Goal: Information Seeking & Learning: Learn about a topic

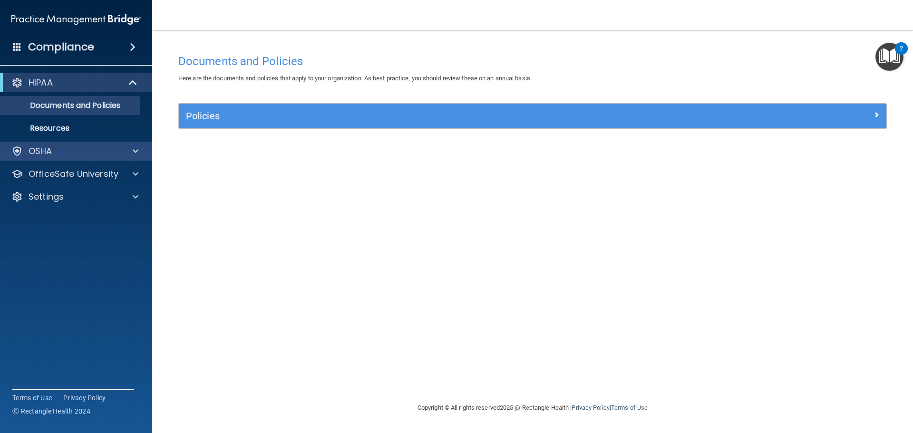
click at [90, 144] on div "OSHA" at bounding box center [76, 151] width 153 height 19
click at [889, 54] on img "Open Resource Center, 2 new notifications" at bounding box center [889, 57] width 28 height 28
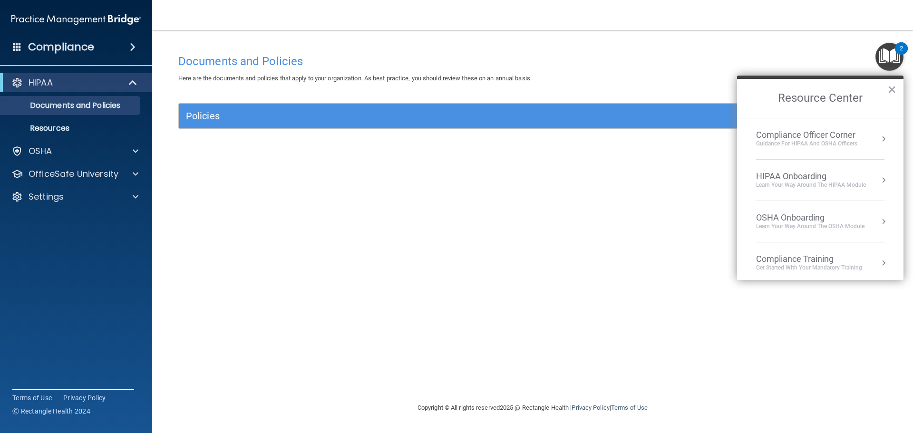
click at [810, 142] on div "Guidance for HIPAA and OSHA Officers" at bounding box center [806, 144] width 101 height 8
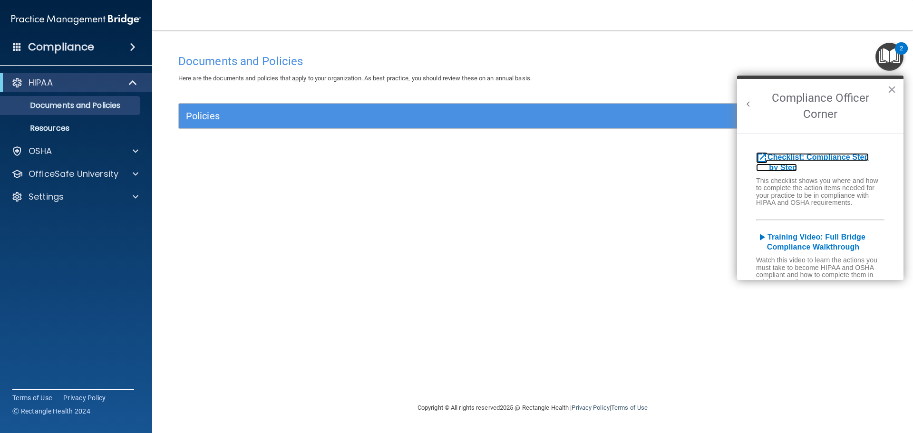
click at [795, 159] on b "Checklist: Compliance Step by Step" at bounding box center [812, 162] width 113 height 19
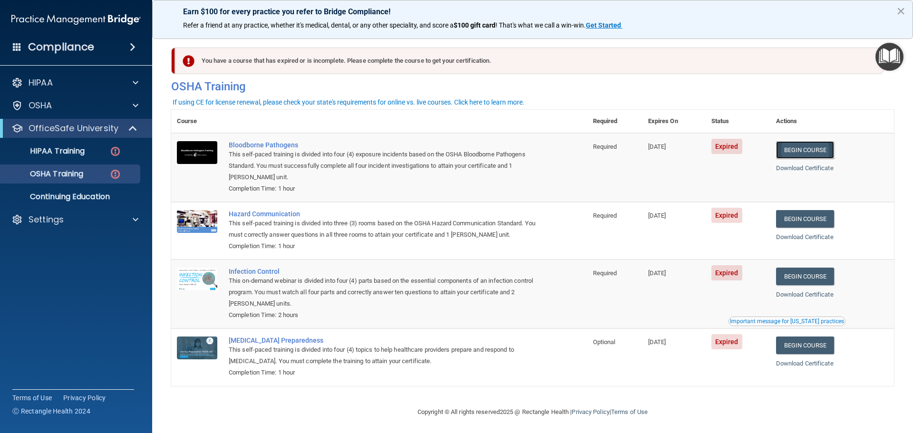
click at [805, 153] on link "Begin Course" at bounding box center [805, 150] width 58 height 18
click at [804, 151] on link "Begin Course" at bounding box center [805, 150] width 58 height 18
click at [808, 221] on link "Begin Course" at bounding box center [805, 219] width 58 height 18
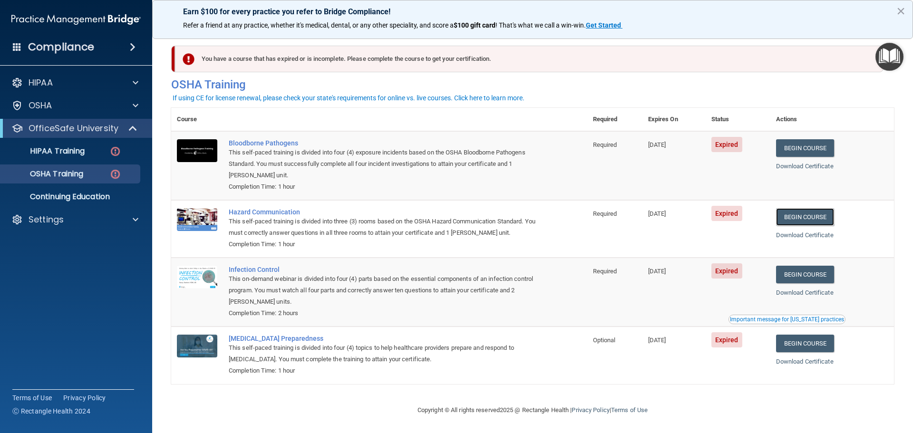
scroll to position [4, 0]
click at [79, 151] on p "HIPAA Training" at bounding box center [45, 151] width 78 height 10
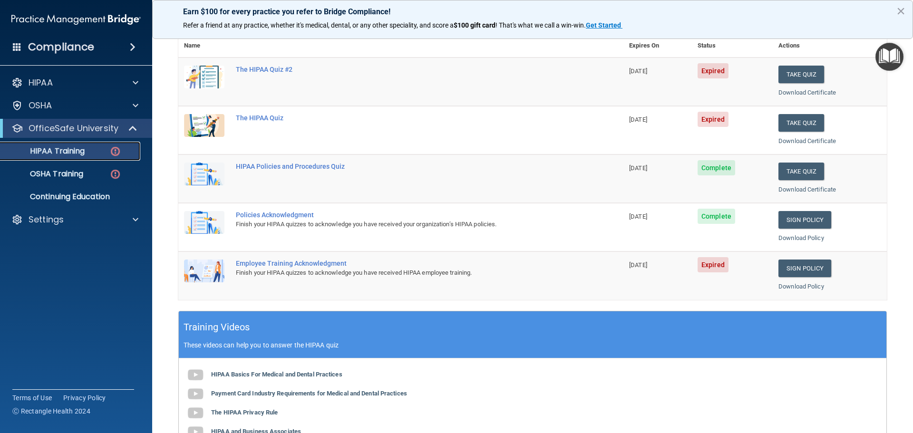
scroll to position [93, 0]
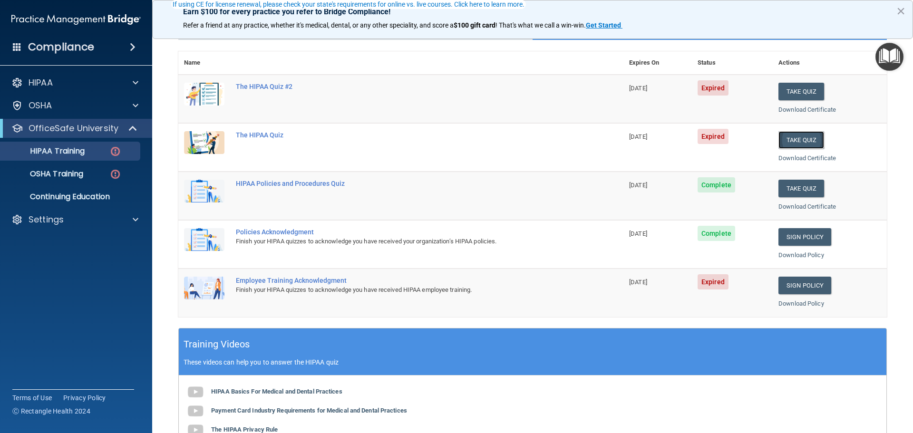
click at [789, 140] on button "Take Quiz" at bounding box center [801, 140] width 46 height 18
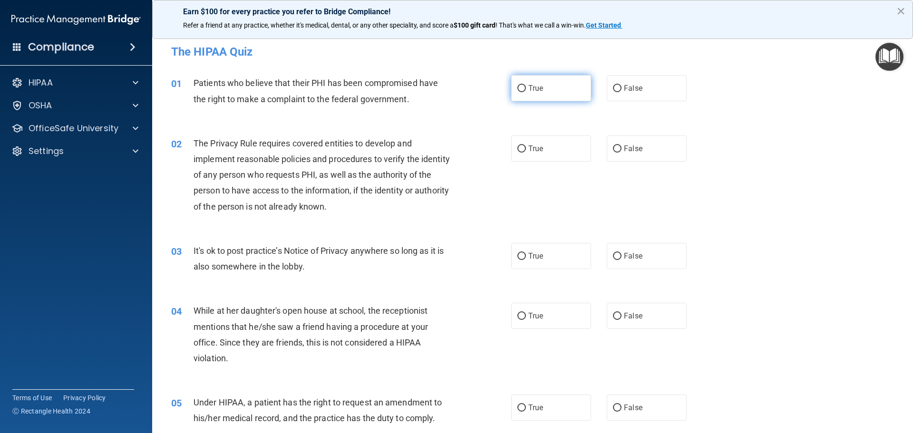
click at [518, 89] on input "True" at bounding box center [521, 88] width 9 height 7
radio input "true"
click at [517, 147] on input "True" at bounding box center [521, 148] width 9 height 7
radio input "true"
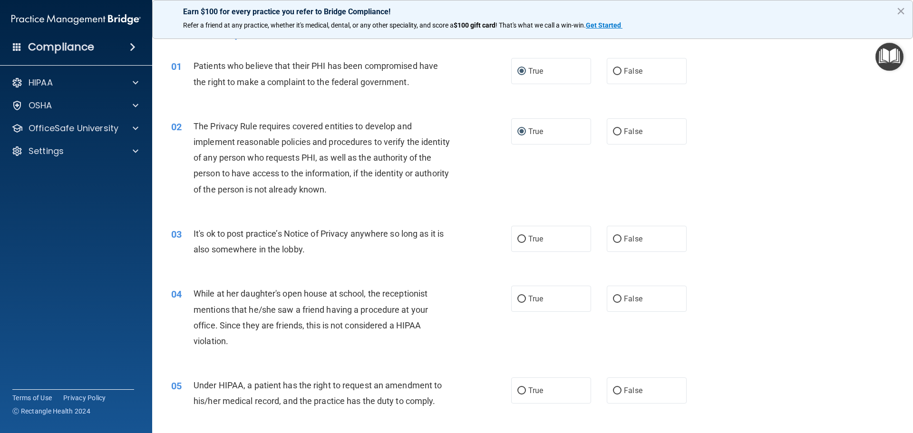
scroll to position [48, 0]
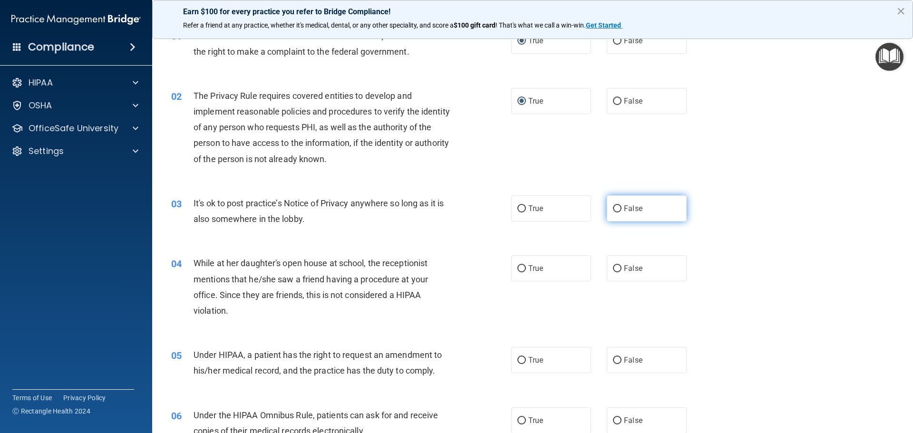
click at [607, 207] on label "False" at bounding box center [647, 208] width 80 height 26
click at [613, 207] on input "False" at bounding box center [617, 208] width 9 height 7
radio input "true"
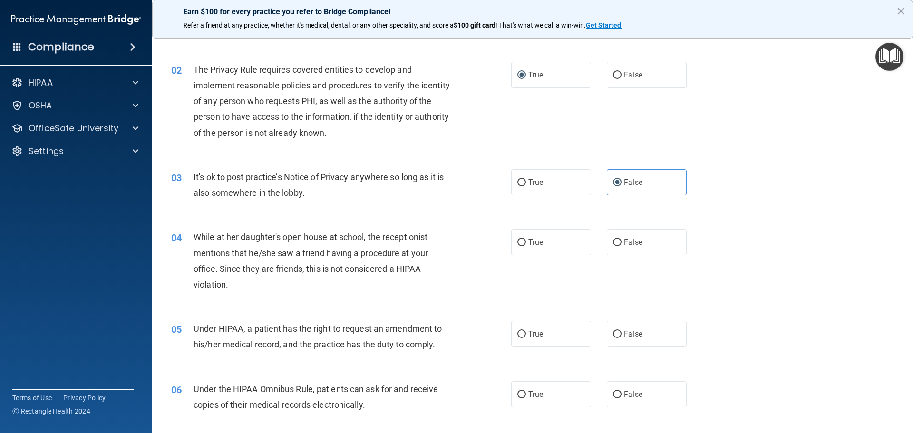
scroll to position [95, 0]
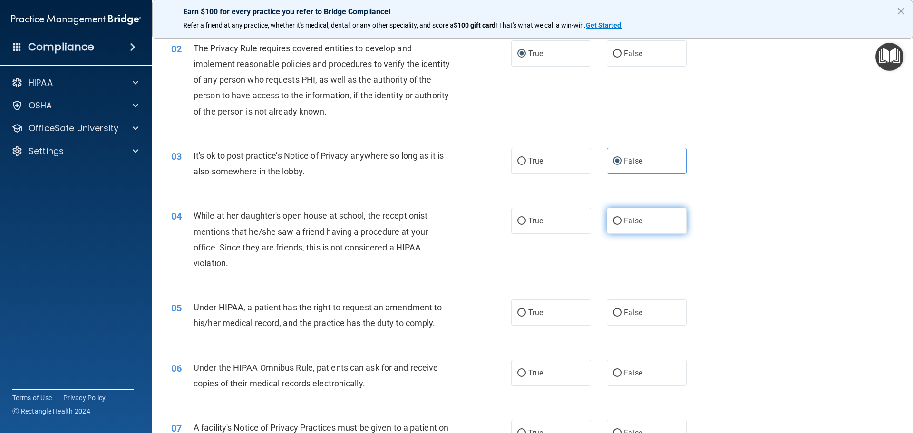
click at [613, 222] on input "False" at bounding box center [617, 221] width 9 height 7
radio input "true"
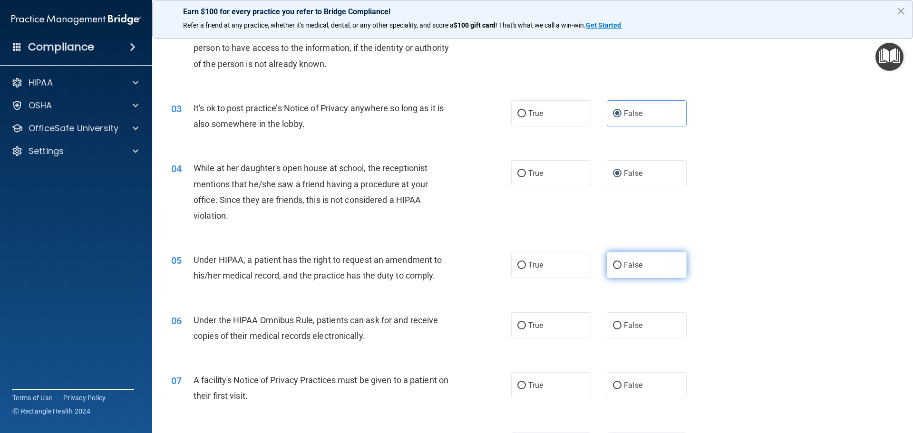
click at [613, 266] on input "False" at bounding box center [617, 265] width 9 height 7
radio input "true"
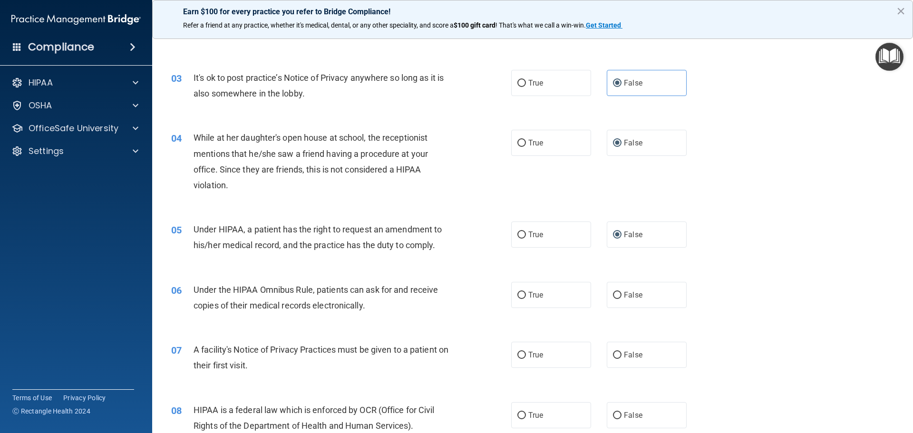
scroll to position [190, 0]
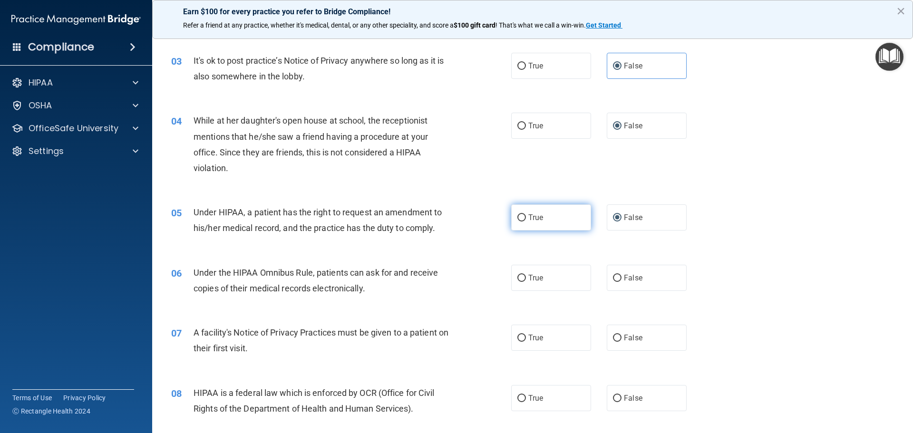
click at [520, 214] on input "True" at bounding box center [521, 217] width 9 height 7
radio input "true"
radio input "false"
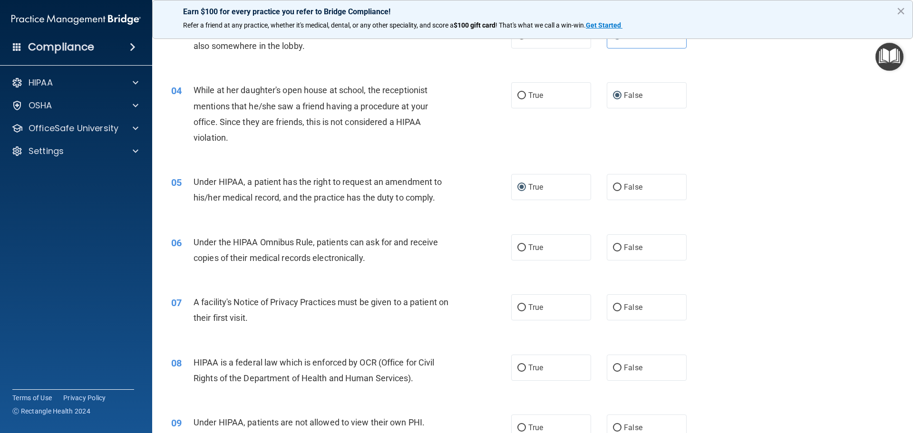
scroll to position [238, 0]
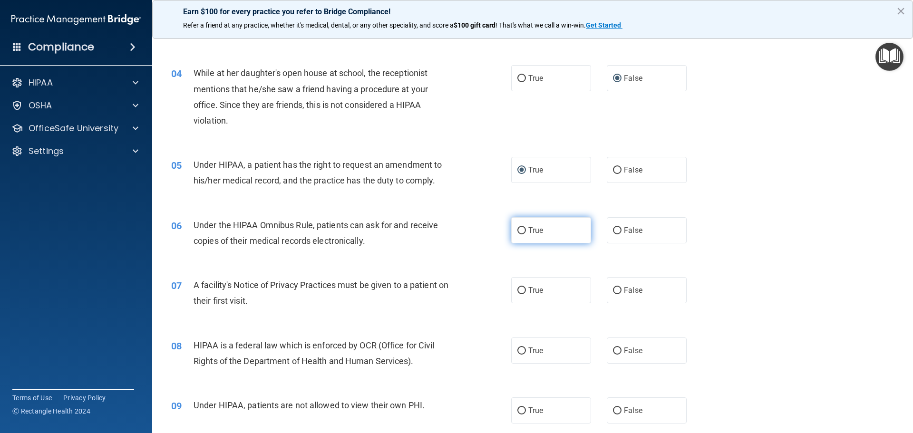
click at [519, 228] on input "True" at bounding box center [521, 230] width 9 height 7
radio input "true"
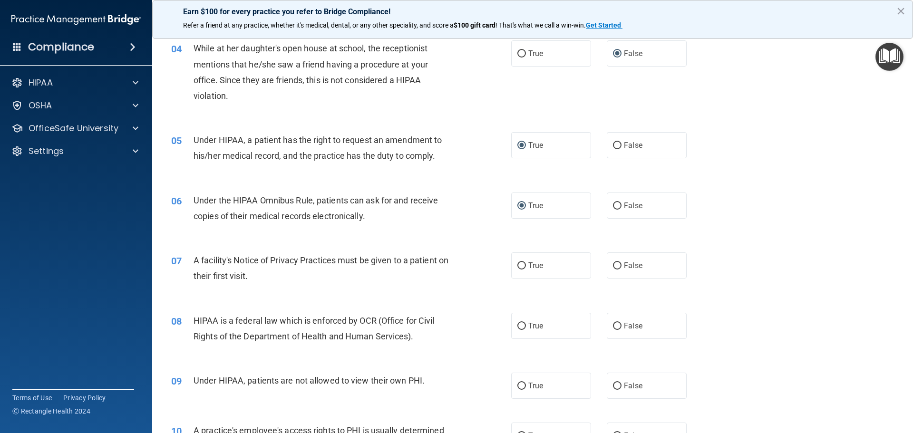
scroll to position [285, 0]
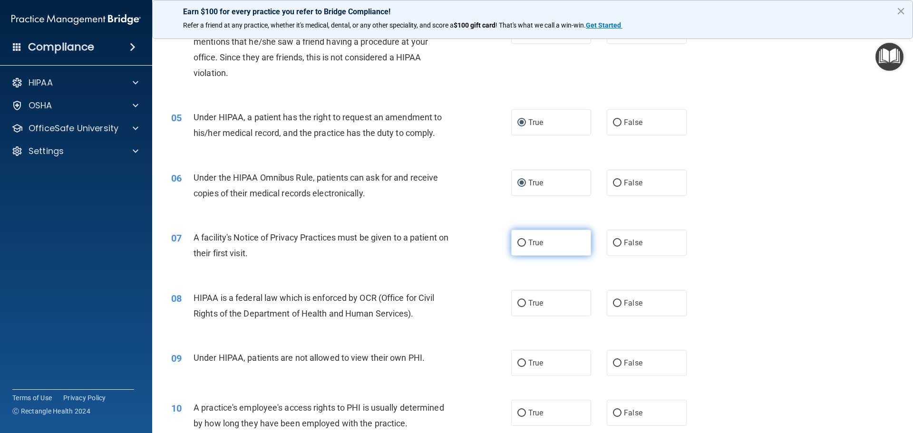
click at [521, 241] on input "True" at bounding box center [521, 243] width 9 height 7
radio input "true"
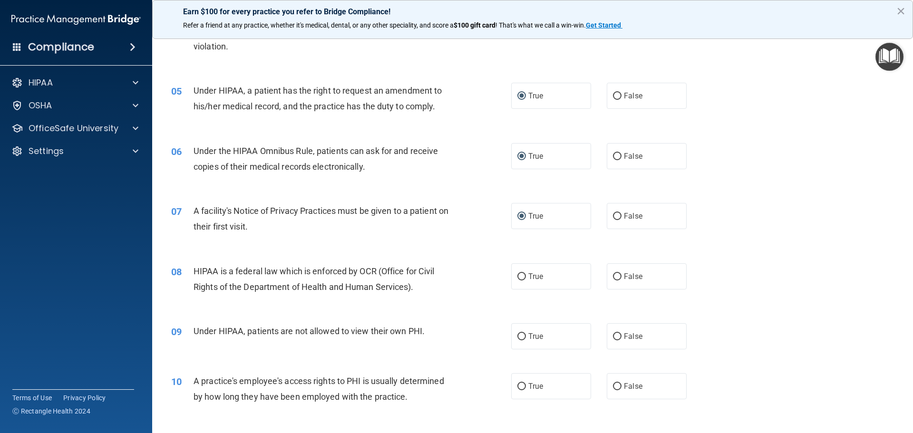
scroll to position [333, 0]
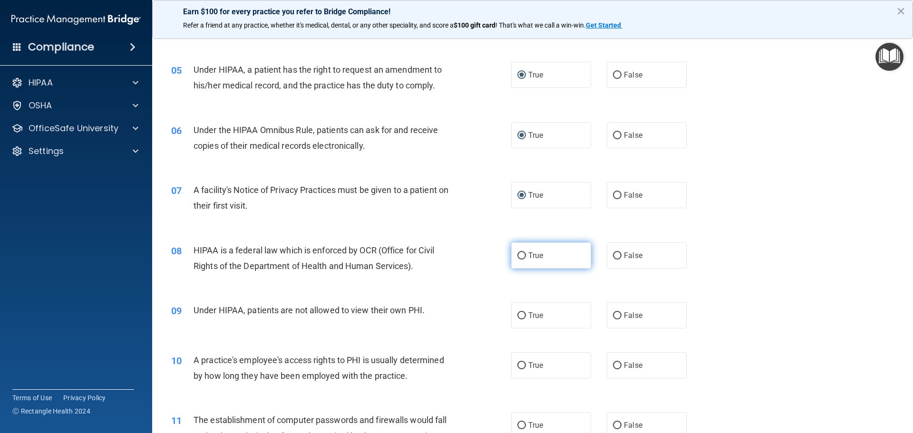
click at [518, 254] on input "True" at bounding box center [521, 255] width 9 height 7
radio input "true"
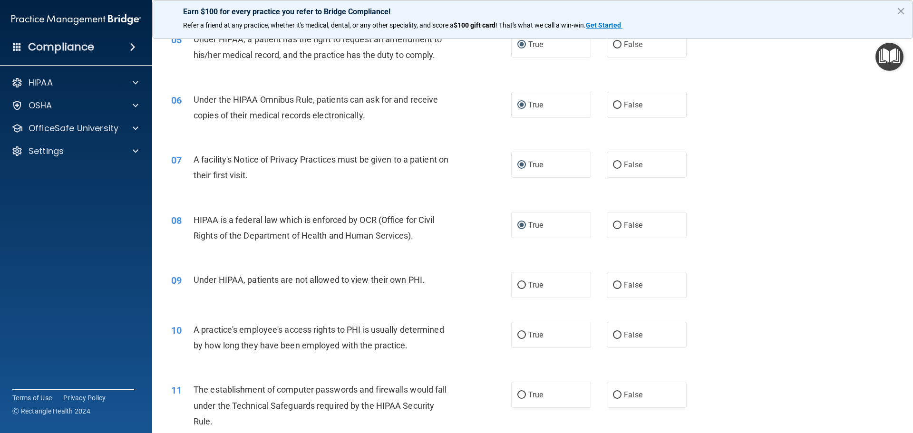
scroll to position [380, 0]
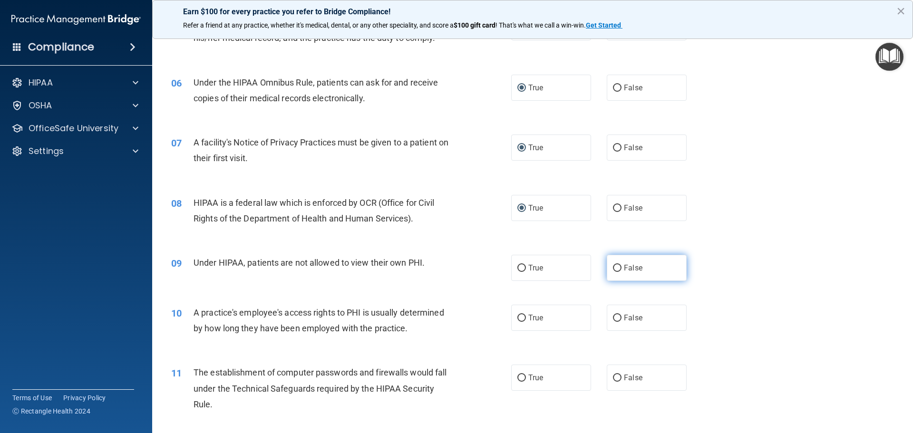
click at [615, 268] on input "False" at bounding box center [617, 268] width 9 height 7
radio input "true"
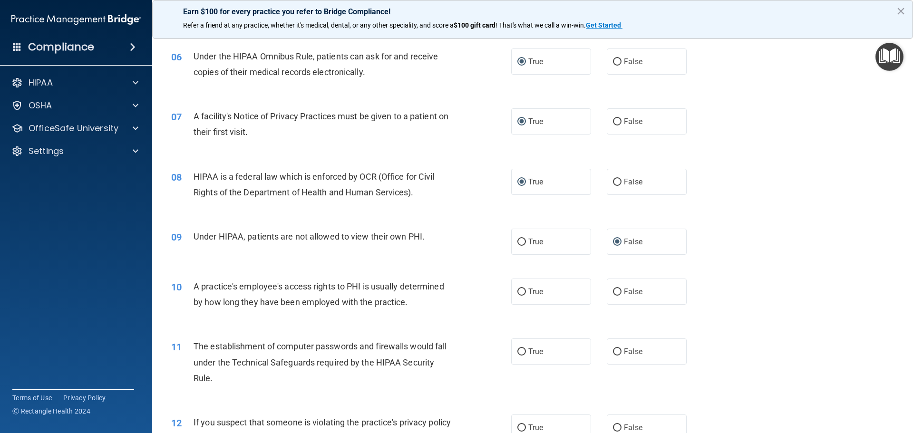
scroll to position [428, 0]
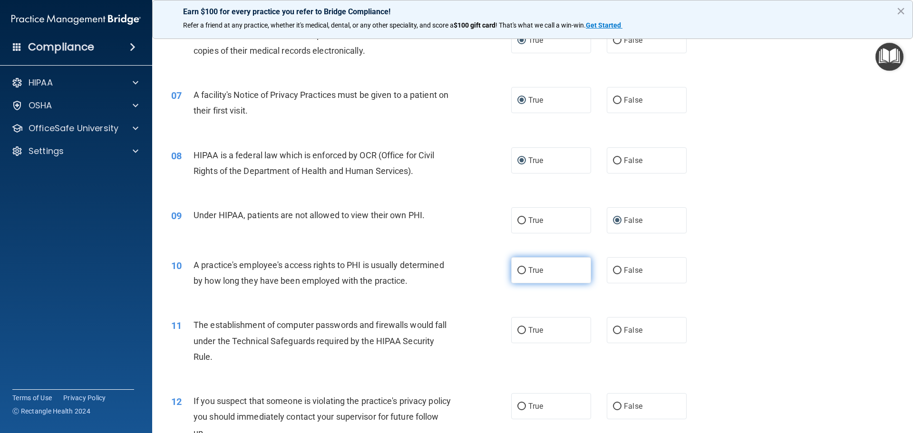
click at [517, 272] on input "True" at bounding box center [521, 270] width 9 height 7
radio input "true"
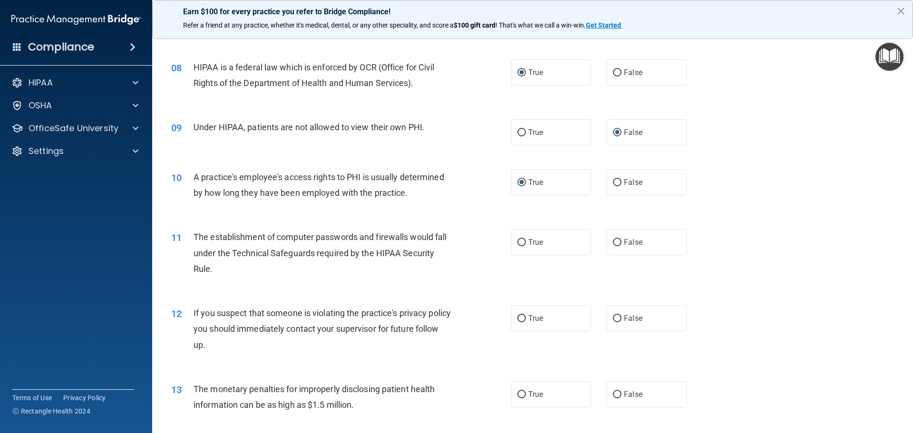
scroll to position [523, 0]
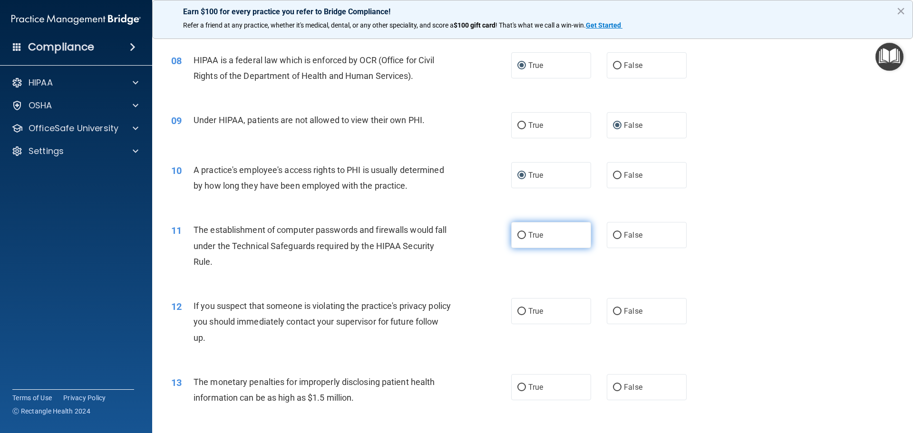
click at [517, 236] on input "True" at bounding box center [521, 235] width 9 height 7
radio input "true"
click at [613, 310] on input "False" at bounding box center [617, 311] width 9 height 7
radio input "true"
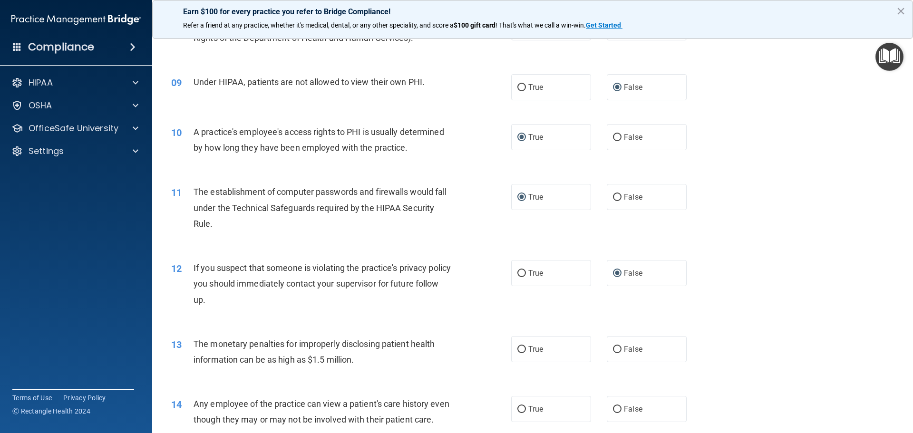
scroll to position [618, 0]
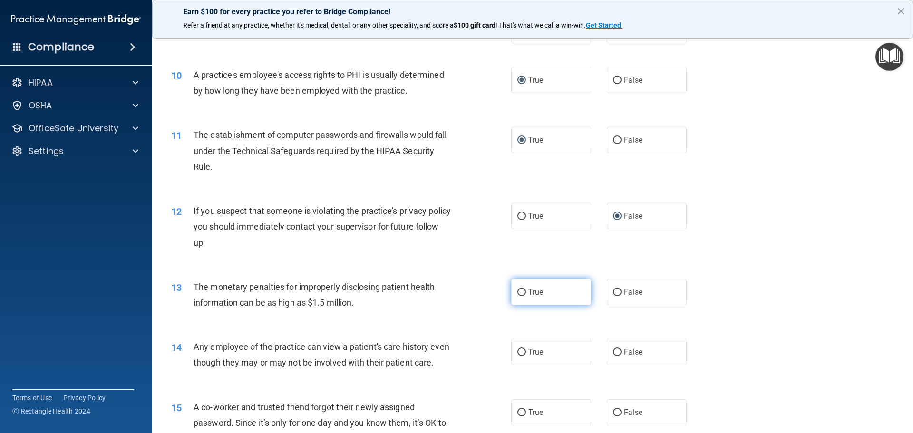
click at [517, 293] on input "True" at bounding box center [521, 292] width 9 height 7
radio input "true"
click at [517, 355] on input "True" at bounding box center [521, 352] width 9 height 7
radio input "true"
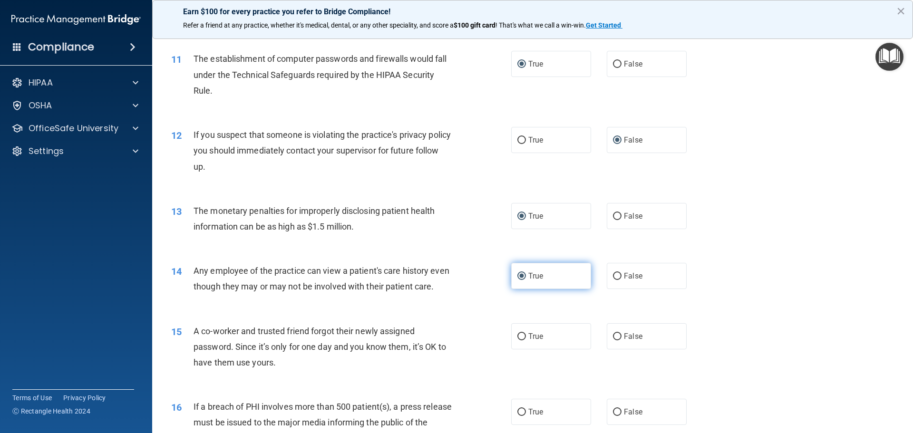
scroll to position [713, 0]
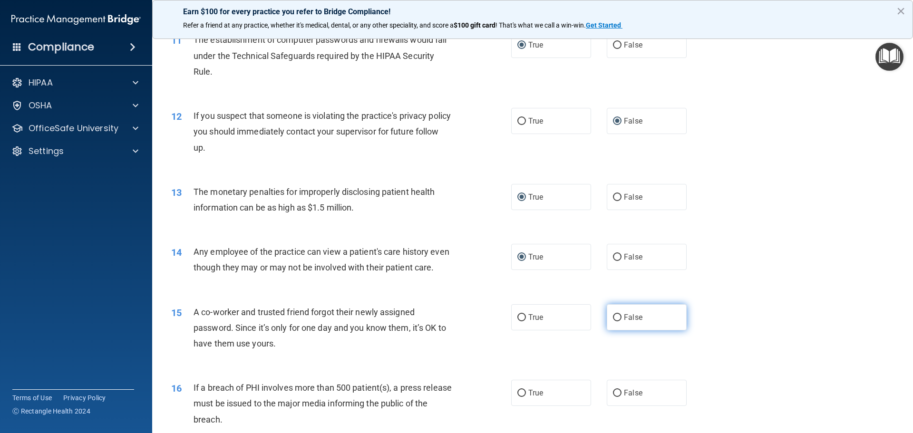
click at [615, 321] on input "False" at bounding box center [617, 317] width 9 height 7
radio input "true"
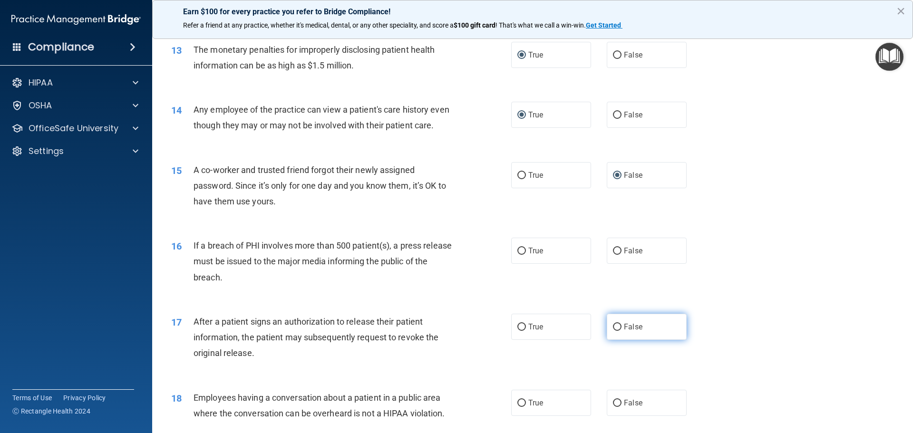
scroll to position [856, 0]
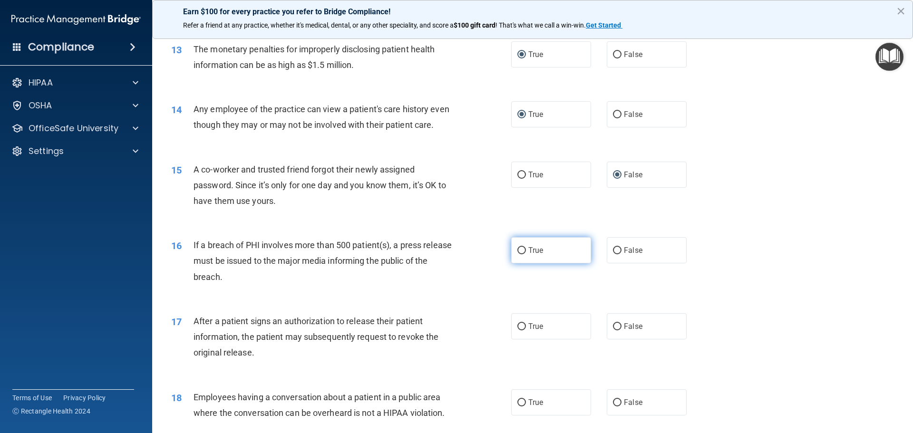
click at [519, 254] on input "True" at bounding box center [521, 250] width 9 height 7
radio input "true"
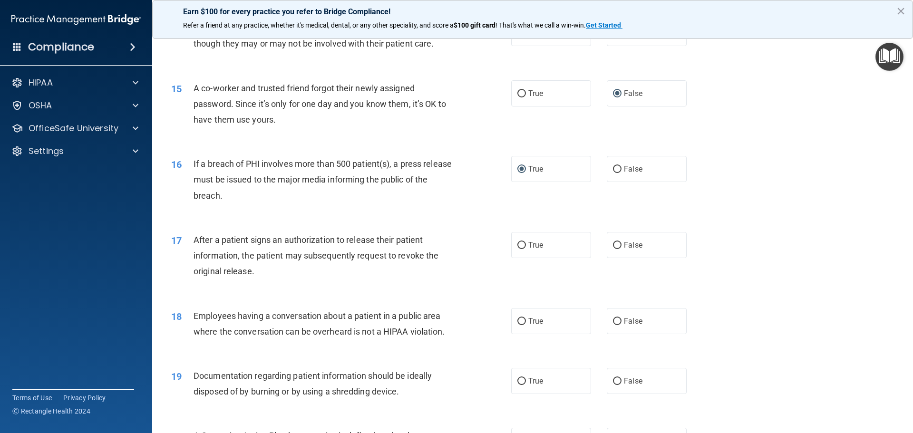
scroll to position [951, 0]
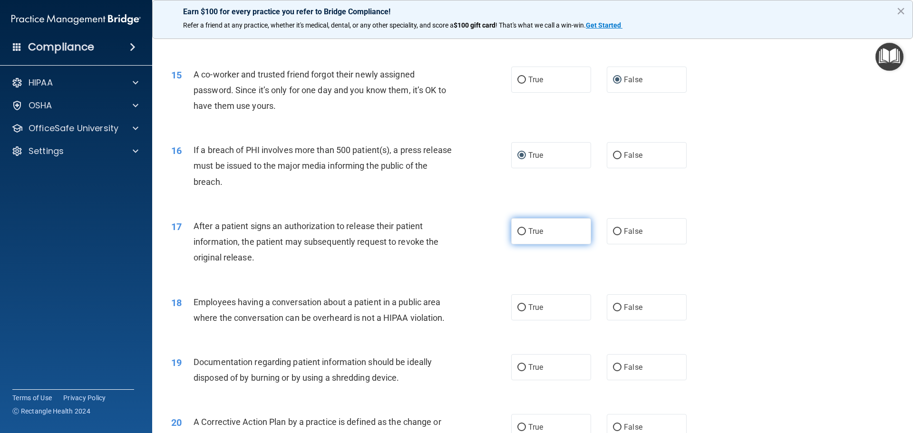
click at [519, 235] on input "True" at bounding box center [521, 231] width 9 height 7
radio input "true"
click at [523, 320] on label "True" at bounding box center [551, 307] width 80 height 26
click at [523, 311] on input "True" at bounding box center [521, 307] width 9 height 7
radio input "true"
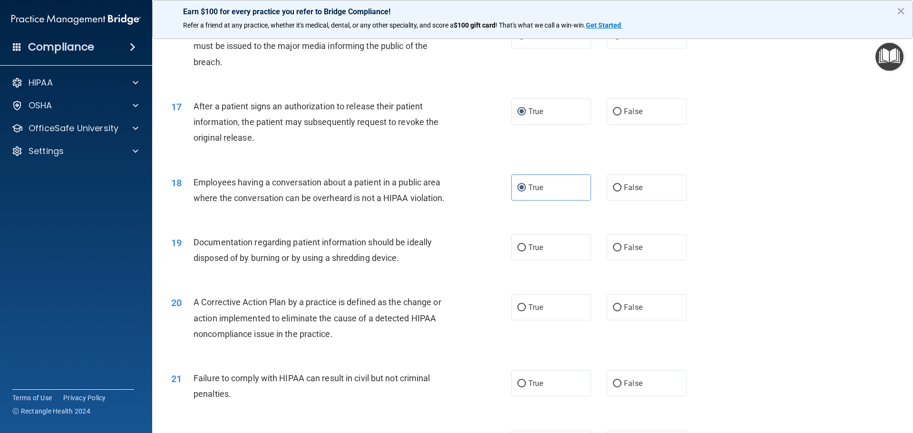
scroll to position [1093, 0]
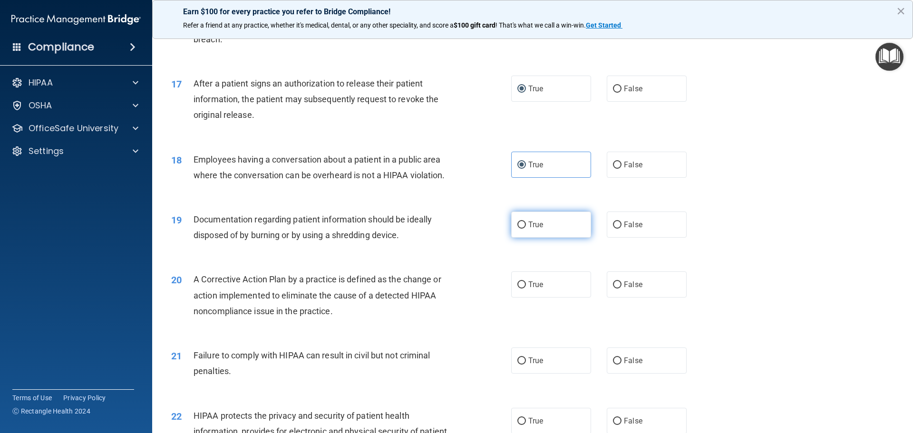
click at [521, 229] on input "True" at bounding box center [521, 225] width 9 height 7
radio input "true"
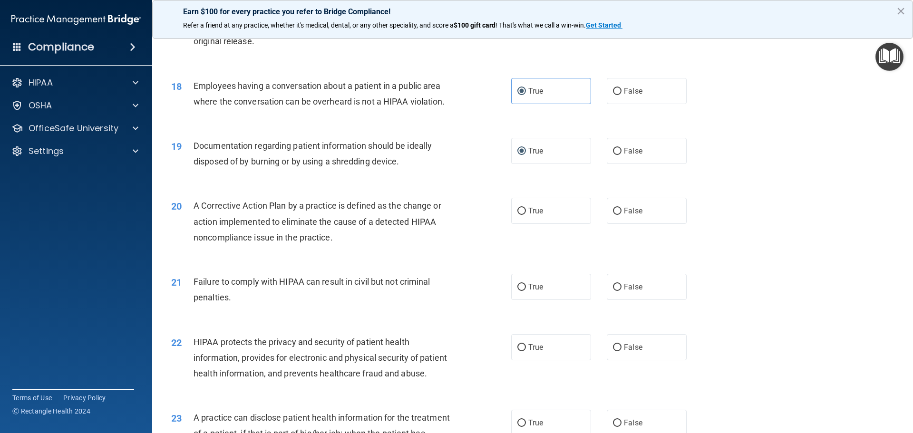
scroll to position [1188, 0]
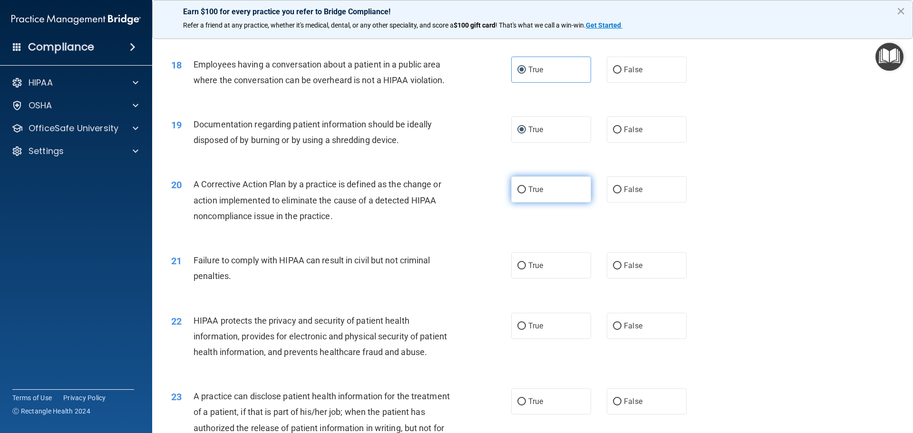
click at [519, 193] on input "True" at bounding box center [521, 189] width 9 height 7
radio input "true"
click at [528, 270] on span "True" at bounding box center [535, 265] width 15 height 9
click at [525, 270] on input "True" at bounding box center [521, 265] width 9 height 7
radio input "true"
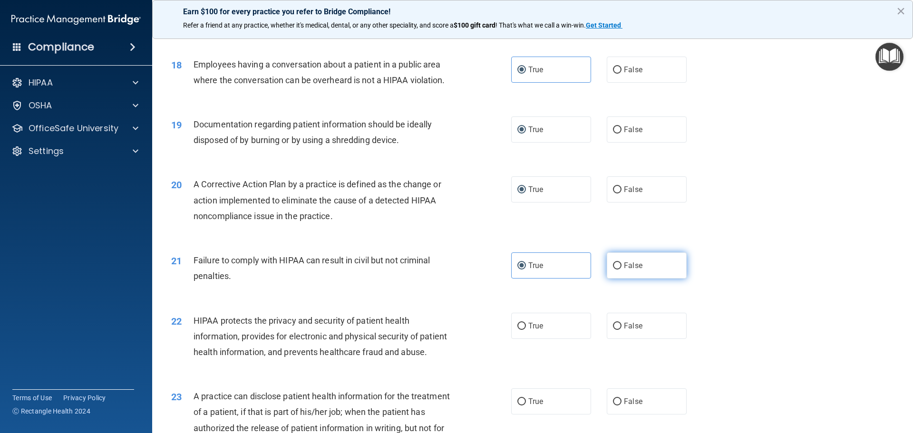
click at [613, 270] on input "False" at bounding box center [617, 265] width 9 height 7
radio input "true"
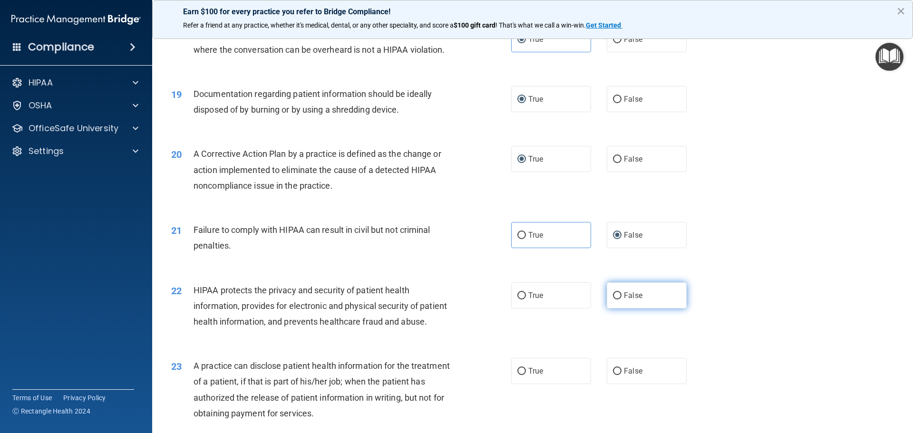
scroll to position [1236, 0]
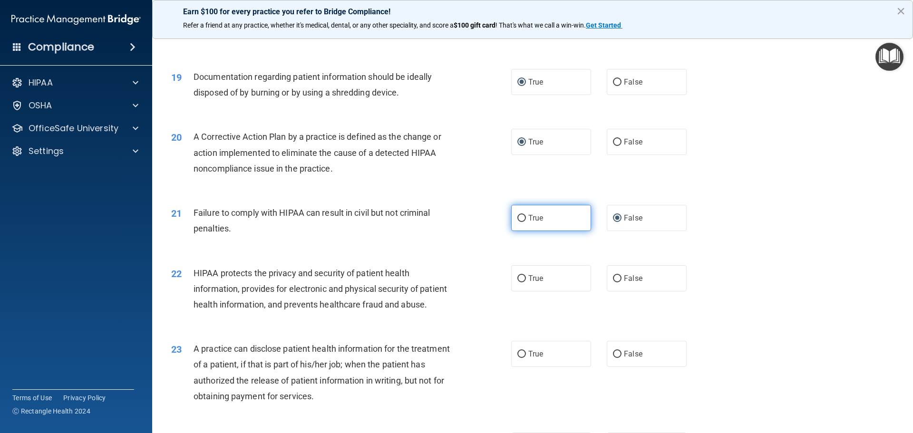
click at [523, 231] on label "True" at bounding box center [551, 218] width 80 height 26
click at [523, 222] on input "True" at bounding box center [521, 218] width 9 height 7
radio input "true"
radio input "false"
click at [518, 282] on input "True" at bounding box center [521, 278] width 9 height 7
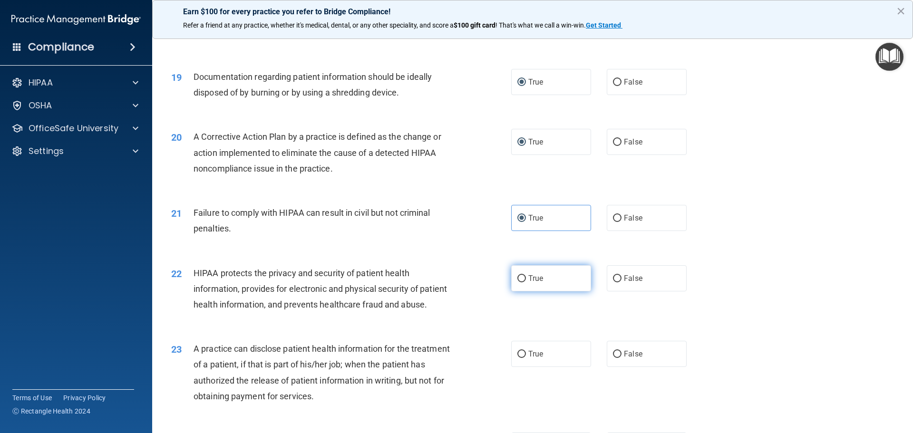
radio input "true"
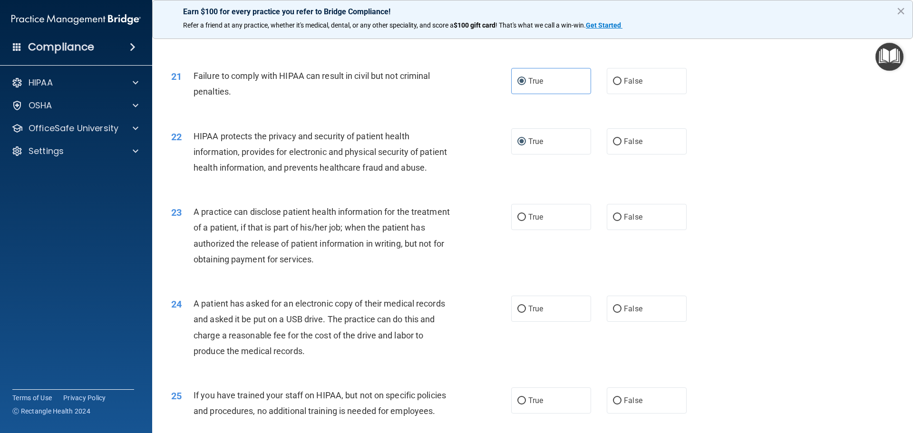
scroll to position [1379, 0]
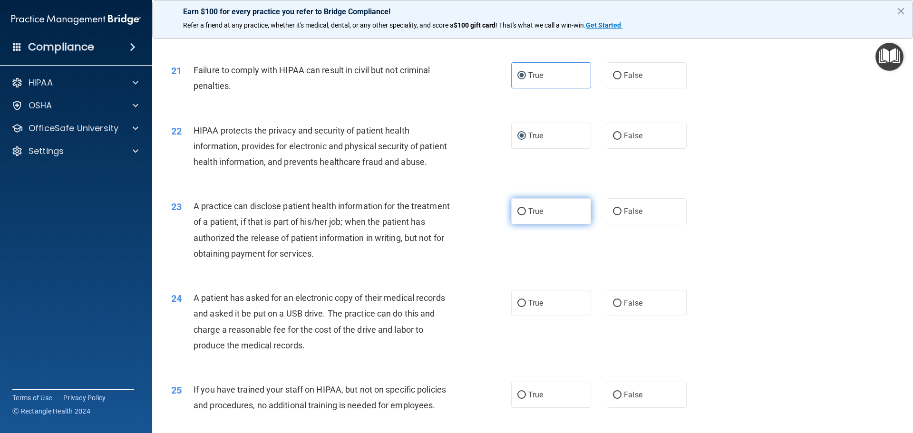
click at [521, 215] on input "True" at bounding box center [521, 211] width 9 height 7
radio input "true"
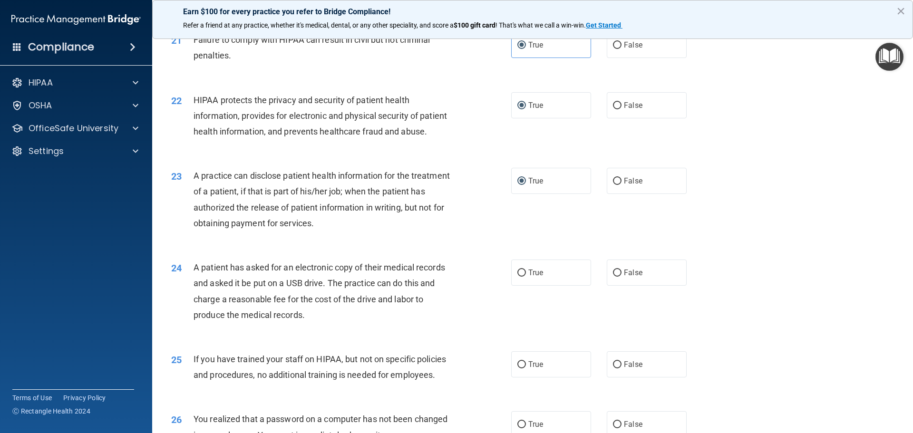
scroll to position [1426, 0]
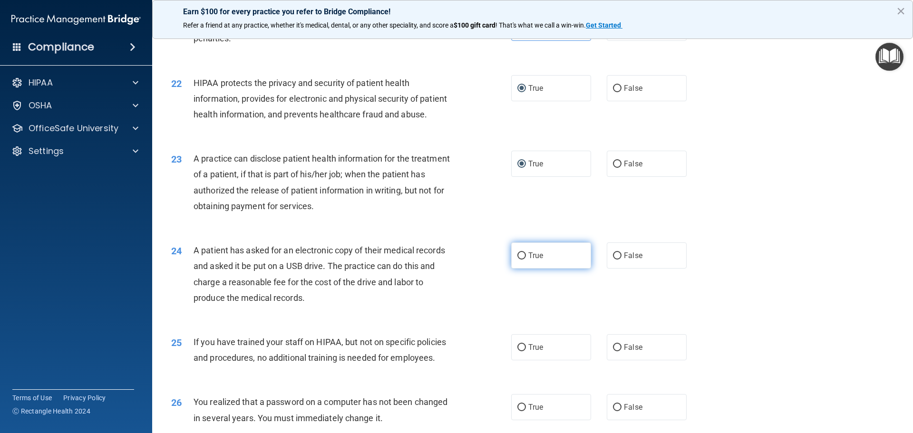
click at [517, 260] on input "True" at bounding box center [521, 255] width 9 height 7
radio input "true"
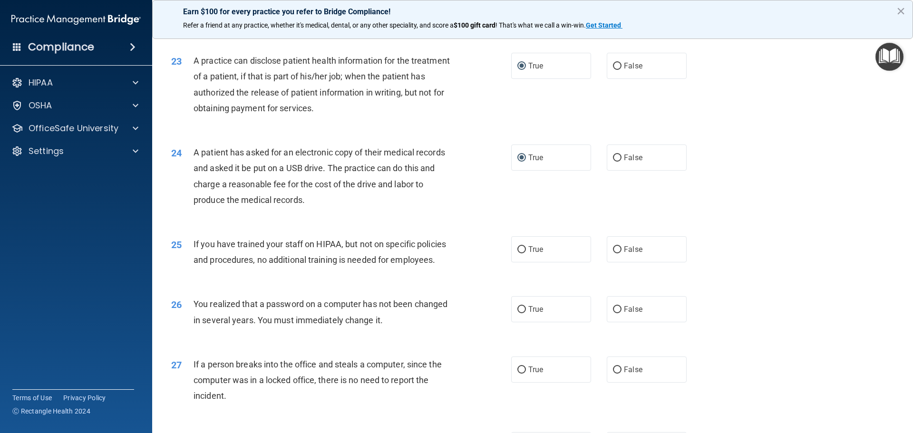
scroll to position [1569, 0]
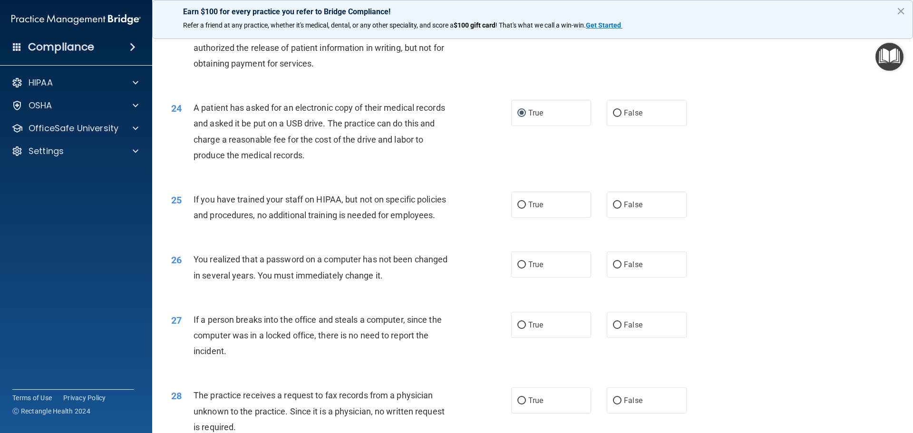
drag, startPoint x: 518, startPoint y: 237, endPoint x: 520, endPoint y: 251, distance: 13.4
click at [518, 209] on input "True" at bounding box center [521, 205] width 9 height 7
radio input "true"
click at [520, 269] on input "True" at bounding box center [521, 264] width 9 height 7
radio input "true"
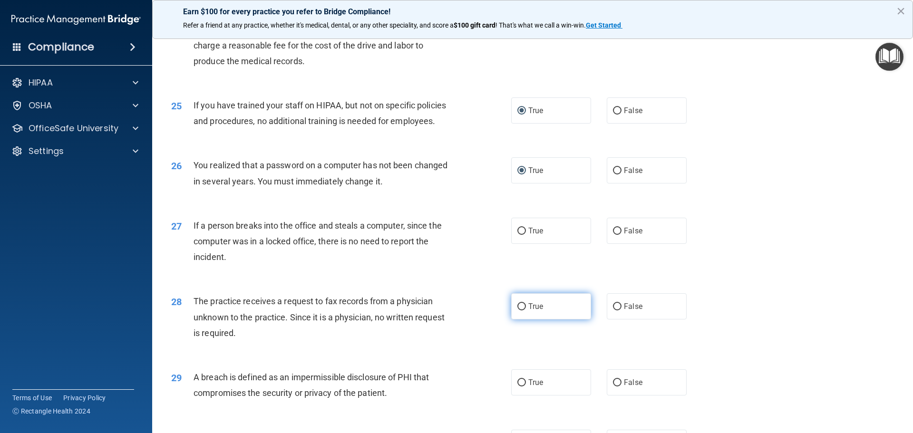
scroll to position [1664, 0]
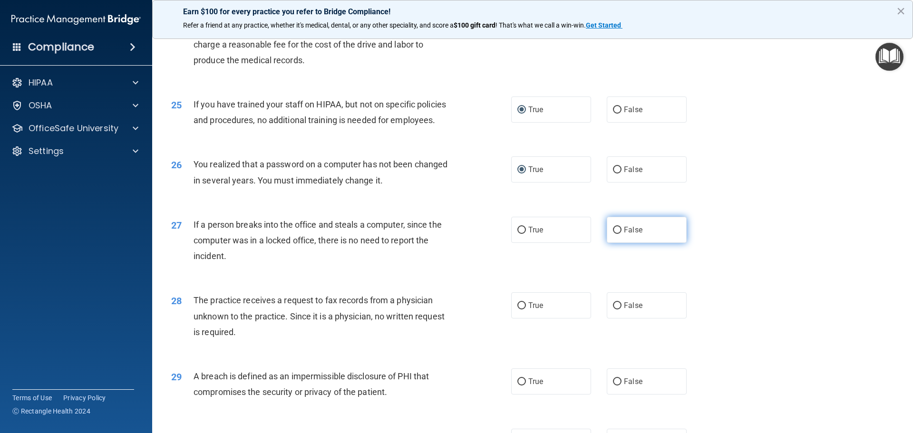
click at [613, 234] on input "False" at bounding box center [617, 230] width 9 height 7
radio input "true"
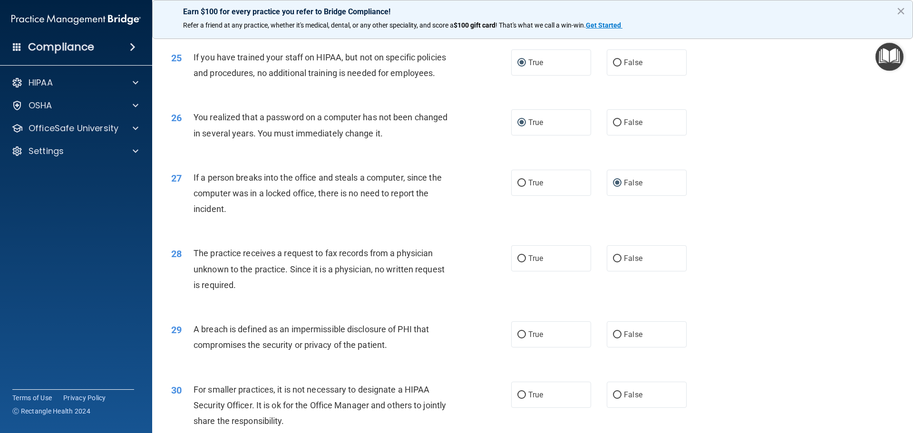
scroll to position [1711, 0]
click at [517, 262] on input "True" at bounding box center [521, 258] width 9 height 7
radio input "true"
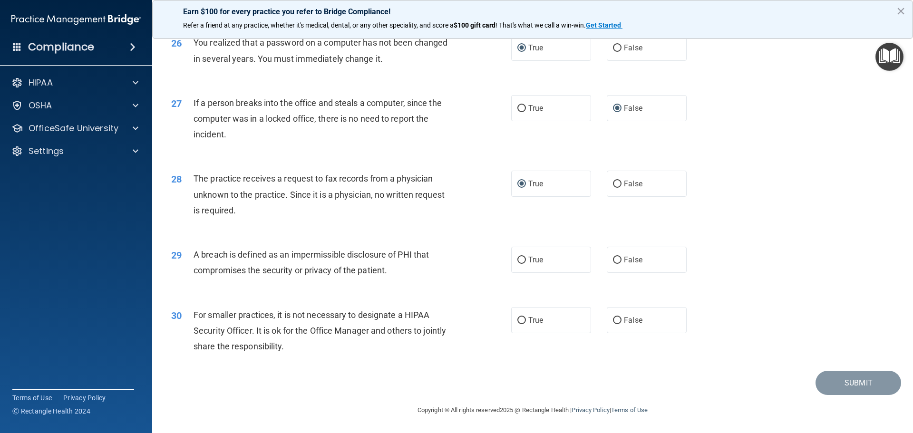
scroll to position [1806, 0]
click at [523, 267] on label "True" at bounding box center [551, 260] width 80 height 26
click at [523, 264] on input "True" at bounding box center [521, 260] width 9 height 7
radio input "true"
click at [521, 324] on input "True" at bounding box center [521, 320] width 9 height 7
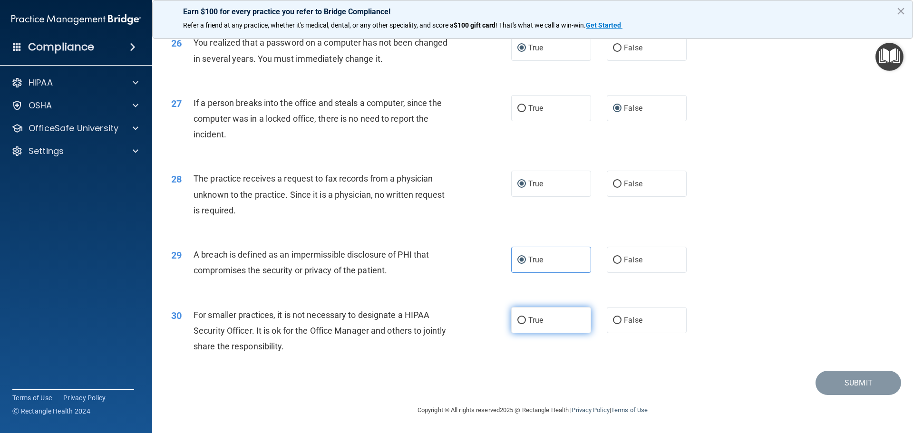
radio input "true"
click at [841, 387] on button "Submit" at bounding box center [858, 383] width 86 height 24
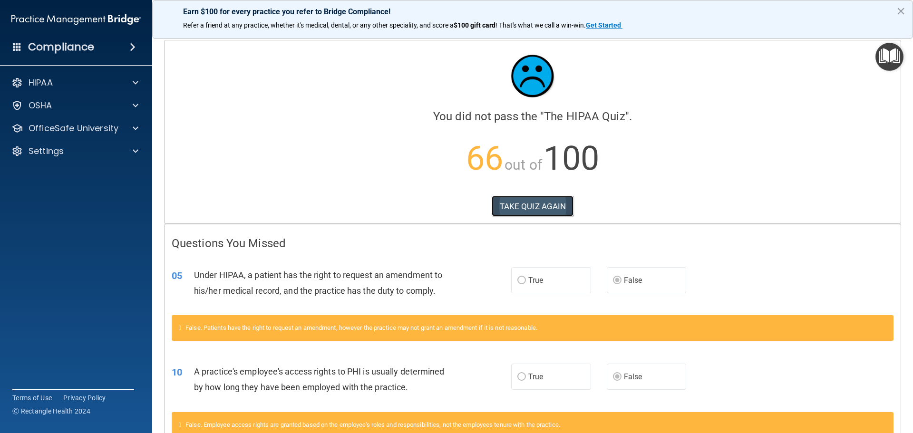
click at [514, 207] on button "TAKE QUIZ AGAIN" at bounding box center [533, 206] width 82 height 21
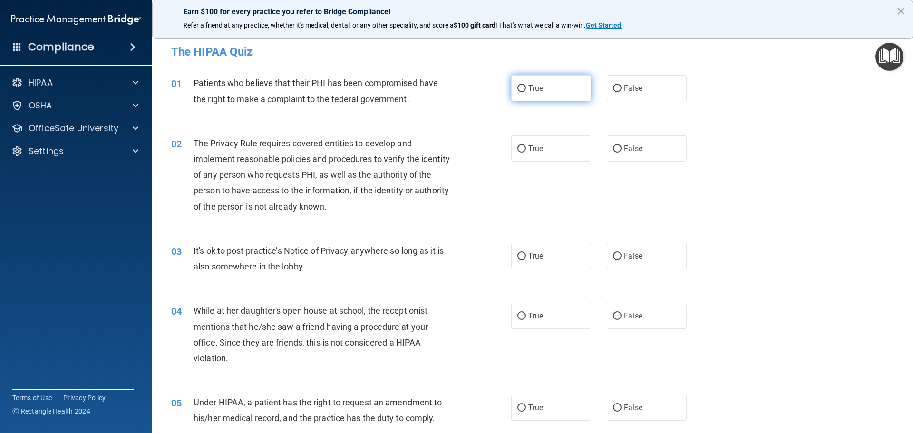
click at [516, 82] on label "True" at bounding box center [551, 88] width 80 height 26
click at [517, 85] on input "True" at bounding box center [521, 88] width 9 height 7
radio input "true"
click at [519, 150] on input "True" at bounding box center [521, 148] width 9 height 7
radio input "true"
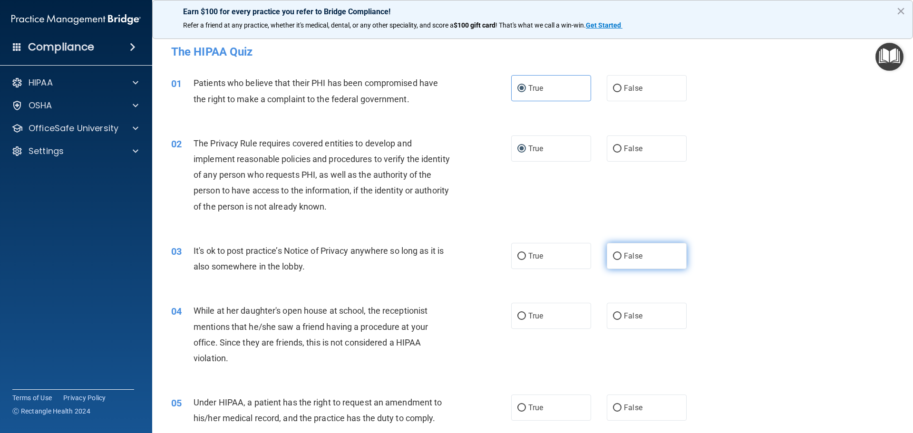
click at [615, 257] on input "False" at bounding box center [617, 256] width 9 height 7
radio input "true"
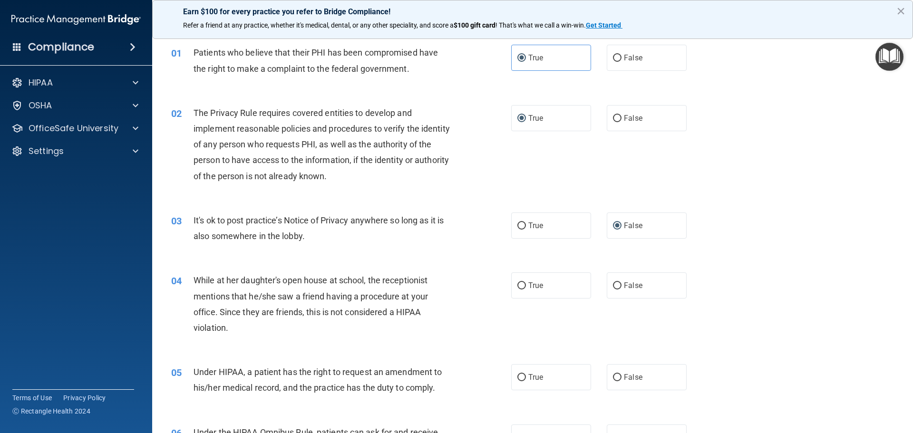
scroll to position [48, 0]
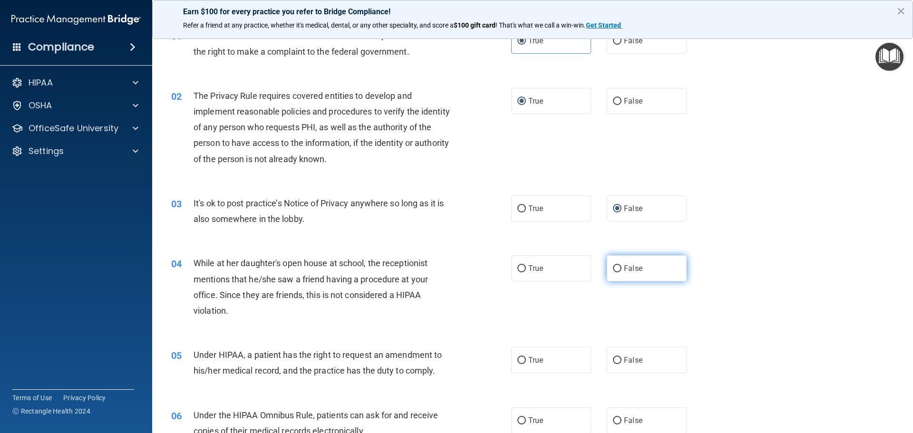
click at [613, 267] on input "False" at bounding box center [617, 268] width 9 height 7
radio input "true"
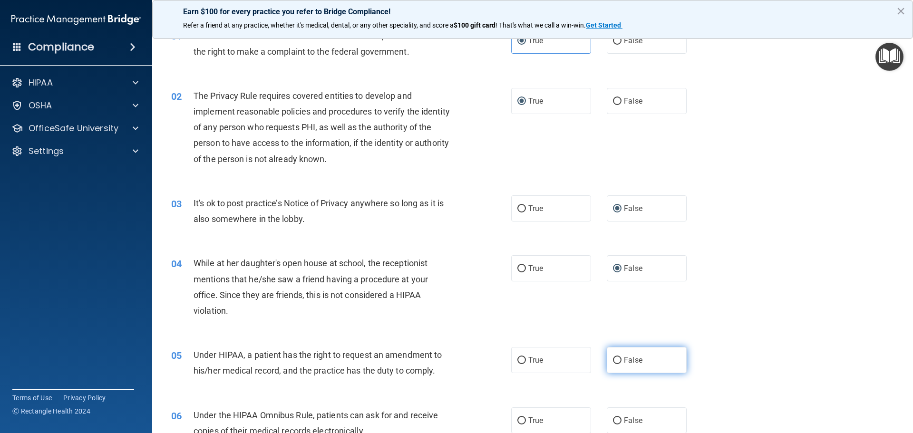
click at [613, 357] on input "False" at bounding box center [617, 360] width 9 height 7
radio input "true"
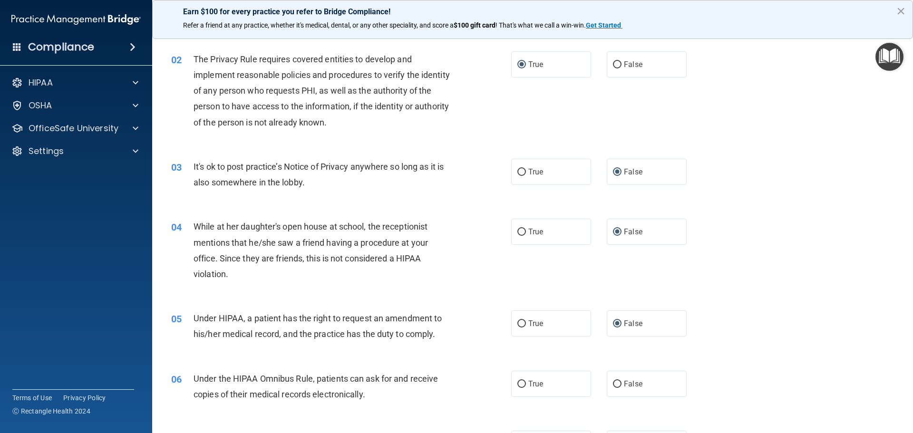
scroll to position [143, 0]
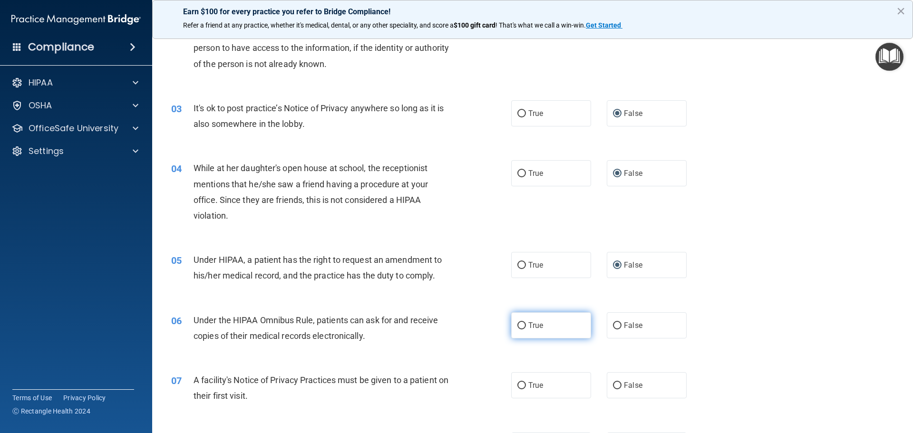
click at [517, 324] on input "True" at bounding box center [521, 325] width 9 height 7
radio input "true"
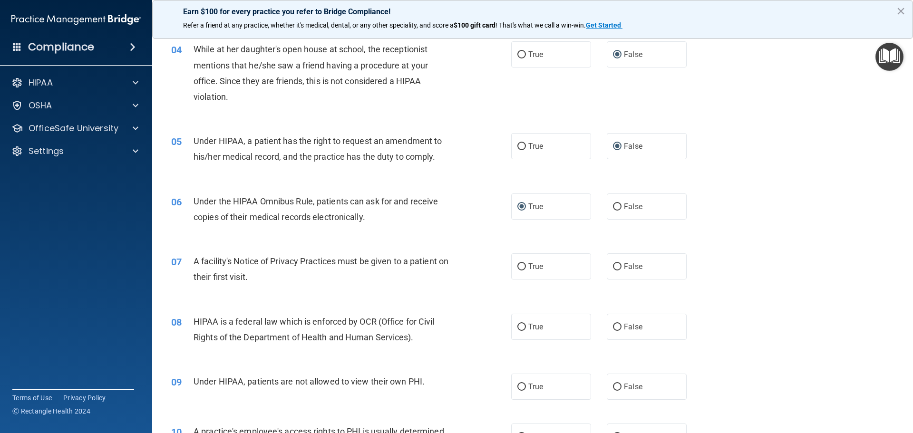
scroll to position [285, 0]
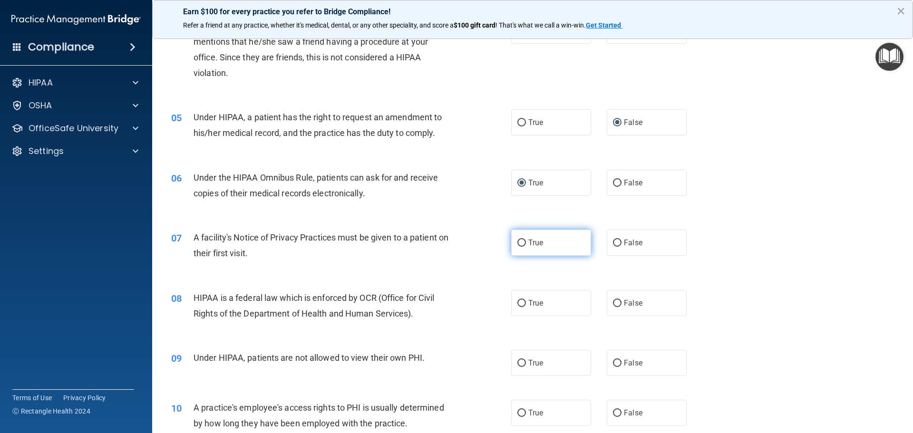
click at [520, 246] on input "True" at bounding box center [521, 243] width 9 height 7
radio input "true"
click at [520, 303] on input "True" at bounding box center [521, 303] width 9 height 7
radio input "true"
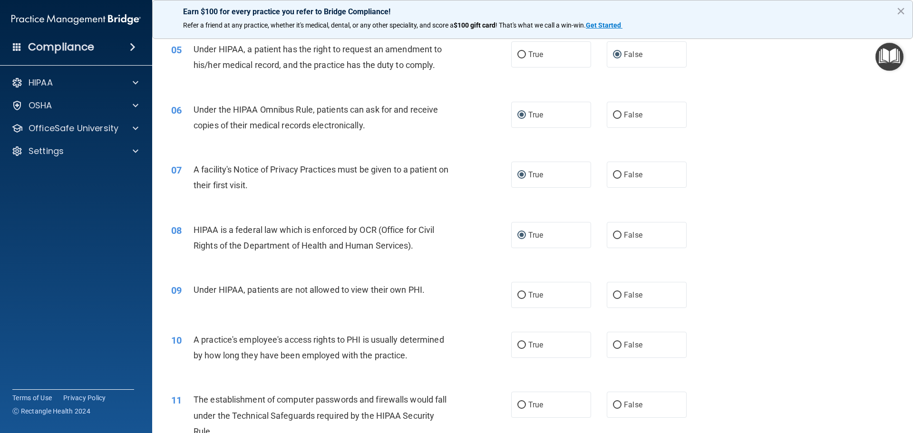
scroll to position [380, 0]
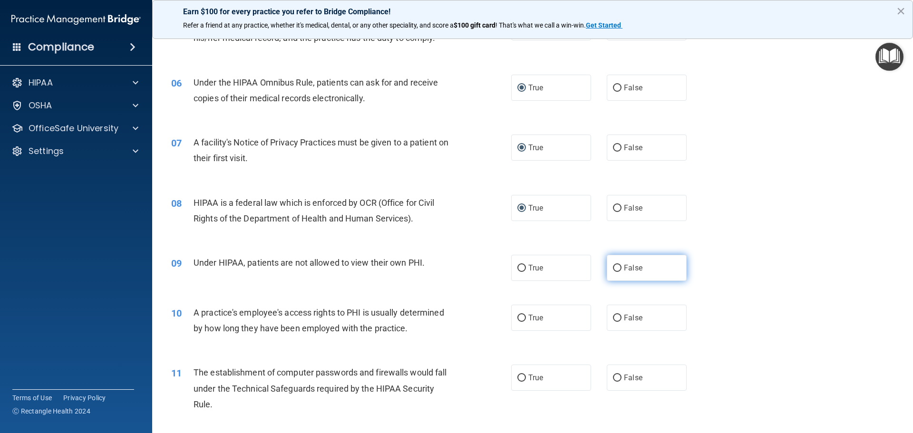
click at [613, 267] on input "False" at bounding box center [617, 268] width 9 height 7
radio input "true"
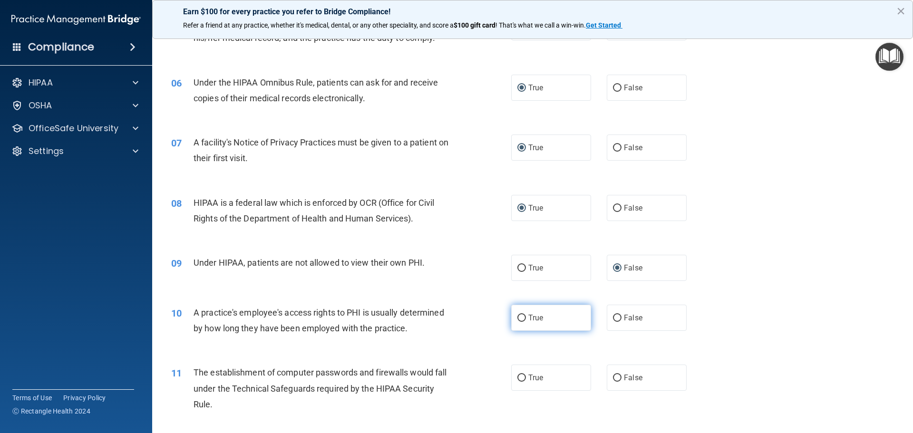
click at [523, 319] on label "True" at bounding box center [551, 318] width 80 height 26
click at [523, 319] on input "True" at bounding box center [521, 318] width 9 height 7
radio input "true"
click at [519, 376] on input "True" at bounding box center [521, 378] width 9 height 7
radio input "true"
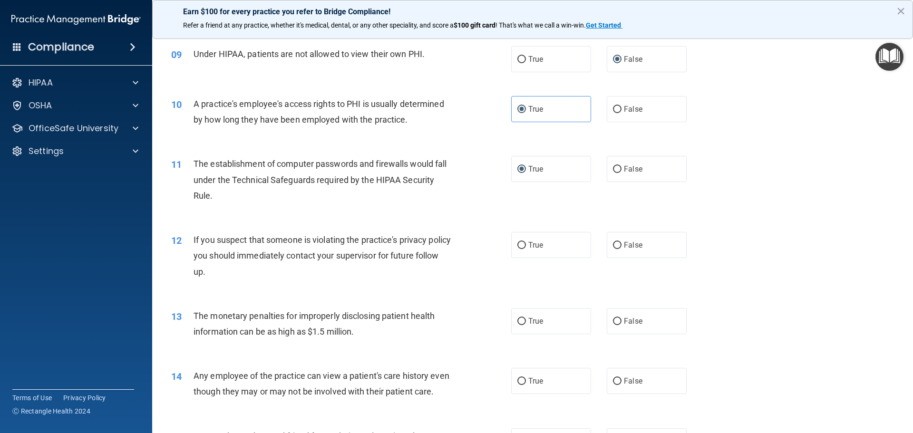
scroll to position [618, 0]
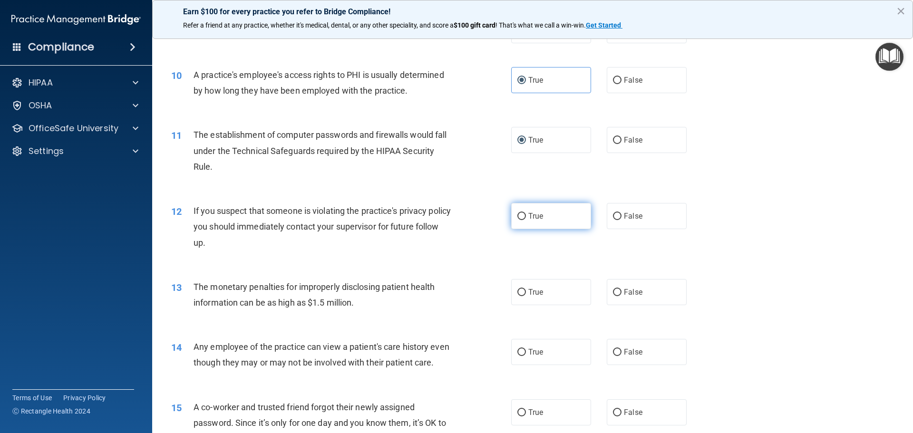
click at [517, 218] on input "True" at bounding box center [521, 216] width 9 height 7
radio input "true"
click at [517, 291] on input "True" at bounding box center [521, 292] width 9 height 7
radio input "true"
click at [614, 353] on input "False" at bounding box center [617, 352] width 9 height 7
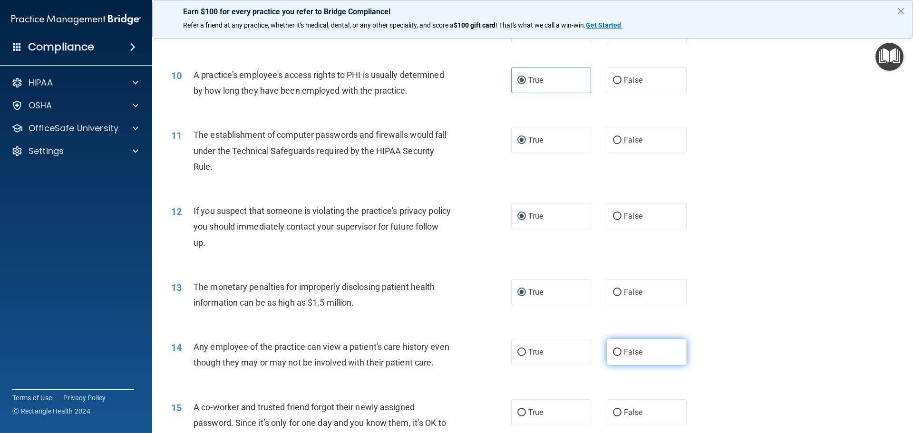
radio input "true"
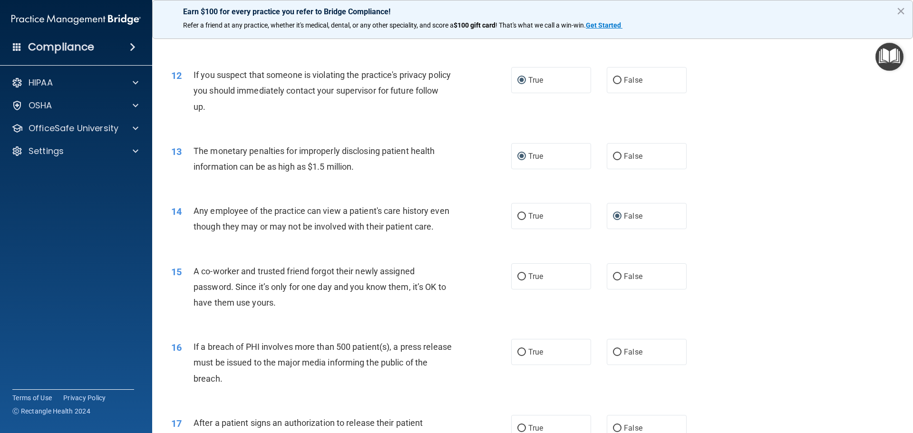
scroll to position [761, 0]
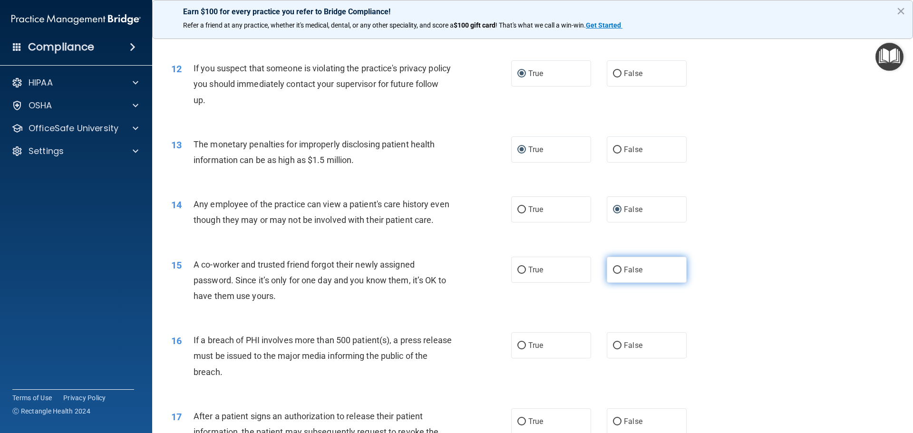
click at [607, 283] on label "False" at bounding box center [647, 270] width 80 height 26
click at [613, 274] on input "False" at bounding box center [617, 270] width 9 height 7
radio input "true"
click at [522, 349] on input "True" at bounding box center [521, 345] width 9 height 7
radio input "true"
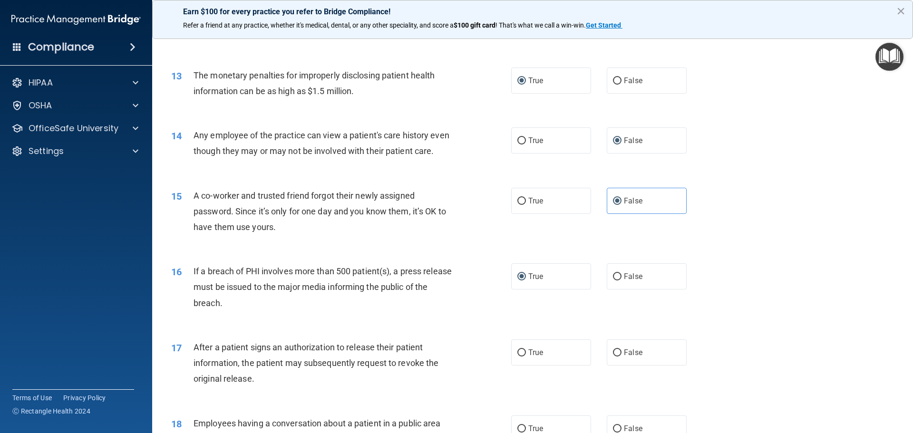
scroll to position [856, 0]
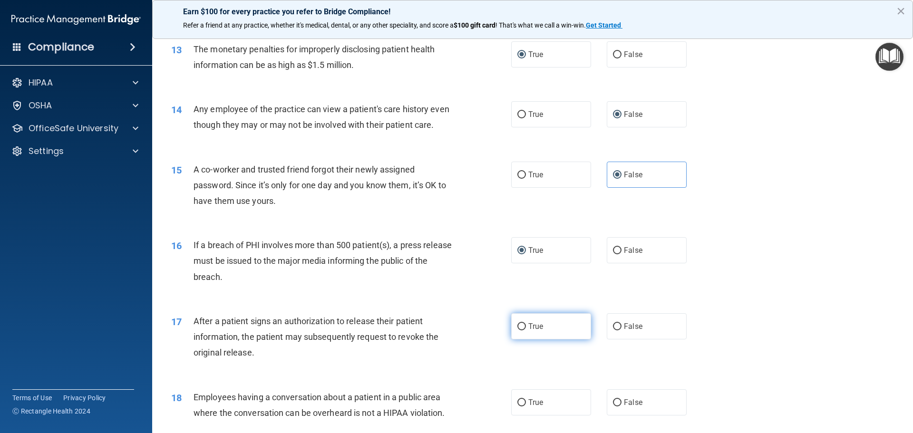
click at [517, 330] on input "True" at bounding box center [521, 326] width 9 height 7
radio input "true"
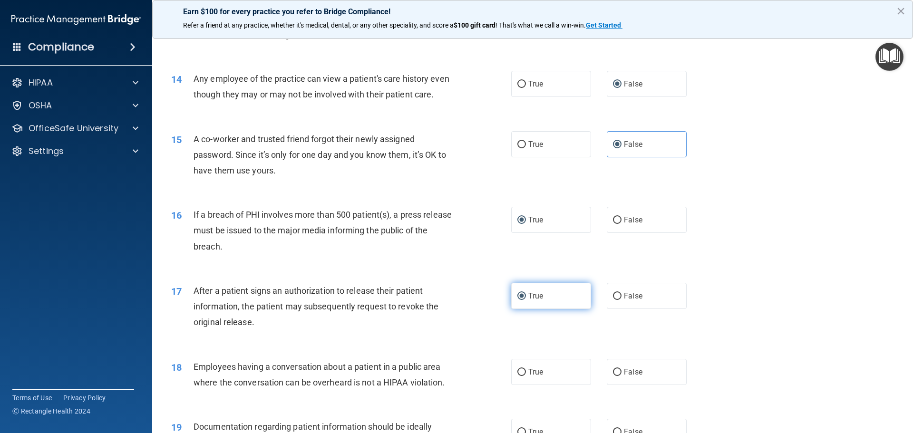
scroll to position [903, 0]
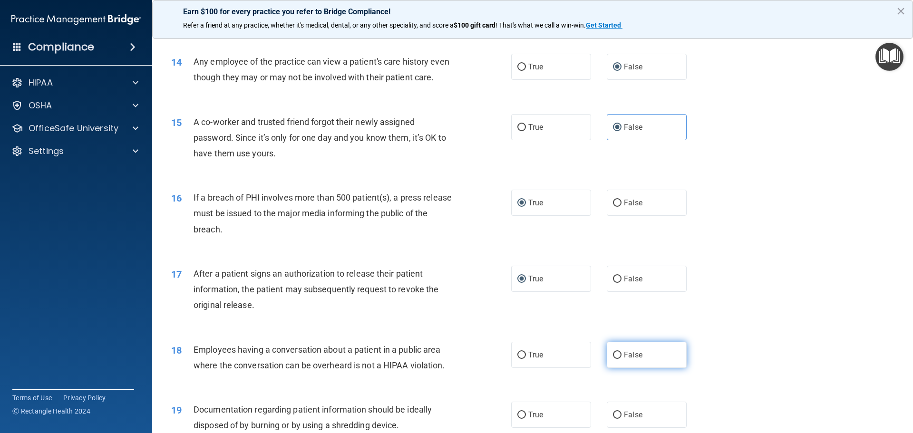
click at [614, 359] on input "False" at bounding box center [617, 355] width 9 height 7
radio input "true"
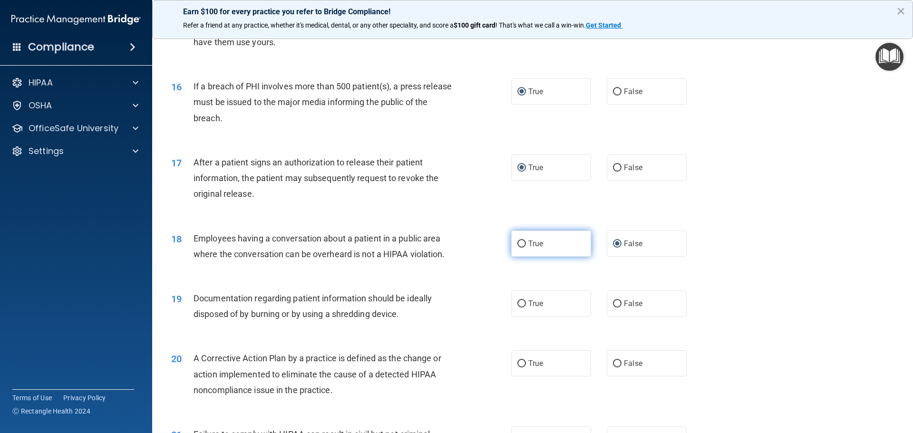
scroll to position [1046, 0]
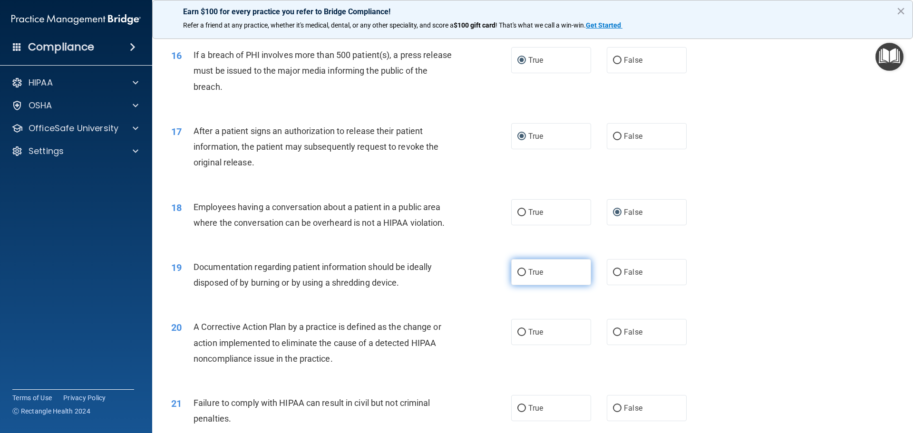
click at [521, 283] on label "True" at bounding box center [551, 272] width 80 height 26
click at [521, 276] on input "True" at bounding box center [521, 272] width 9 height 7
radio input "true"
click at [518, 336] on input "True" at bounding box center [521, 332] width 9 height 7
radio input "true"
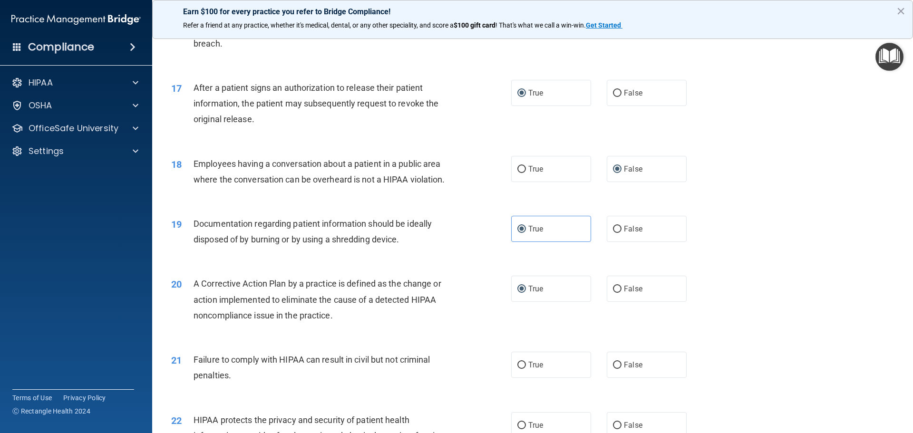
scroll to position [1236, 0]
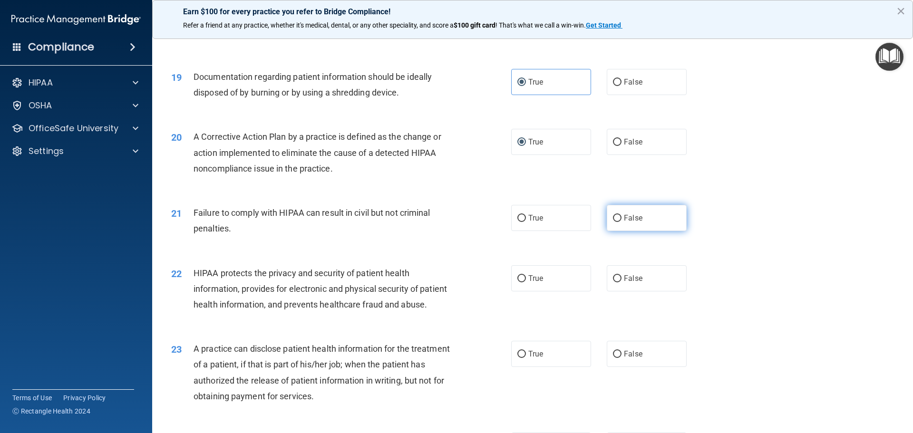
click at [613, 222] on input "False" at bounding box center [617, 218] width 9 height 7
radio input "true"
click at [517, 282] on input "True" at bounding box center [521, 278] width 9 height 7
radio input "true"
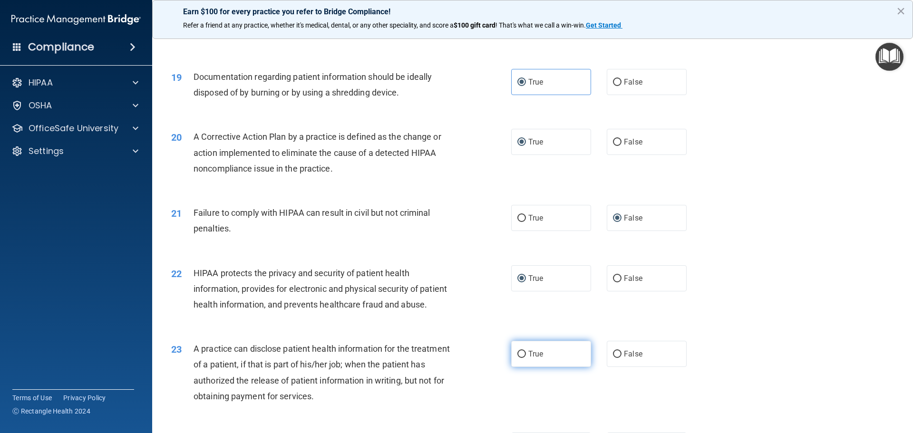
click at [517, 358] on input "True" at bounding box center [521, 354] width 9 height 7
radio input "true"
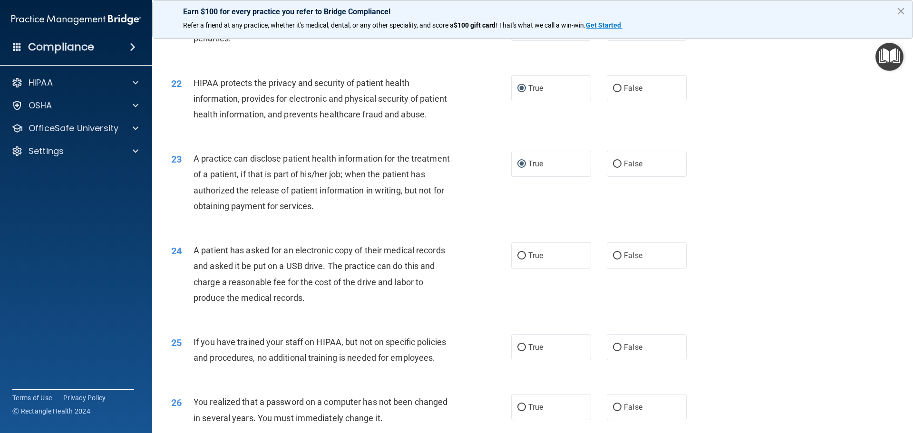
scroll to position [1379, 0]
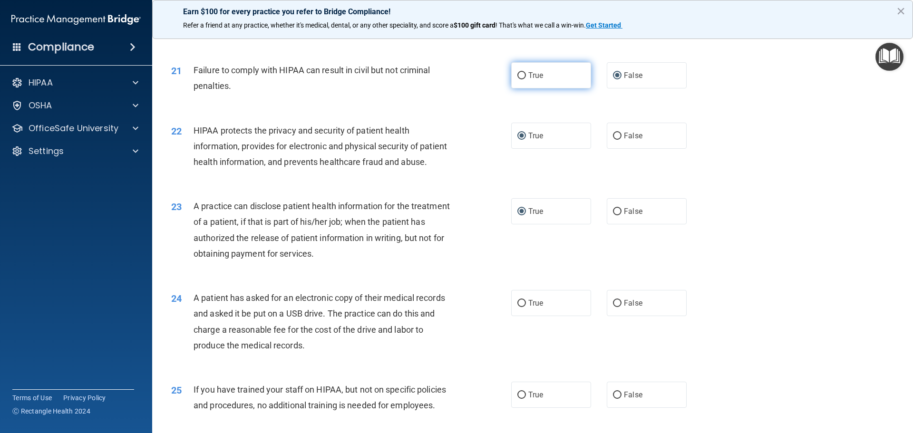
click at [524, 88] on label "True" at bounding box center [551, 75] width 80 height 26
click at [524, 79] on input "True" at bounding box center [521, 75] width 9 height 7
radio input "true"
click at [613, 79] on input "False" at bounding box center [617, 75] width 9 height 7
radio input "true"
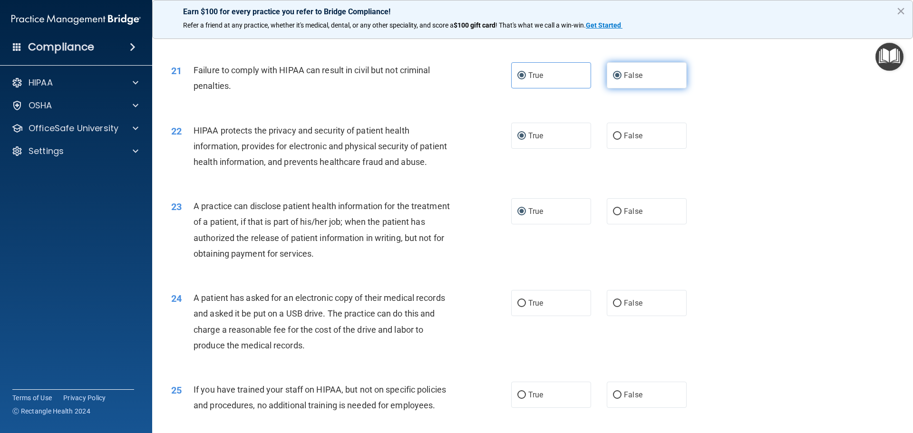
radio input "false"
click at [517, 307] on input "True" at bounding box center [521, 303] width 9 height 7
radio input "true"
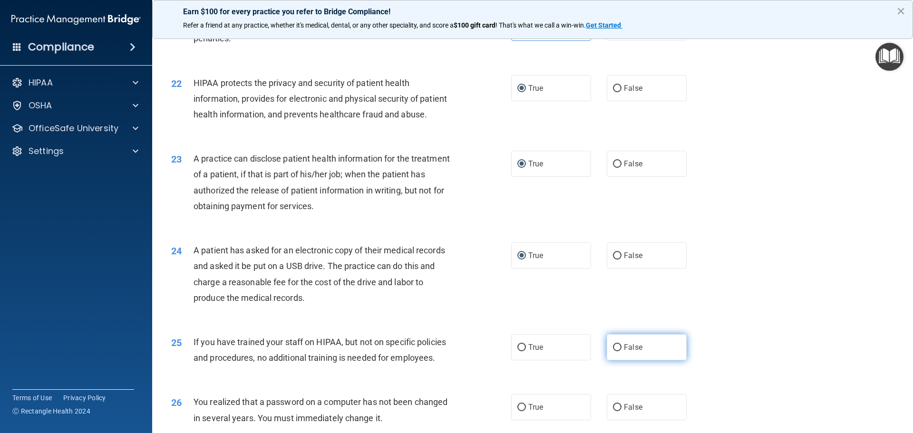
click at [607, 360] on label "False" at bounding box center [647, 347] width 80 height 26
click at [613, 351] on input "False" at bounding box center [617, 347] width 9 height 7
radio input "true"
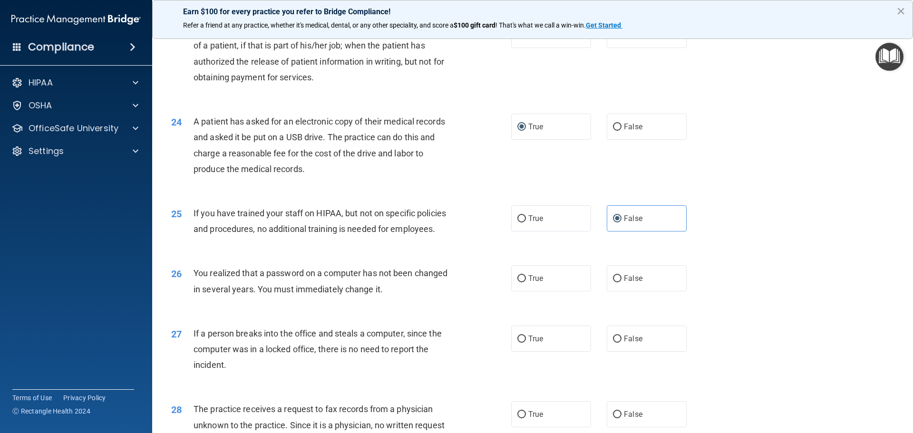
scroll to position [1569, 0]
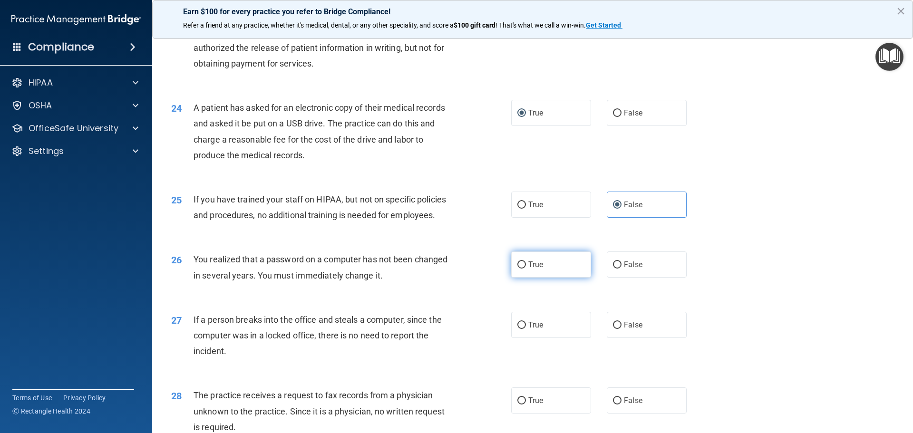
click at [523, 278] on label "True" at bounding box center [551, 264] width 80 height 26
click at [523, 269] on input "True" at bounding box center [521, 264] width 9 height 7
radio input "true"
click at [613, 329] on input "False" at bounding box center [617, 325] width 9 height 7
radio input "true"
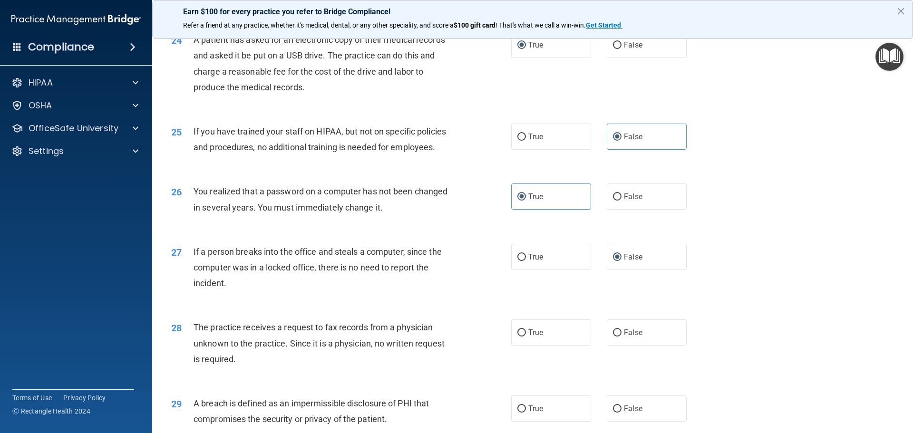
scroll to position [1664, 0]
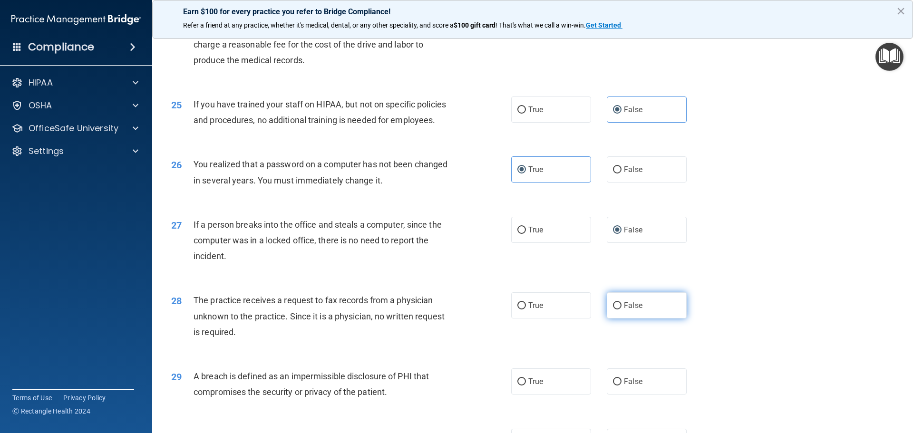
click at [616, 309] on input "False" at bounding box center [617, 305] width 9 height 7
radio input "true"
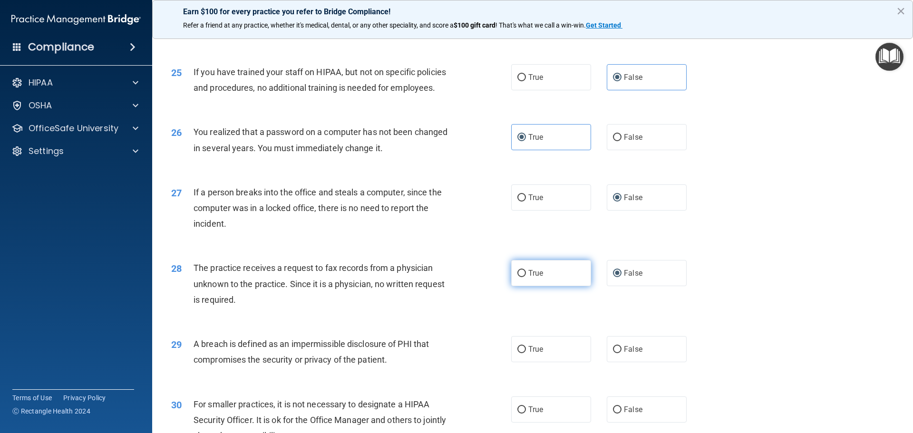
scroll to position [1759, 0]
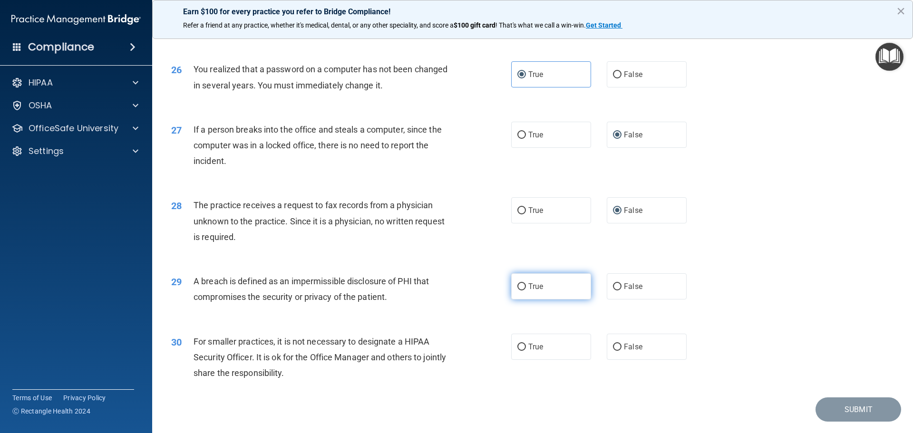
click at [519, 290] on input "True" at bounding box center [521, 286] width 9 height 7
radio input "true"
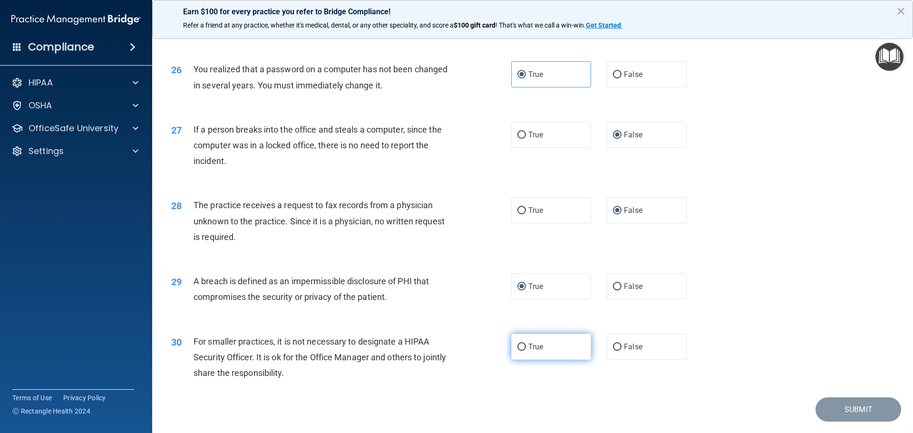
click at [517, 351] on input "True" at bounding box center [521, 347] width 9 height 7
radio input "true"
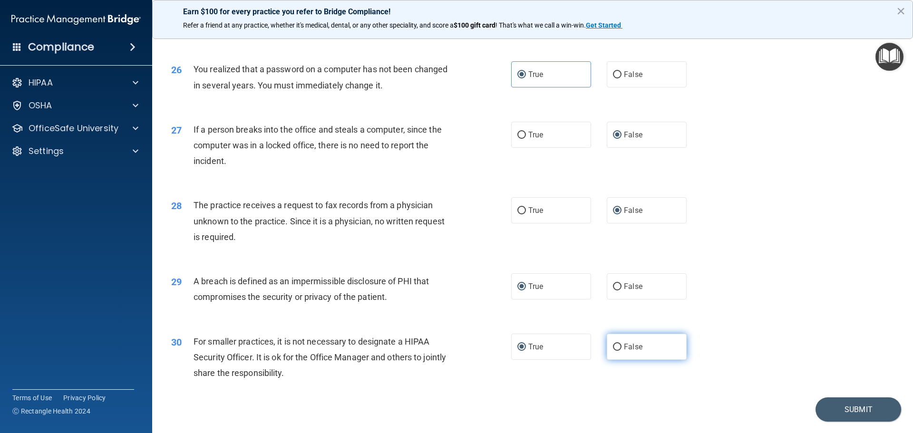
click at [614, 351] on input "False" at bounding box center [617, 347] width 9 height 7
radio input "true"
radio input "false"
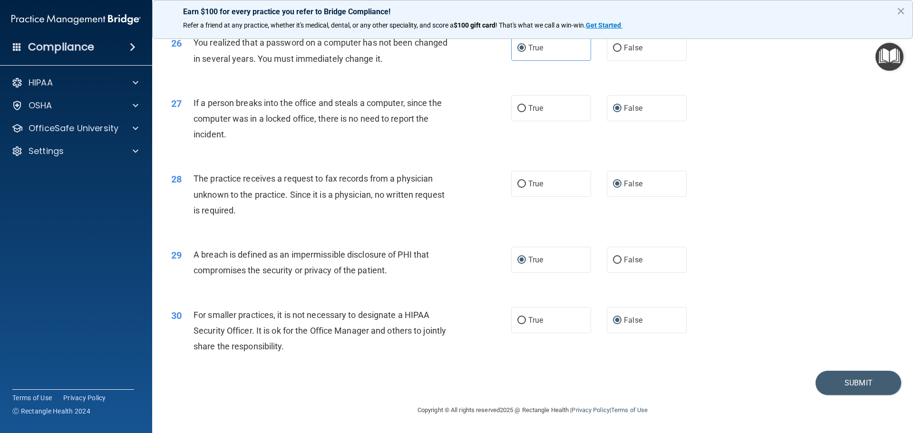
scroll to position [1817, 0]
click at [839, 376] on button "Submit" at bounding box center [858, 383] width 86 height 24
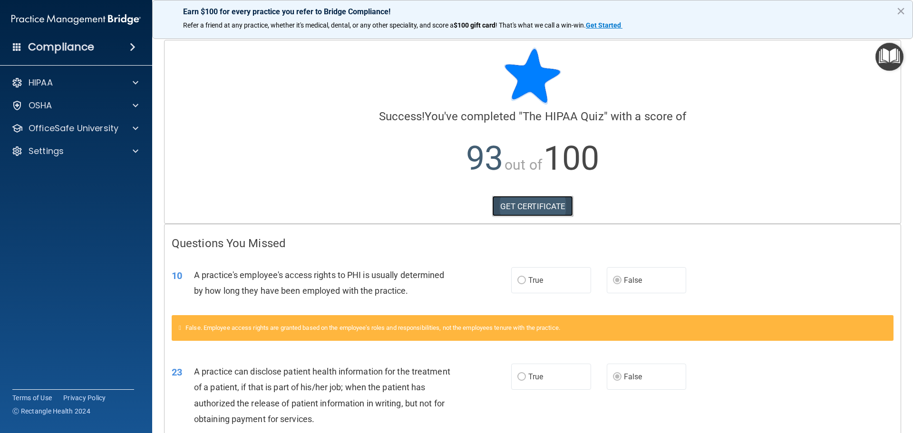
click at [525, 206] on link "GET CERTIFICATE" at bounding box center [532, 206] width 81 height 21
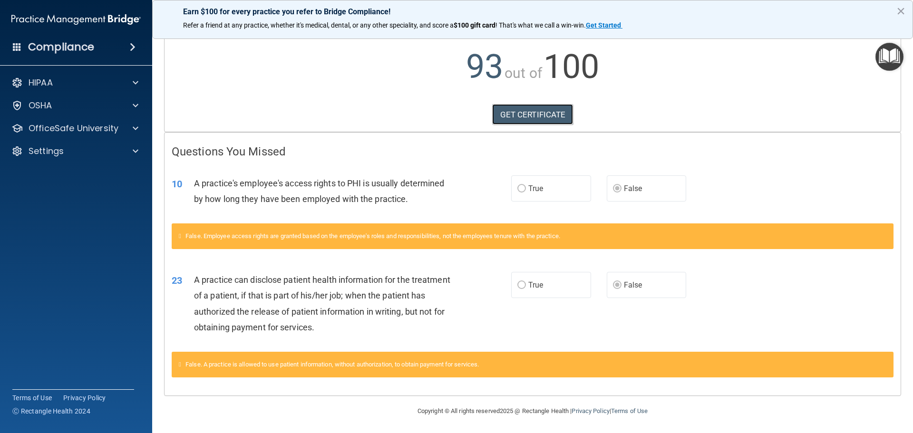
scroll to position [93, 0]
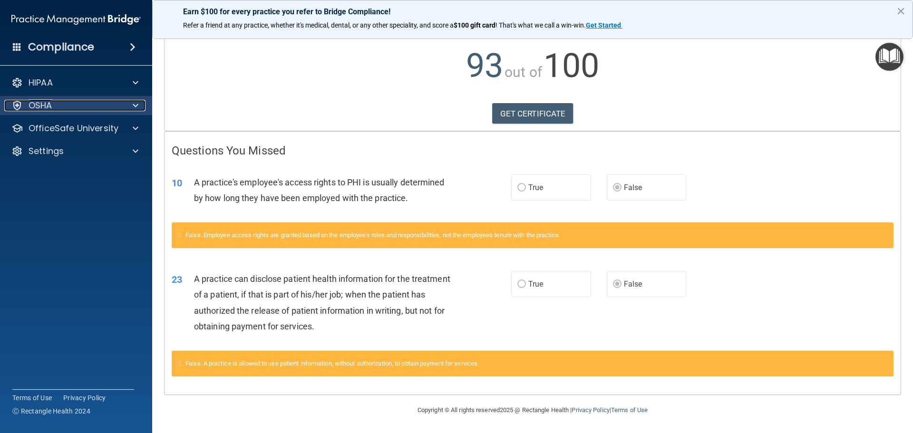
click at [122, 101] on div at bounding box center [134, 105] width 24 height 11
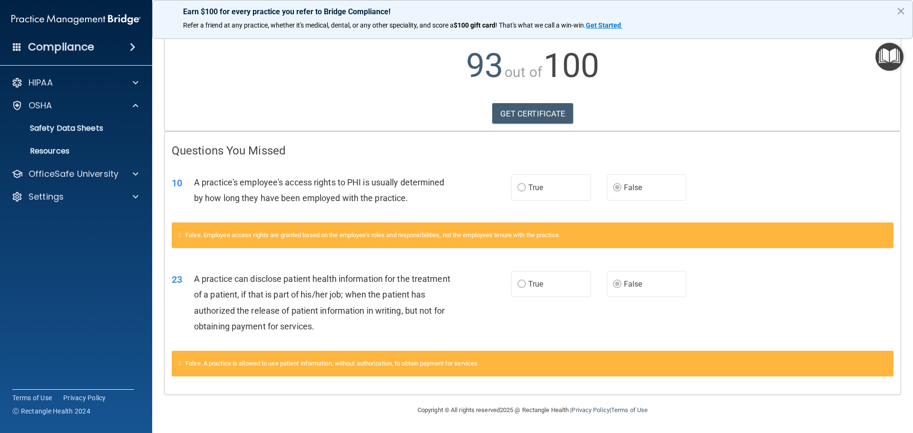
click at [123, 93] on div "HIPAA Documents and Policies Report an Incident Business Associates Emergency P…" at bounding box center [76, 141] width 153 height 145
click at [128, 84] on div at bounding box center [134, 82] width 24 height 11
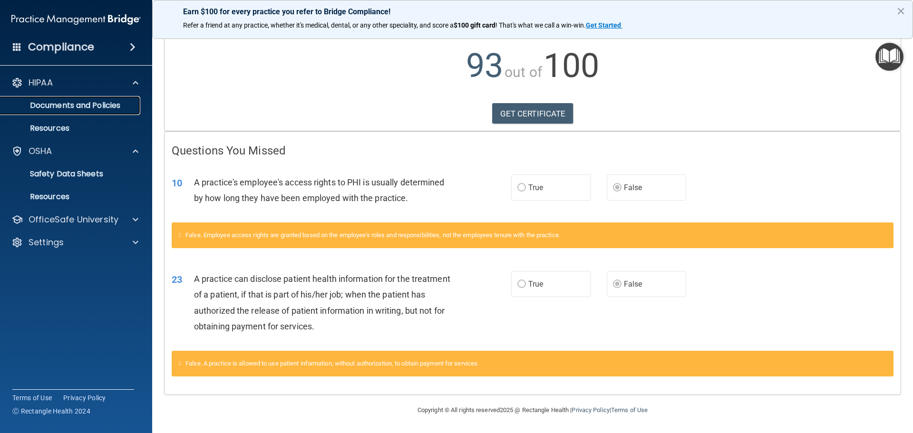
click at [117, 109] on p "Documents and Policies" at bounding box center [71, 106] width 130 height 10
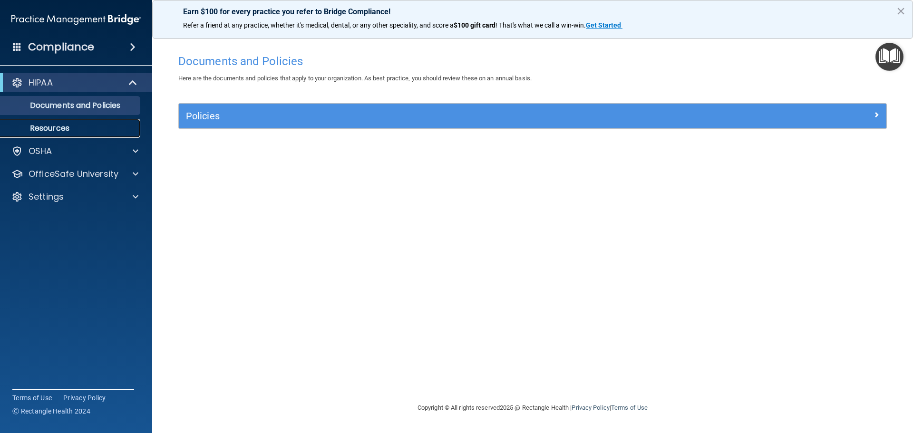
click at [79, 123] on link "Resources" at bounding box center [65, 128] width 150 height 19
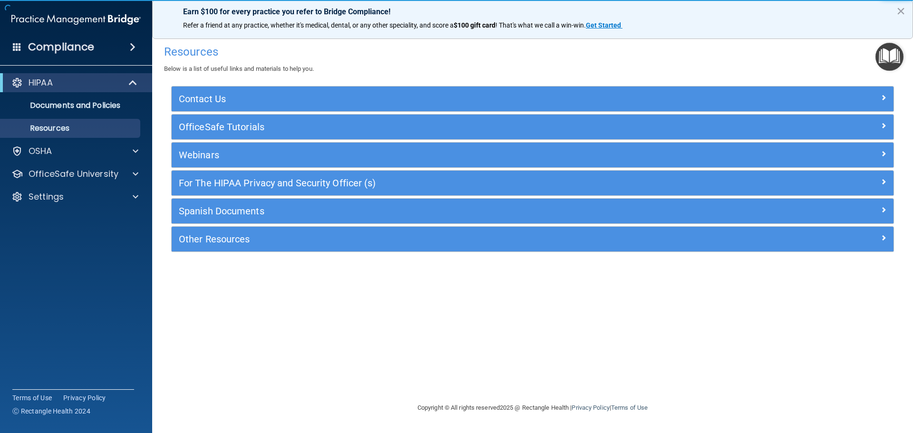
click at [35, 92] on div "HIPAA" at bounding box center [76, 82] width 152 height 19
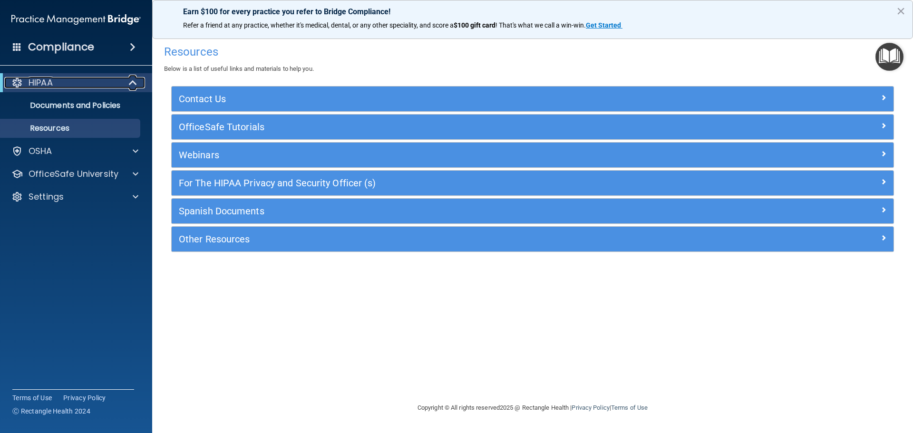
click at [39, 86] on p "HIPAA" at bounding box center [41, 82] width 24 height 11
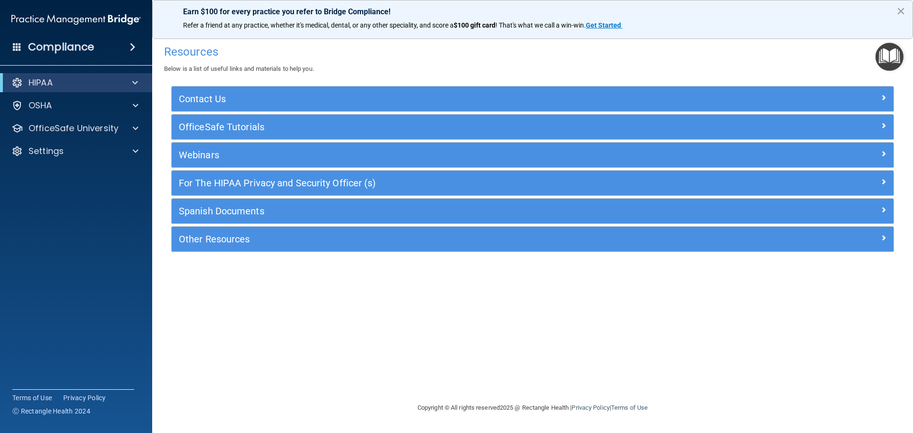
click at [20, 49] on span at bounding box center [17, 46] width 9 height 9
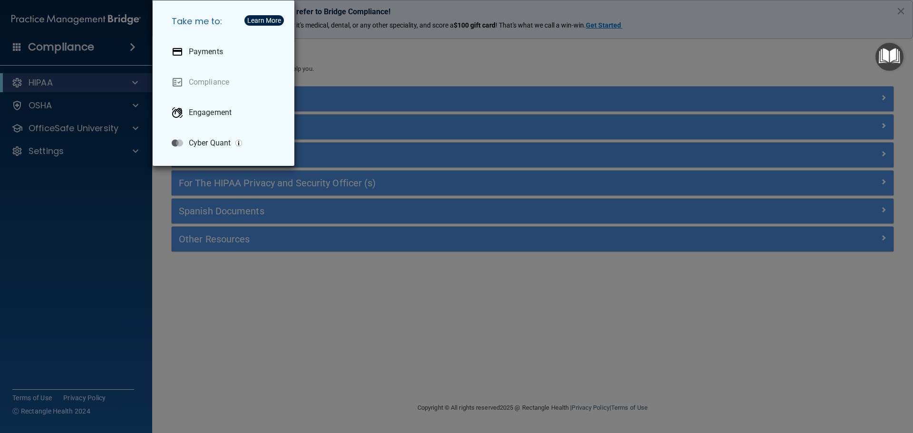
click at [98, 186] on div "Take me to: Payments Compliance Engagement Cyber Quant" at bounding box center [456, 216] width 913 height 433
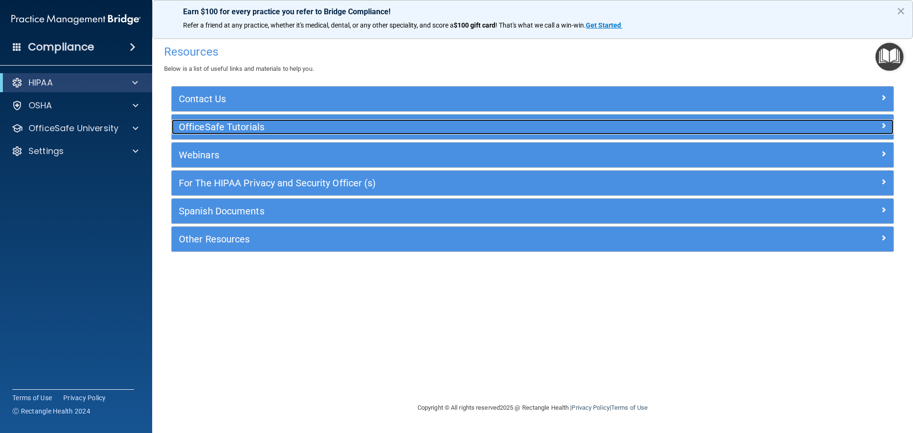
click at [211, 125] on h5 "OfficeSafe Tutorials" at bounding box center [442, 127] width 527 height 10
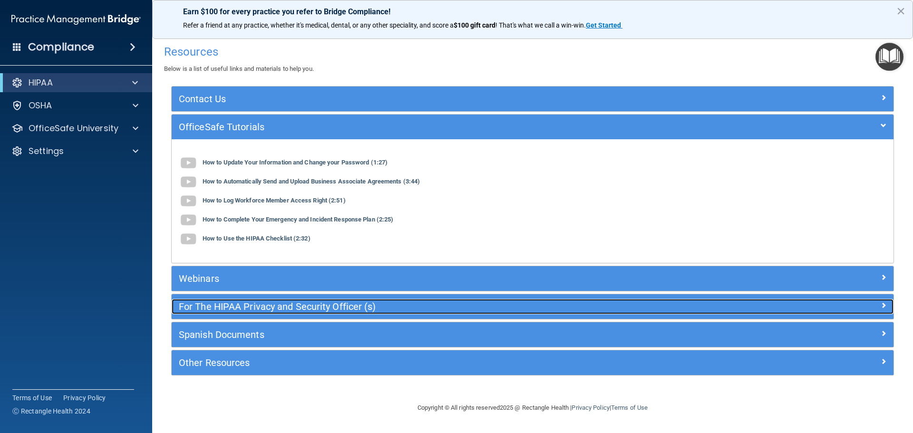
click at [206, 309] on h5 "For The HIPAA Privacy and Security Officer (s)" at bounding box center [442, 306] width 527 height 10
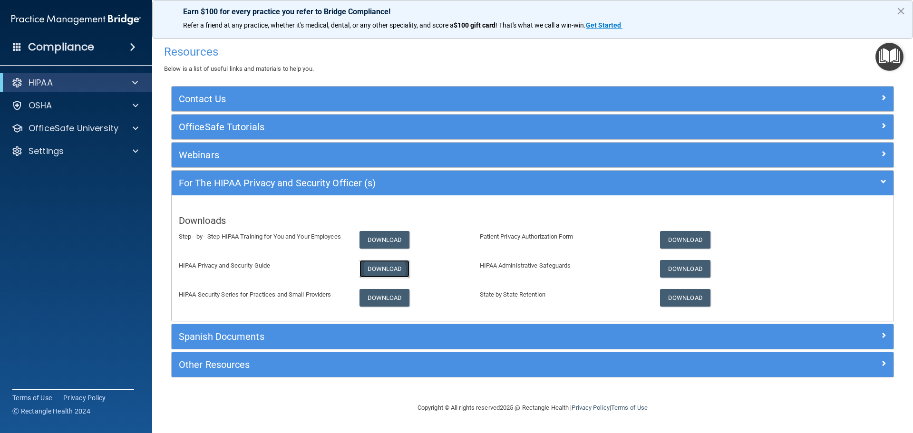
click at [379, 271] on link "Download" at bounding box center [384, 269] width 50 height 18
click at [129, 83] on div at bounding box center [133, 82] width 23 height 11
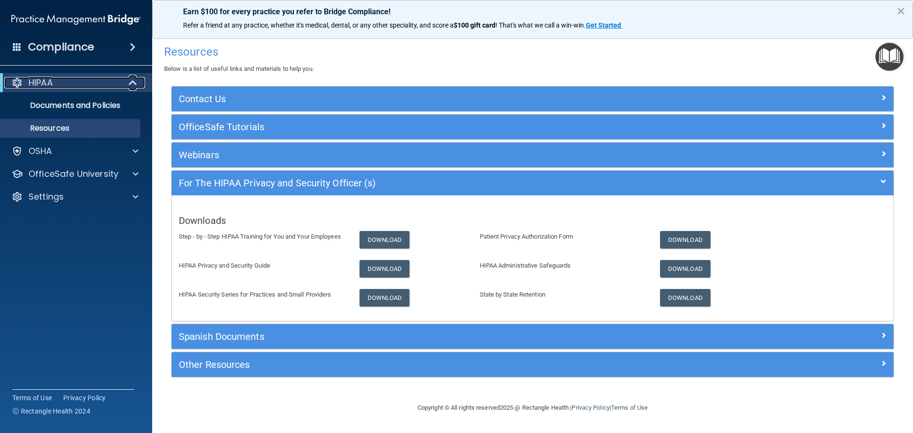
click at [92, 86] on div "HIPAA" at bounding box center [62, 82] width 117 height 11
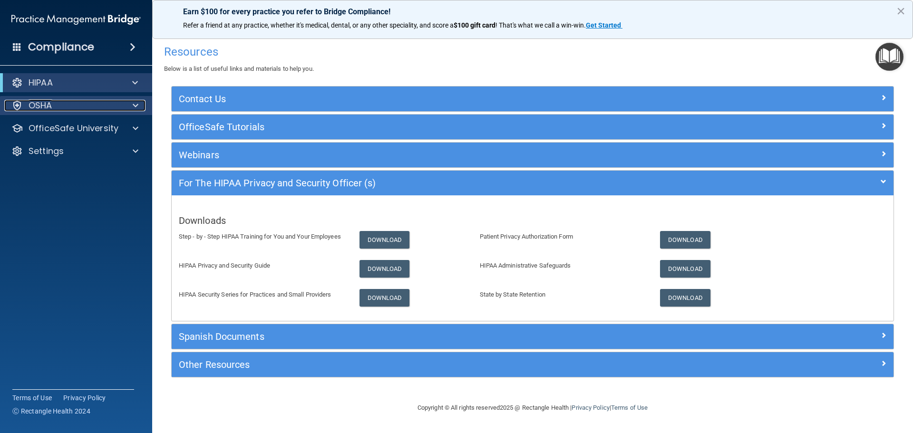
click at [96, 105] on div "OSHA" at bounding box center [63, 105] width 118 height 11
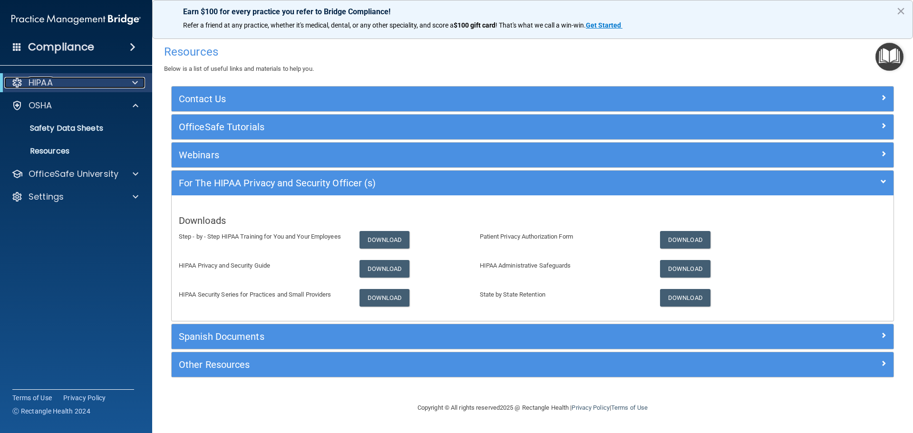
click at [24, 79] on div "HIPAA" at bounding box center [62, 82] width 117 height 11
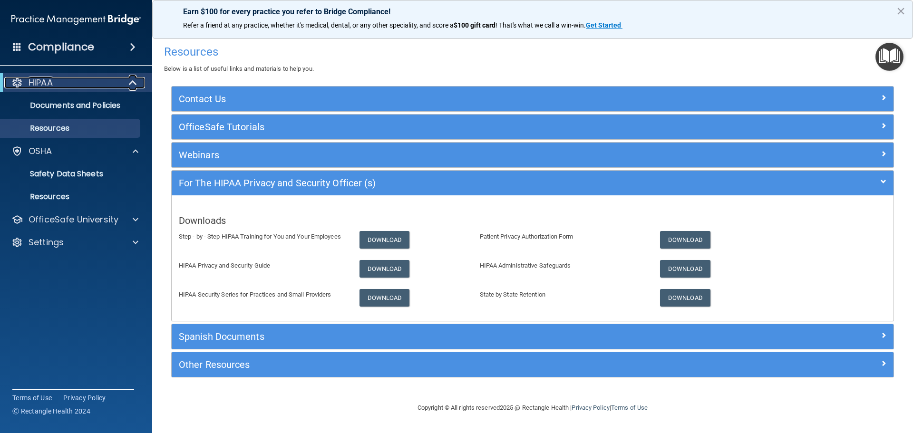
click at [130, 77] on span at bounding box center [134, 82] width 8 height 11
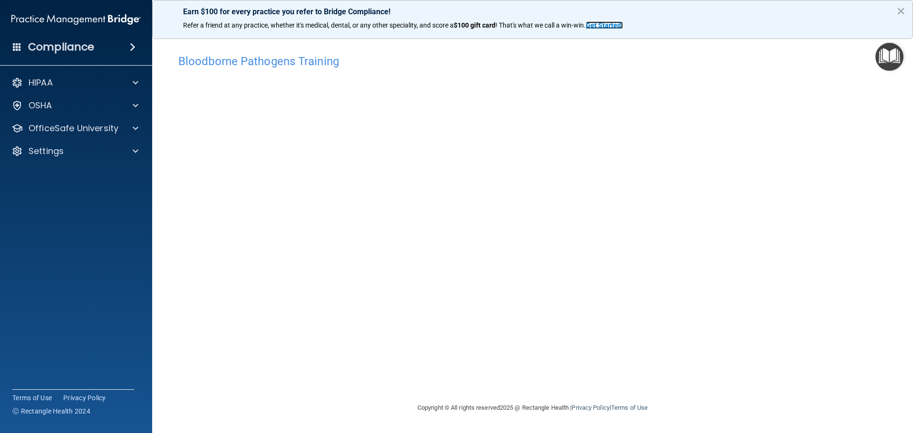
click at [605, 26] on strong "Get Started" at bounding box center [603, 25] width 35 height 8
click at [277, 68] on div "Bloodborne Pathogens Training" at bounding box center [532, 60] width 723 height 23
click at [55, 106] on div "OSHA" at bounding box center [63, 105] width 118 height 11
drag, startPoint x: 908, startPoint y: 9, endPoint x: 902, endPoint y: 13, distance: 7.3
click at [906, 12] on div "Earn $100 for every practice you refer to Bridge Compliance! Refer a friend at …" at bounding box center [532, 19] width 761 height 39
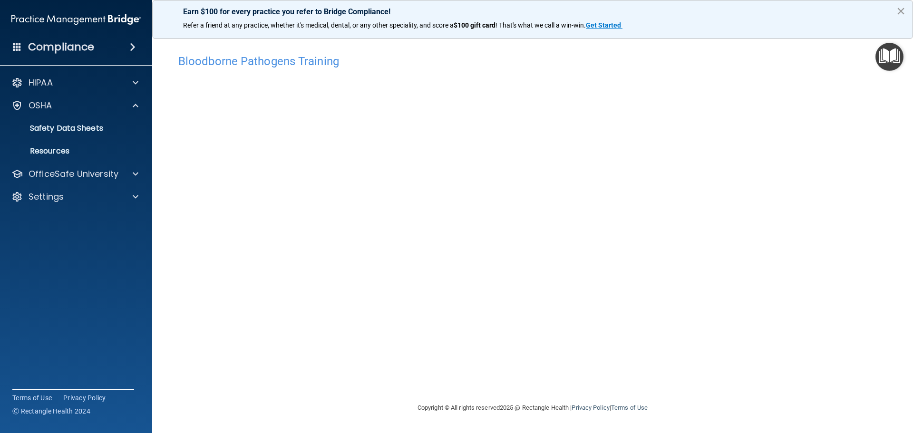
click at [899, 10] on button "×" at bounding box center [900, 10] width 9 height 15
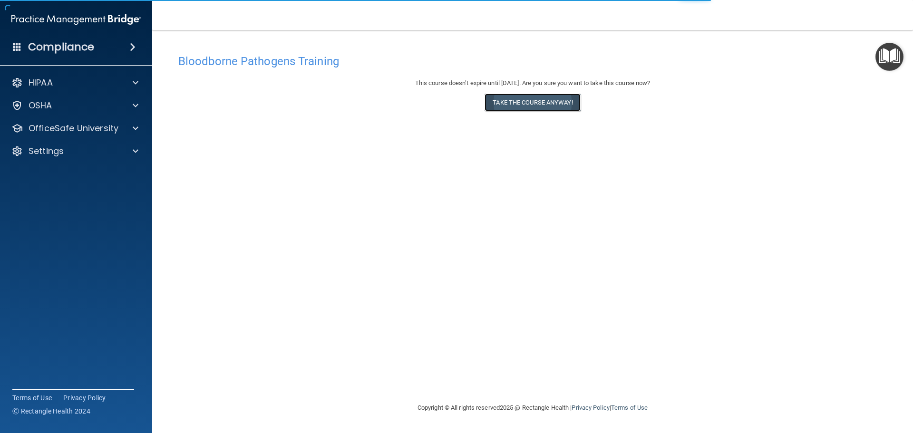
click at [561, 106] on button "Take the course anyway!" at bounding box center [532, 103] width 96 height 18
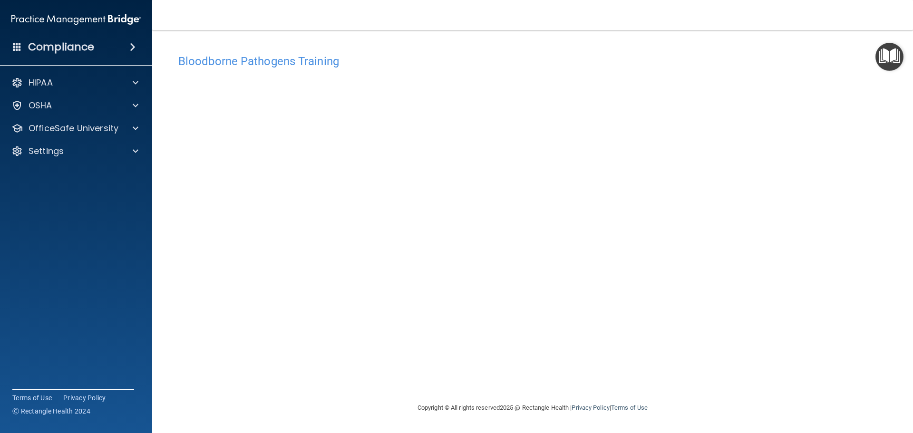
click at [206, 56] on h4 "Bloodborne Pathogens Training" at bounding box center [532, 61] width 708 height 12
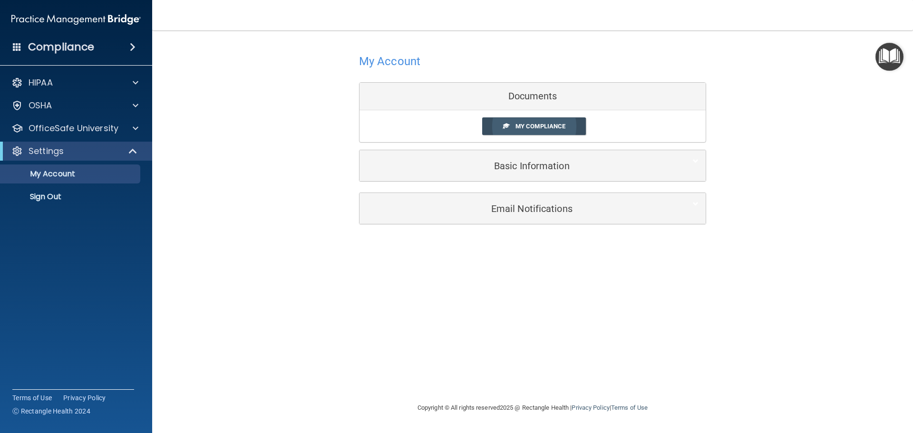
click at [541, 125] on span "My Compliance" at bounding box center [540, 126] width 50 height 7
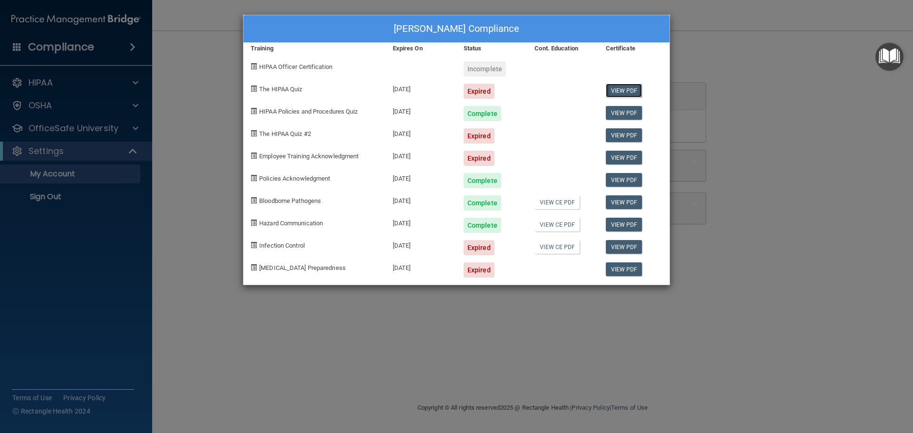
click at [632, 89] on link "View PDF" at bounding box center [624, 91] width 37 height 14
click at [698, 43] on div "[PERSON_NAME] Compliance Training Expires On Status Cont. Education Certificate…" at bounding box center [456, 216] width 913 height 433
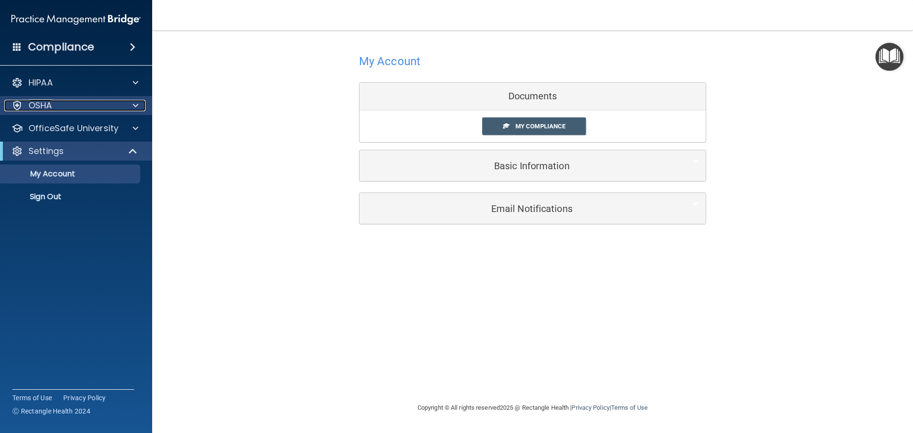
click at [45, 107] on p "OSHA" at bounding box center [41, 105] width 24 height 11
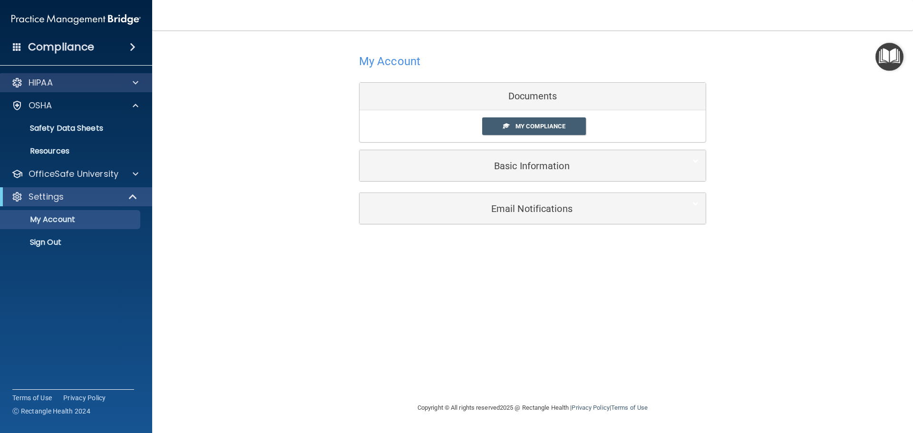
click at [62, 89] on div "HIPAA" at bounding box center [76, 82] width 153 height 19
click at [141, 85] on div at bounding box center [134, 82] width 24 height 11
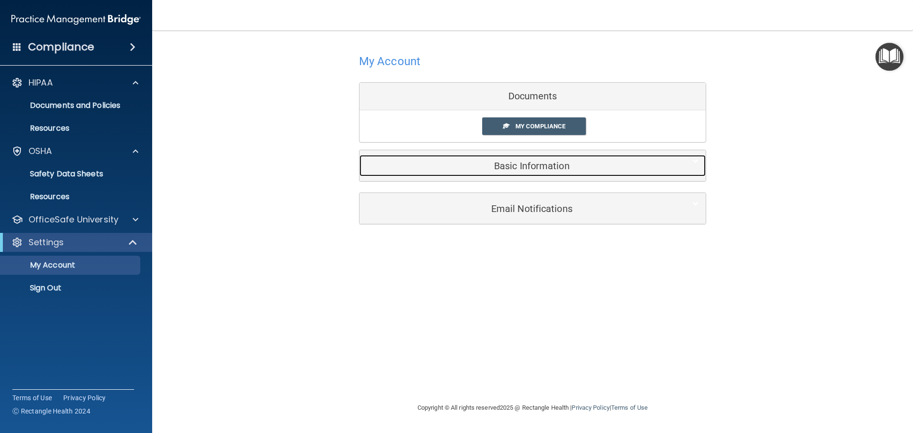
click at [517, 167] on h5 "Basic Information" at bounding box center [518, 166] width 303 height 10
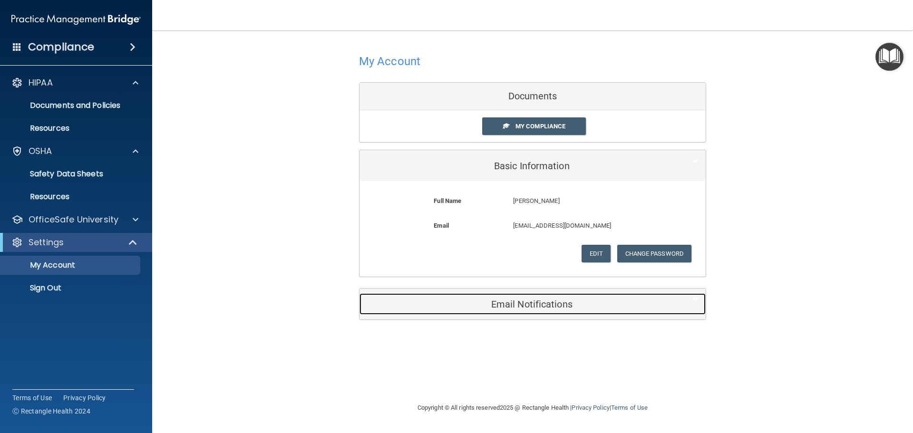
click at [481, 304] on h5 "Email Notifications" at bounding box center [518, 304] width 303 height 10
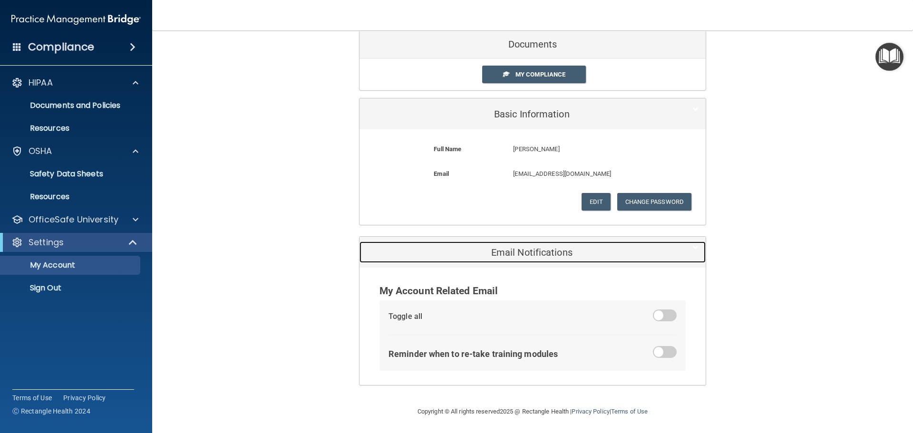
scroll to position [53, 0]
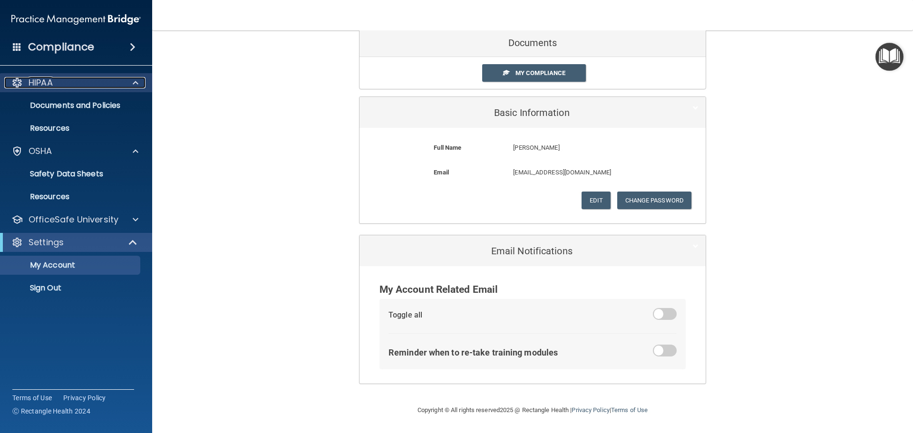
click at [65, 85] on div "HIPAA" at bounding box center [63, 82] width 118 height 11
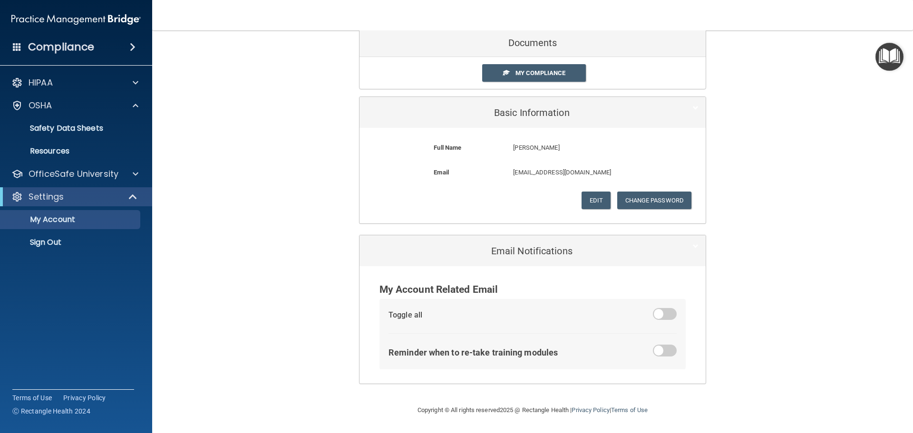
click at [51, 116] on ul "Documents Safety Data Sheets Self-Assessment Injury and Illness Report Resources" at bounding box center [76, 138] width 172 height 46
click at [50, 108] on p "OSHA" at bounding box center [41, 105] width 24 height 11
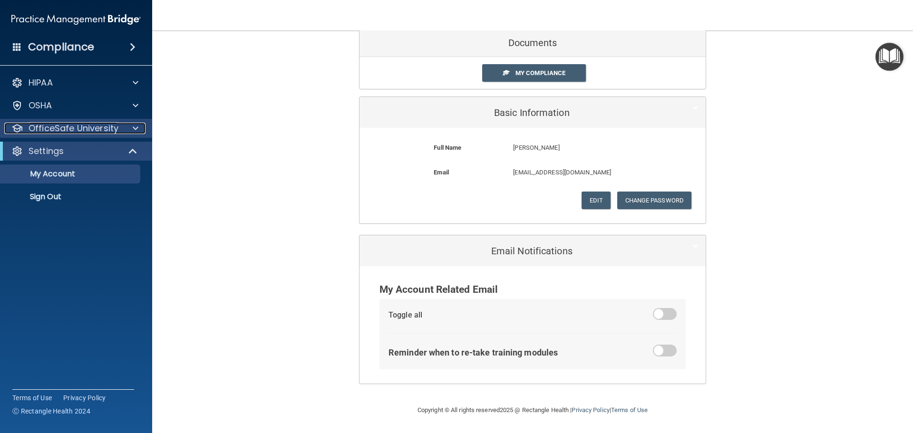
click at [45, 124] on p "OfficeSafe University" at bounding box center [74, 128] width 90 height 11
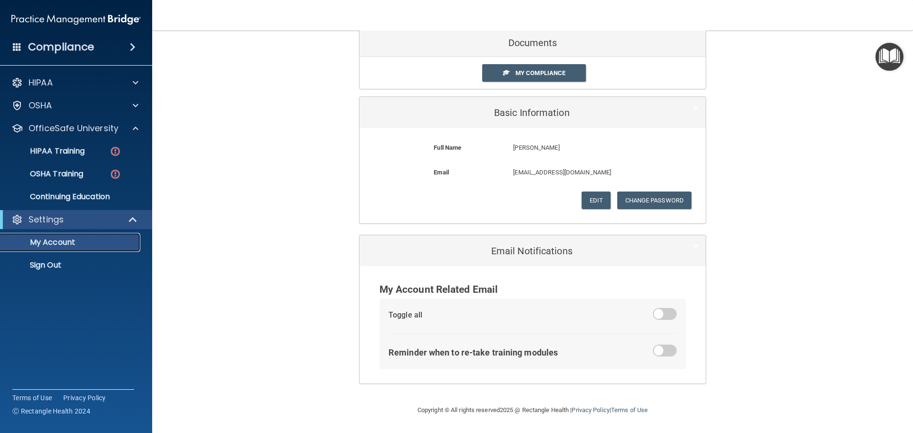
click at [44, 242] on p "My Account" at bounding box center [71, 243] width 130 height 10
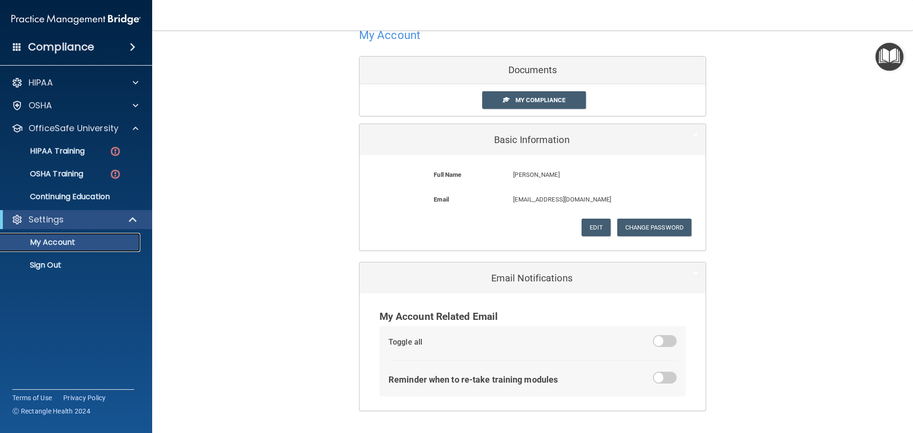
scroll to position [0, 0]
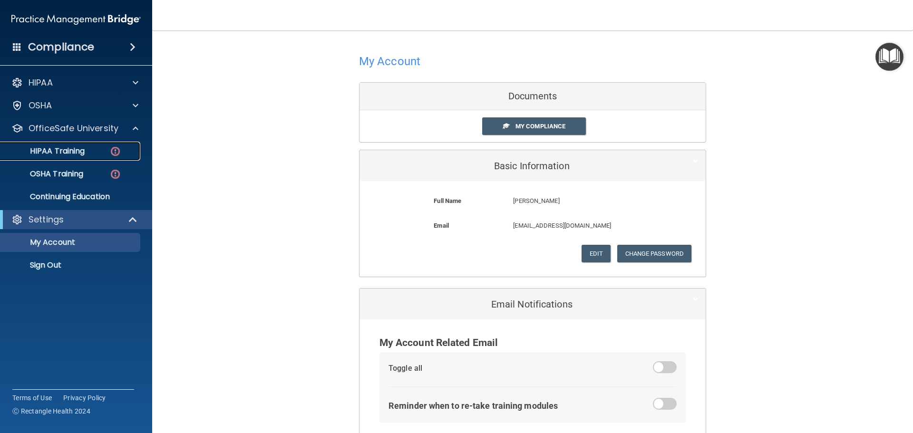
click at [80, 150] on p "HIPAA Training" at bounding box center [45, 151] width 78 height 10
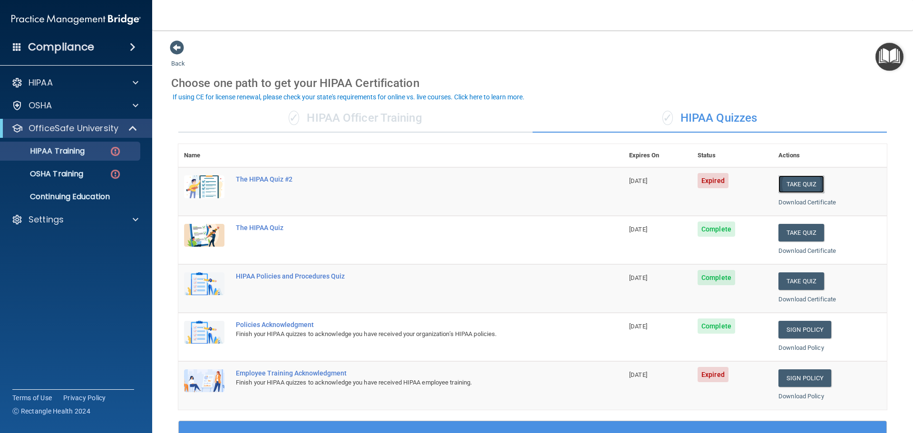
click at [795, 181] on button "Take Quiz" at bounding box center [801, 184] width 46 height 18
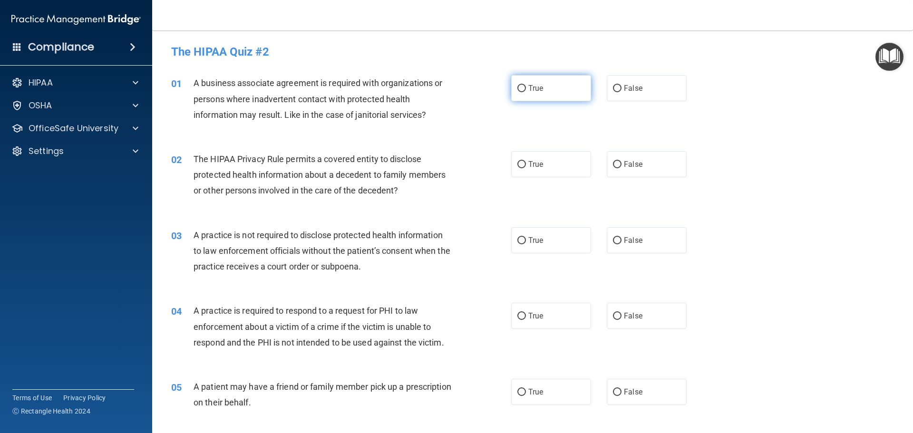
click at [517, 91] on input "True" at bounding box center [521, 88] width 9 height 7
radio input "true"
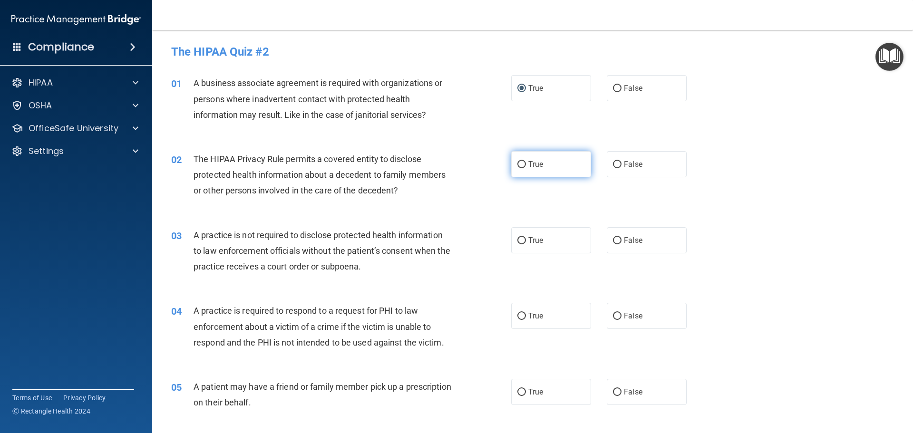
click at [517, 166] on input "True" at bounding box center [521, 164] width 9 height 7
radio input "true"
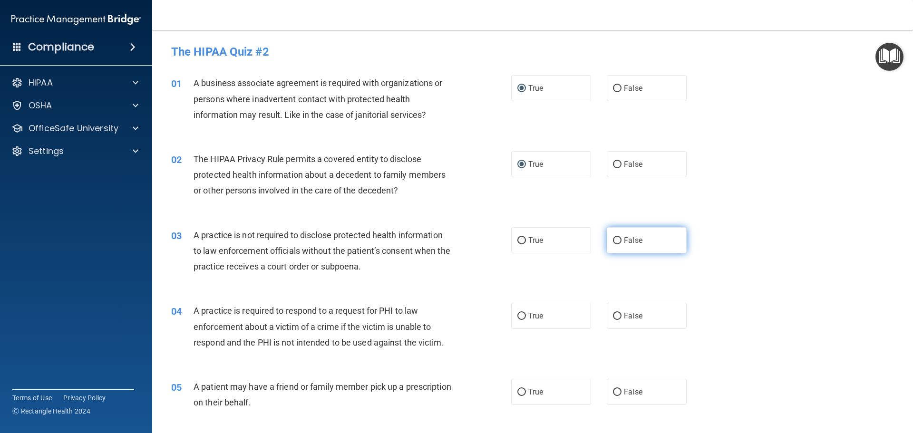
click at [617, 238] on label "False" at bounding box center [647, 240] width 80 height 26
click at [617, 238] on input "False" at bounding box center [617, 240] width 9 height 7
radio input "true"
click at [517, 314] on input "True" at bounding box center [521, 316] width 9 height 7
radio input "true"
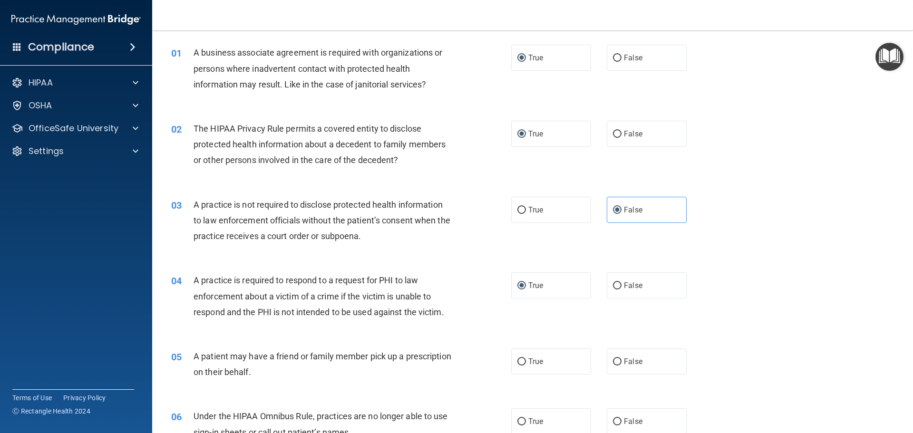
scroll to position [48, 0]
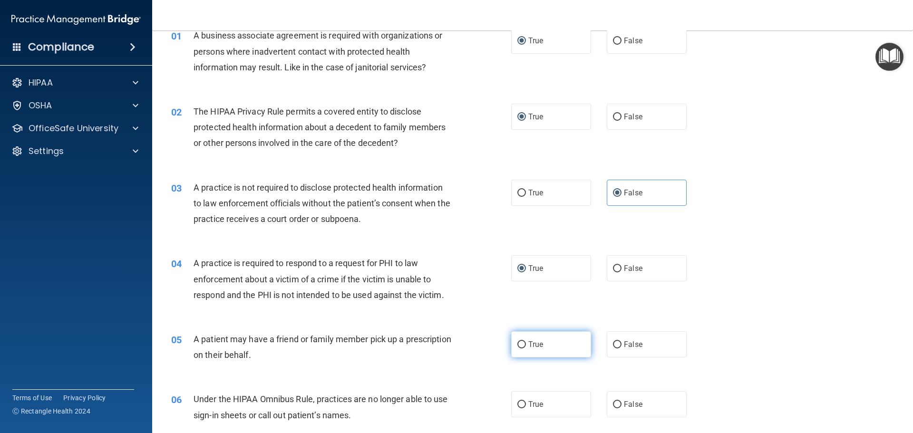
click at [517, 342] on input "True" at bounding box center [521, 344] width 9 height 7
radio input "true"
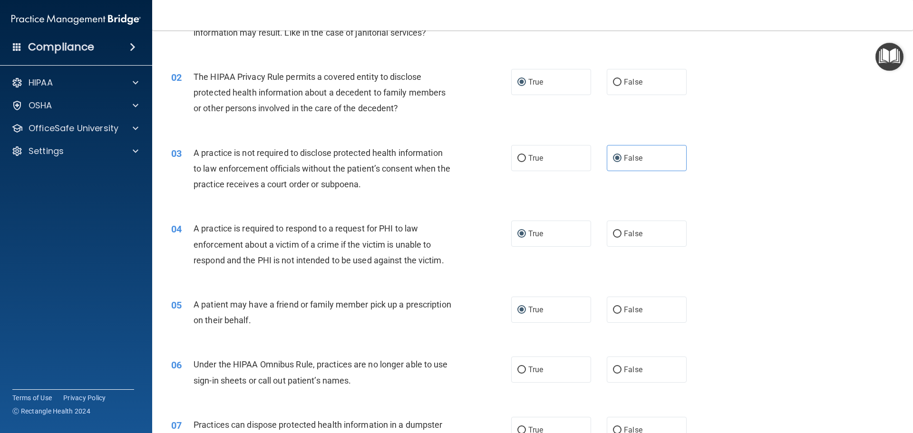
scroll to position [190, 0]
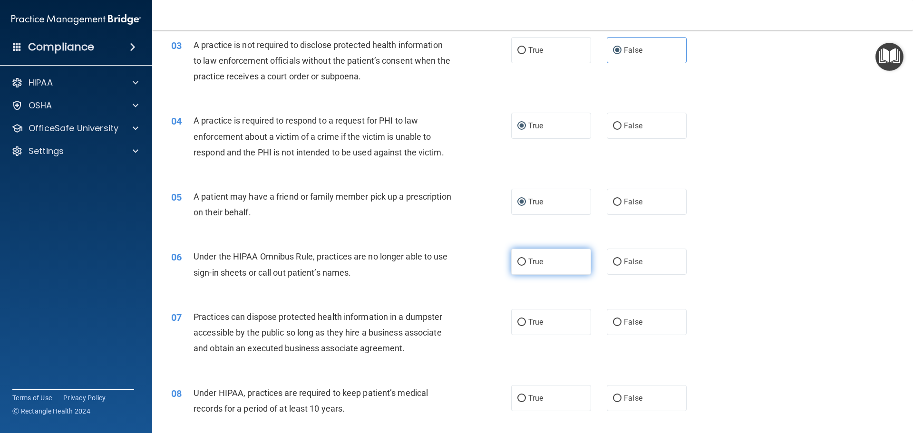
click at [517, 259] on input "True" at bounding box center [521, 262] width 9 height 7
radio input "true"
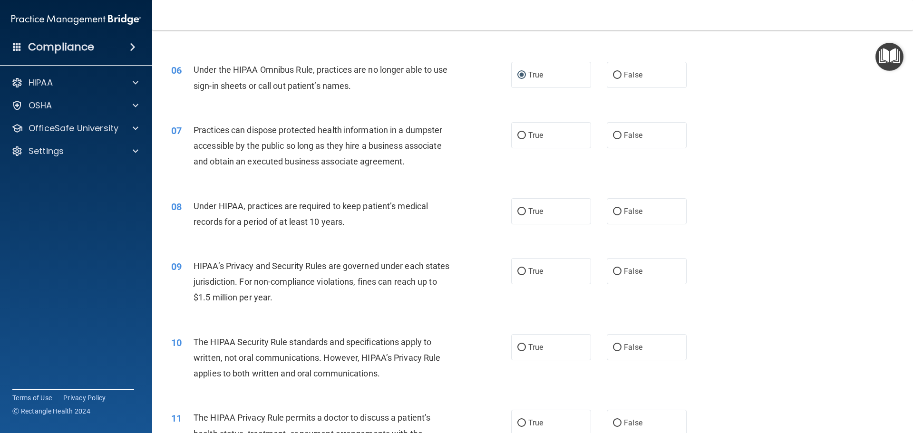
scroll to position [380, 0]
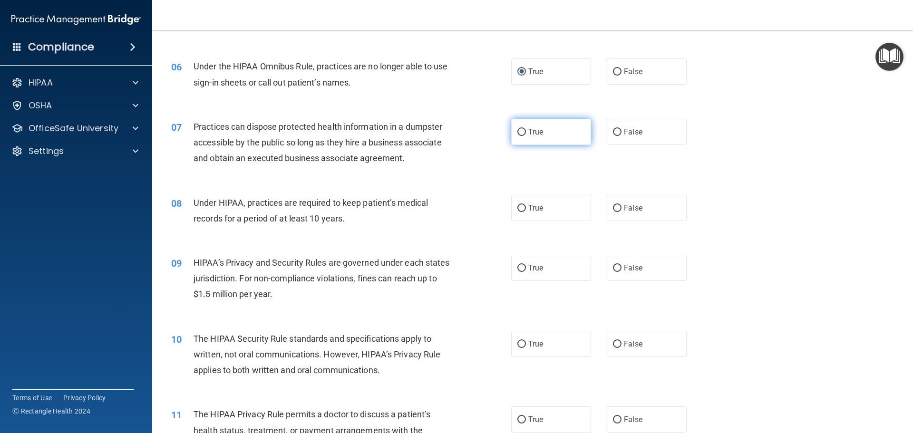
click at [517, 135] on input "True" at bounding box center [521, 132] width 9 height 7
radio input "true"
click at [517, 211] on input "True" at bounding box center [521, 208] width 9 height 7
radio input "true"
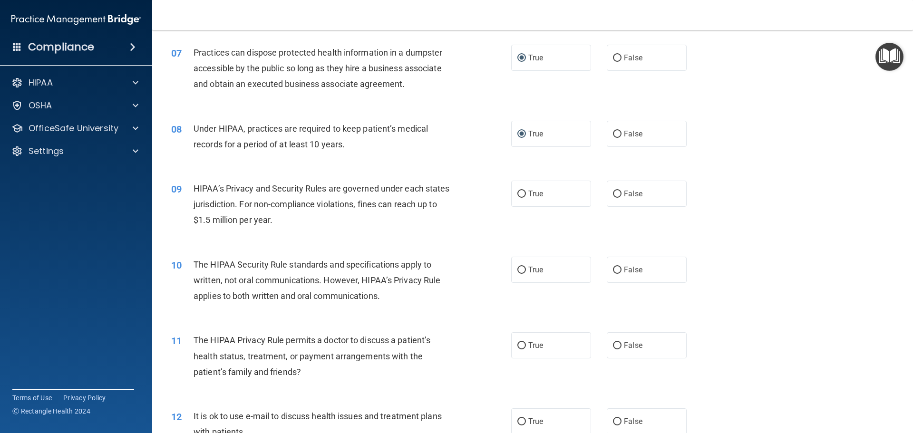
scroll to position [475, 0]
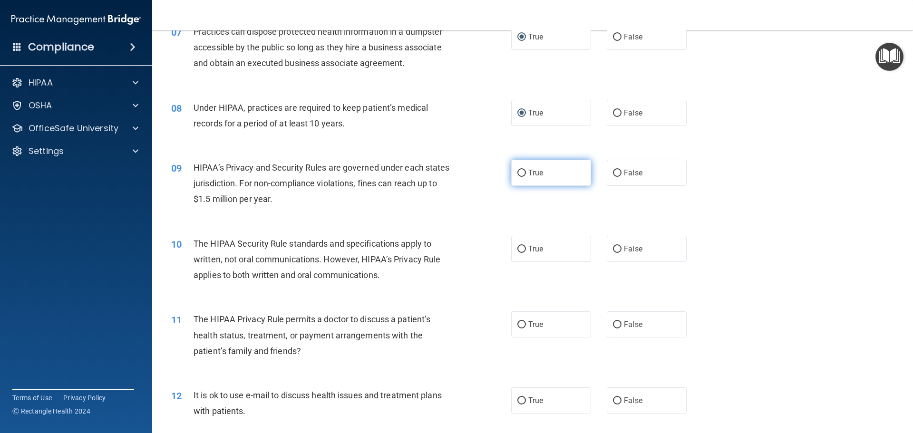
click at [517, 170] on input "True" at bounding box center [521, 173] width 9 height 7
radio input "true"
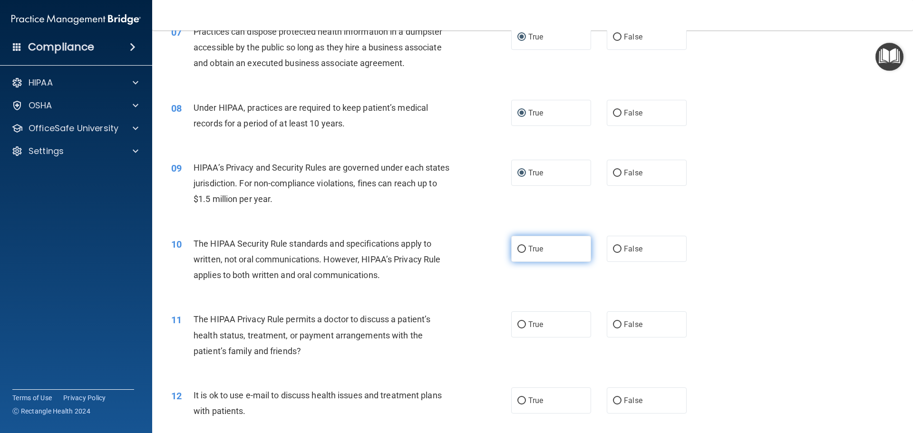
click at [524, 250] on label "True" at bounding box center [551, 249] width 80 height 26
click at [524, 250] on input "True" at bounding box center [521, 249] width 9 height 7
radio input "true"
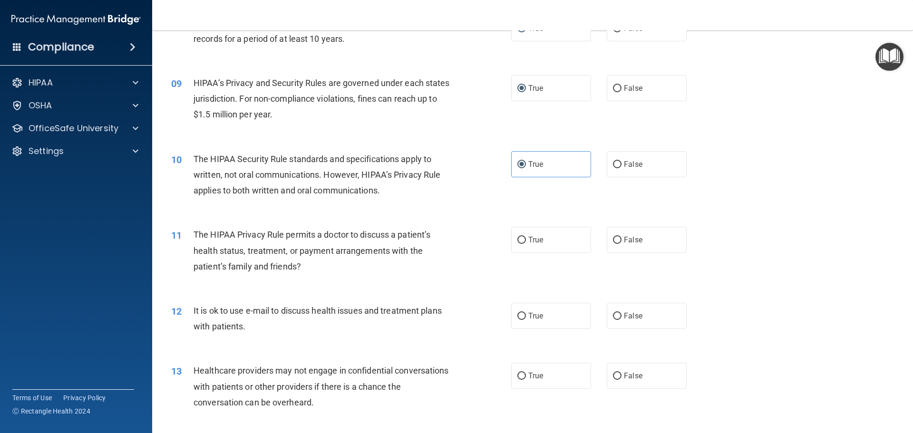
scroll to position [570, 0]
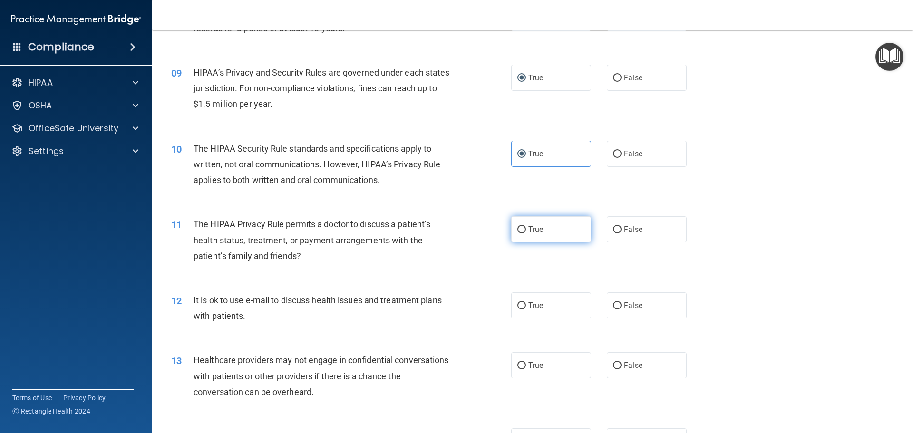
click at [520, 231] on input "True" at bounding box center [521, 229] width 9 height 7
radio input "true"
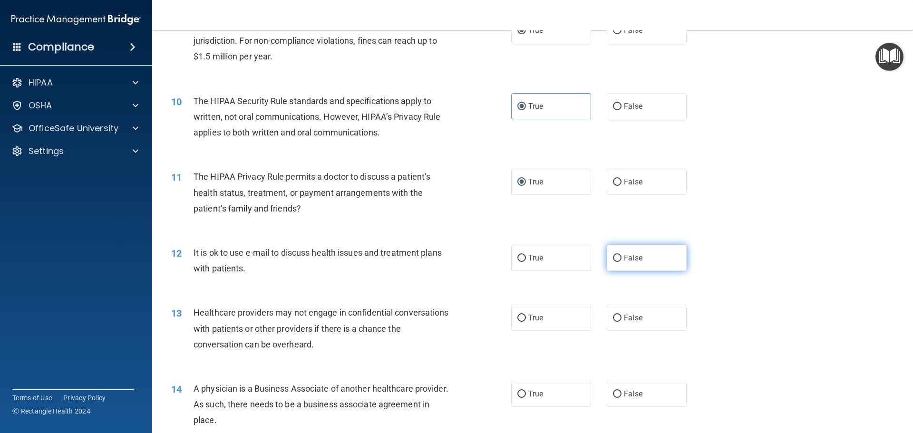
click at [616, 255] on input "False" at bounding box center [617, 258] width 9 height 7
radio input "true"
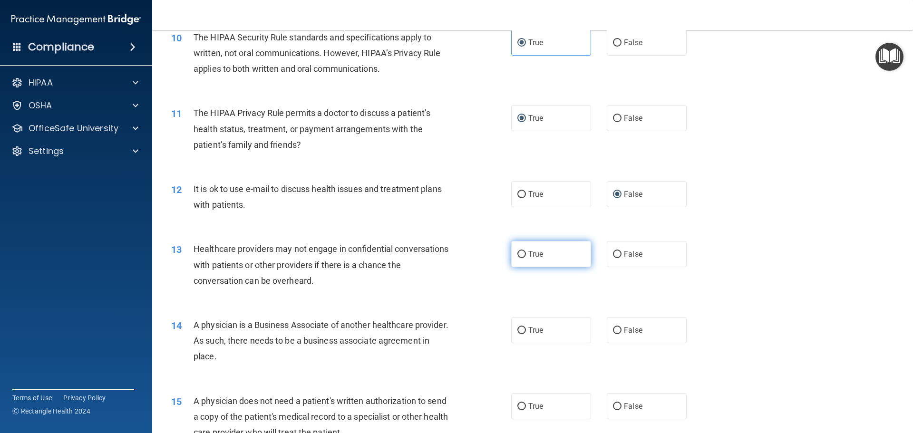
scroll to position [713, 0]
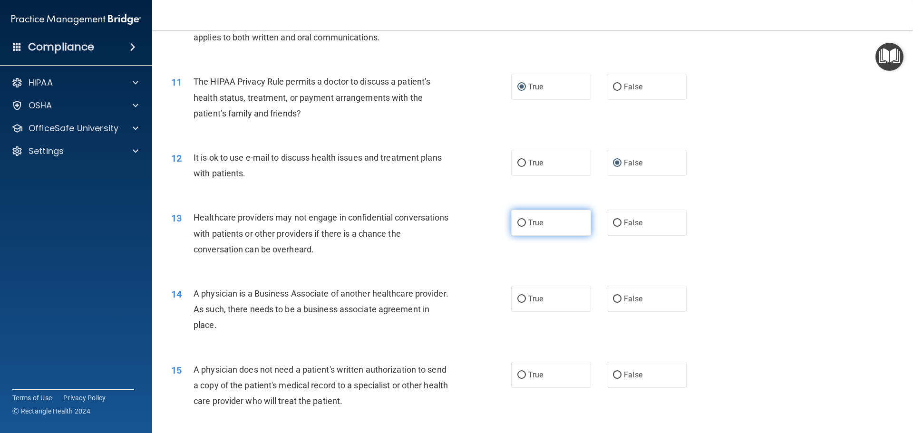
click at [521, 223] on input "True" at bounding box center [521, 223] width 9 height 7
radio input "true"
click at [613, 296] on input "False" at bounding box center [617, 299] width 9 height 7
radio input "true"
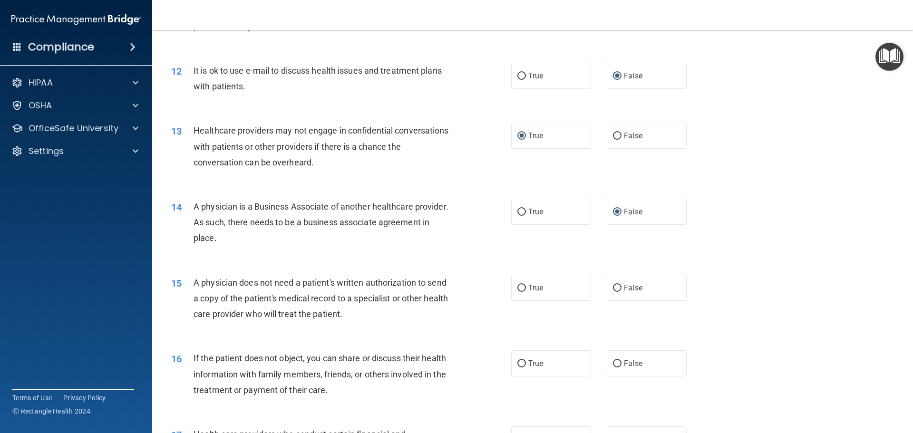
scroll to position [808, 0]
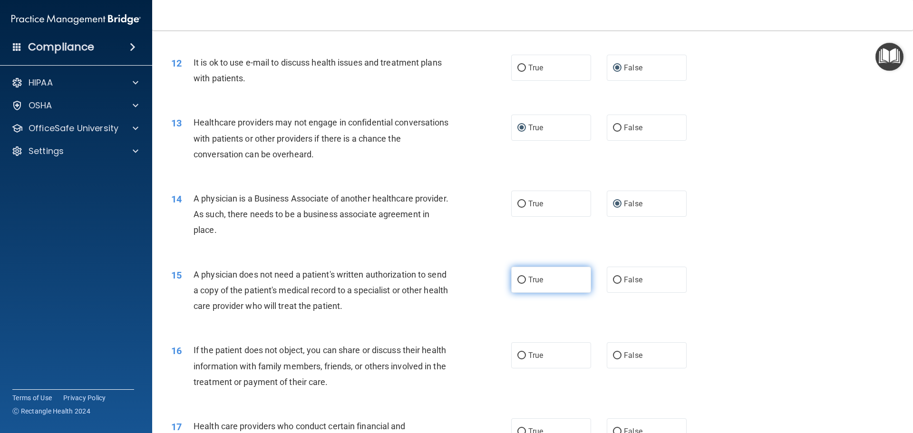
click at [515, 275] on label "True" at bounding box center [551, 280] width 80 height 26
click at [517, 277] on input "True" at bounding box center [521, 280] width 9 height 7
radio input "true"
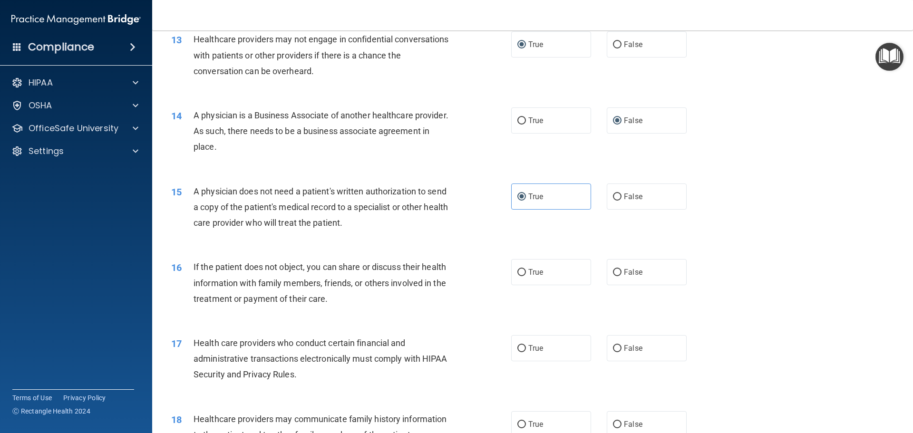
scroll to position [903, 0]
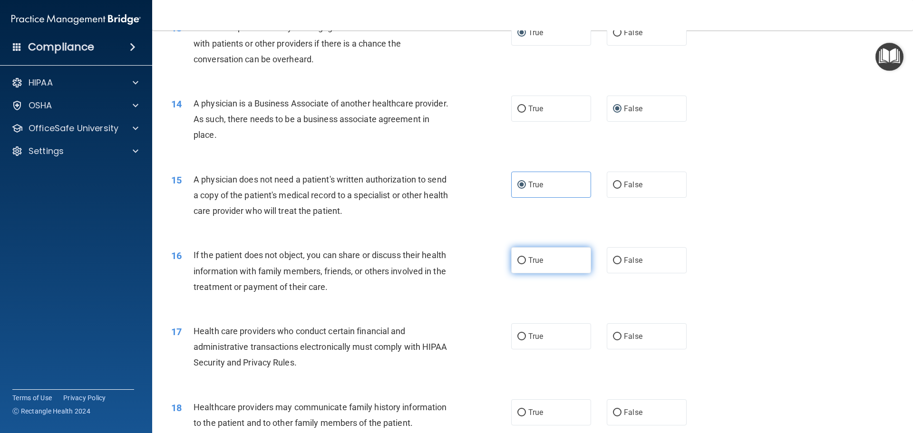
click at [520, 260] on input "True" at bounding box center [521, 260] width 9 height 7
radio input "true"
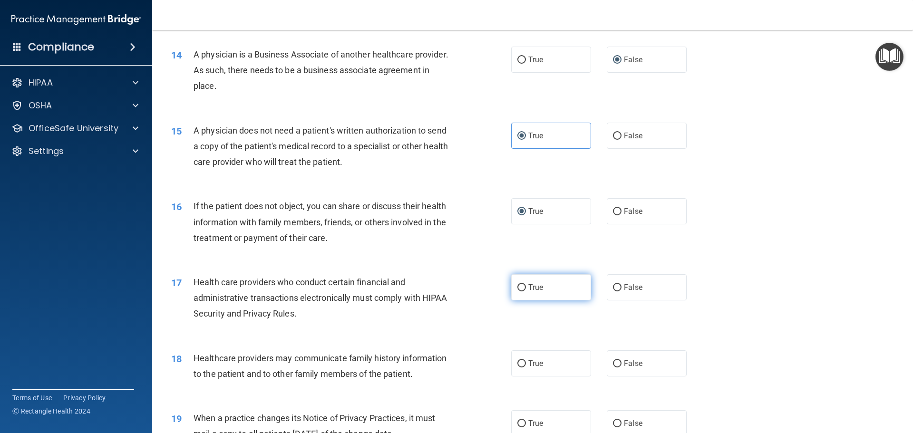
scroll to position [998, 0]
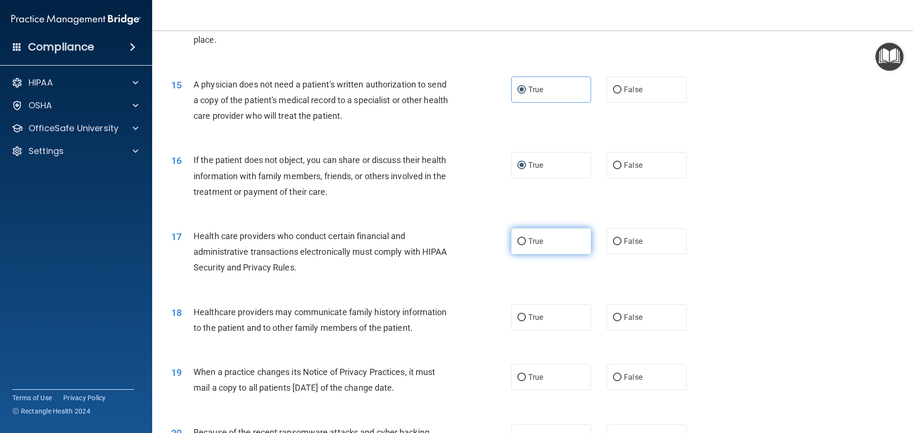
click at [518, 239] on input "True" at bounding box center [521, 241] width 9 height 7
radio input "true"
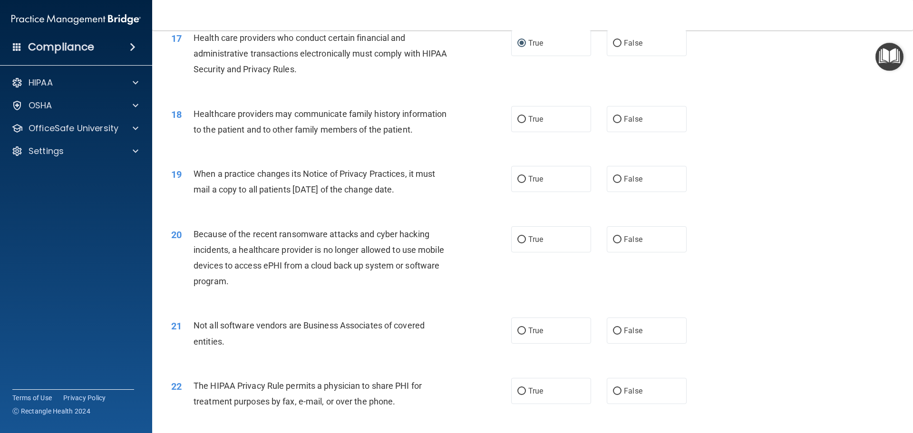
scroll to position [1188, 0]
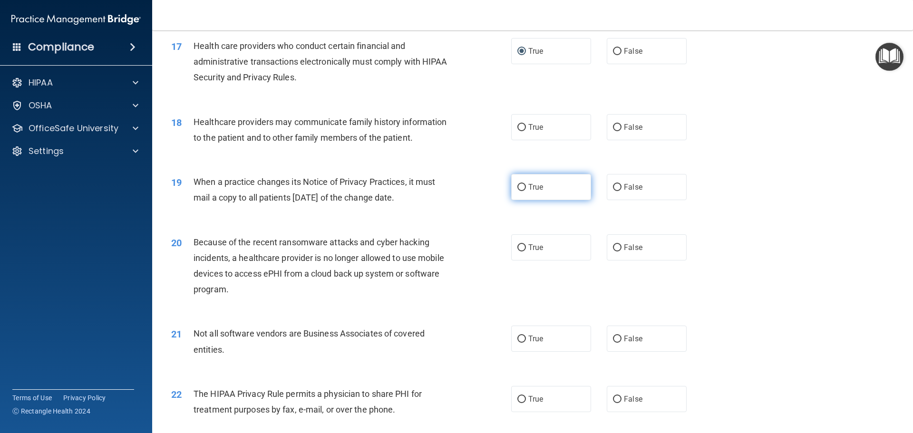
click at [512, 188] on label "True" at bounding box center [551, 187] width 80 height 26
click at [517, 188] on input "True" at bounding box center [521, 187] width 9 height 7
radio input "true"
click at [520, 130] on input "True" at bounding box center [521, 127] width 9 height 7
radio input "true"
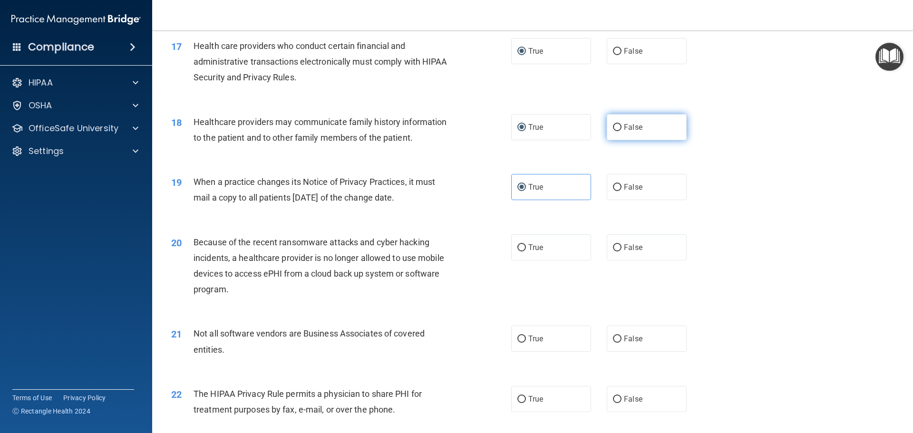
click at [607, 126] on label "False" at bounding box center [647, 127] width 80 height 26
click at [613, 126] on input "False" at bounding box center [617, 127] width 9 height 7
radio input "true"
radio input "false"
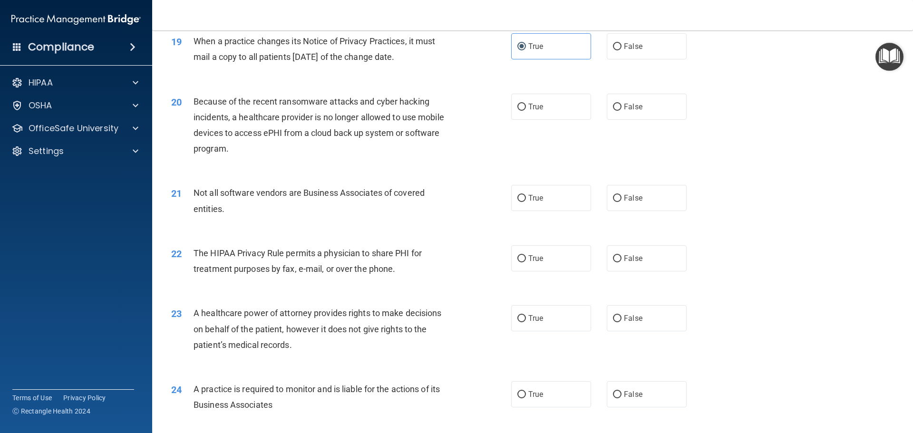
scroll to position [1283, 0]
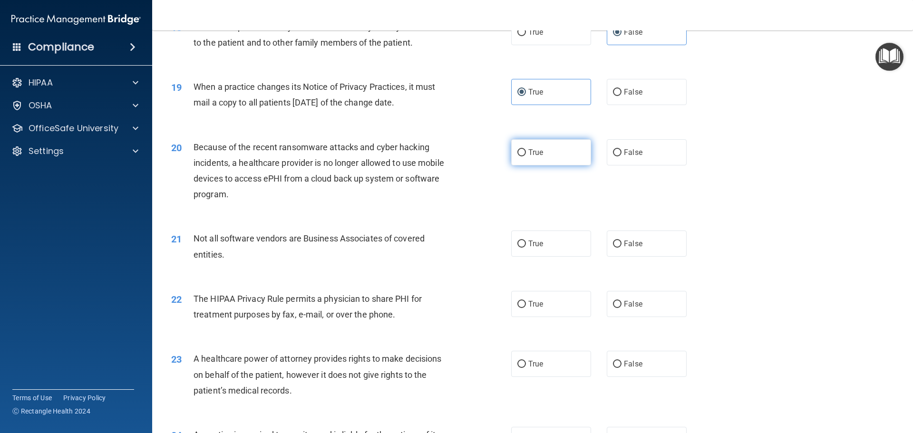
click at [517, 150] on input "True" at bounding box center [521, 152] width 9 height 7
radio input "true"
click at [519, 241] on input "True" at bounding box center [521, 244] width 9 height 7
radio input "true"
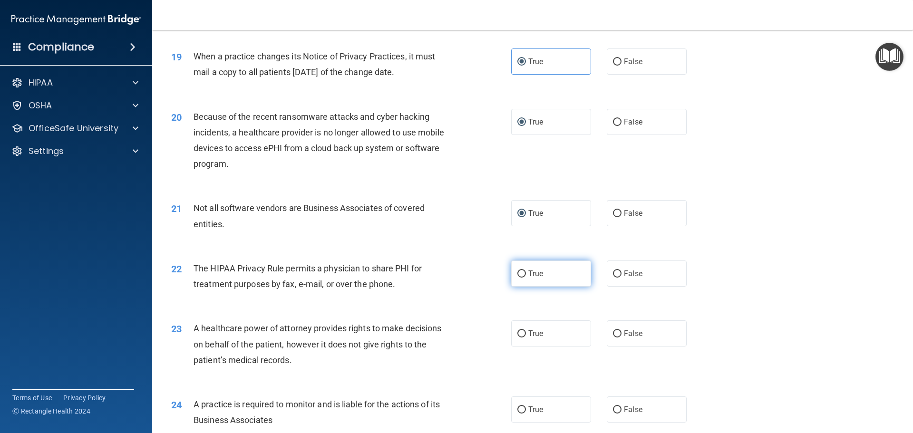
scroll to position [1331, 0]
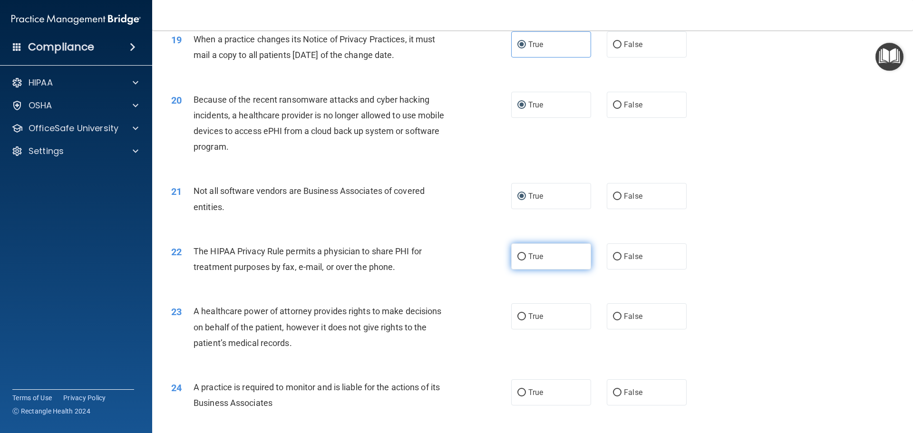
click at [517, 255] on input "True" at bounding box center [521, 256] width 9 height 7
radio input "true"
click at [615, 315] on input "False" at bounding box center [617, 316] width 9 height 7
radio input "true"
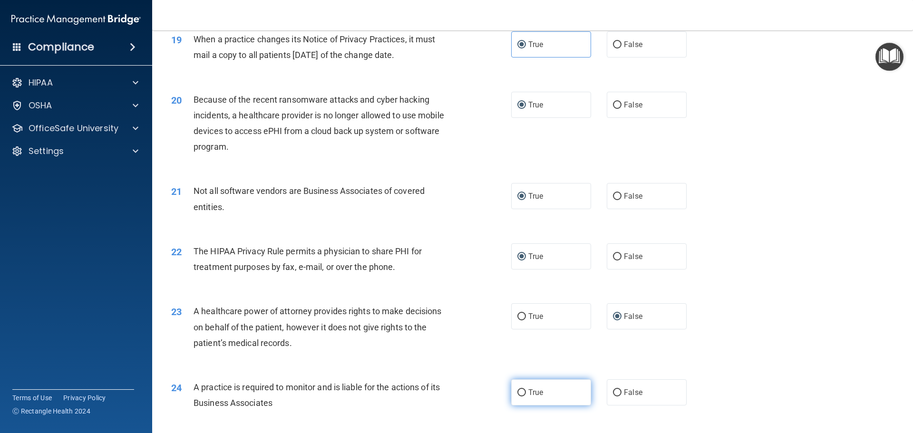
drag, startPoint x: 521, startPoint y: 393, endPoint x: 534, endPoint y: 394, distance: 13.8
click at [525, 394] on label "True" at bounding box center [551, 392] width 80 height 26
click at [525, 394] on input "True" at bounding box center [521, 392] width 9 height 7
radio input "true"
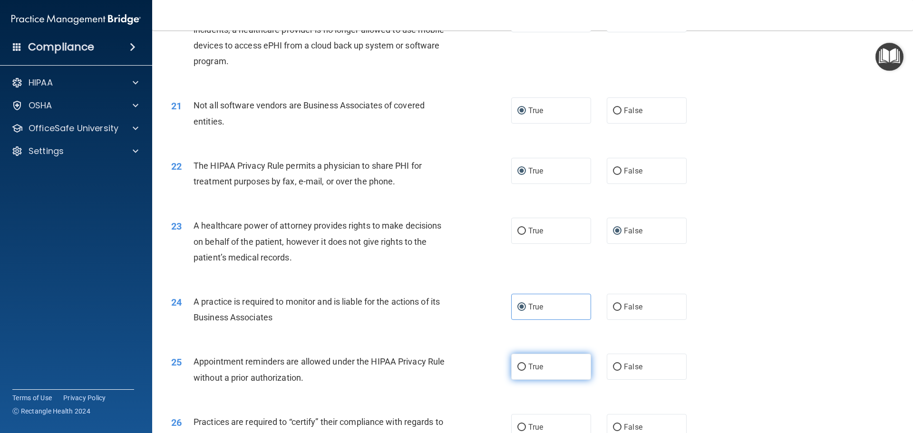
scroll to position [1426, 0]
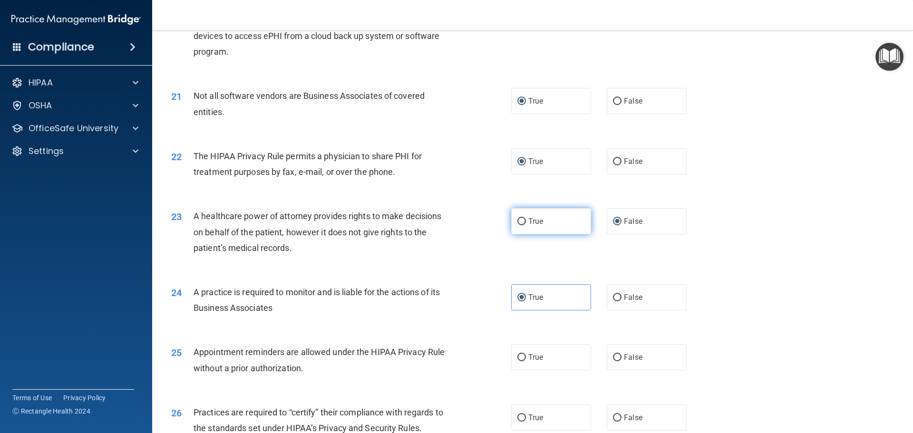
drag, startPoint x: 513, startPoint y: 217, endPoint x: 521, endPoint y: 221, distance: 8.5
click at [519, 220] on label "True" at bounding box center [551, 221] width 80 height 26
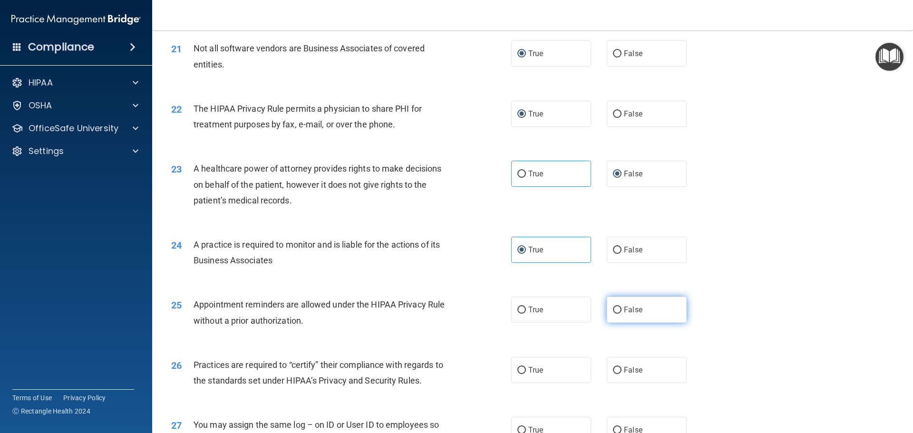
click at [613, 307] on input "False" at bounding box center [617, 310] width 9 height 7
radio input "true"
click at [521, 366] on label "True" at bounding box center [551, 370] width 80 height 26
click at [521, 367] on input "True" at bounding box center [521, 370] width 9 height 7
radio input "true"
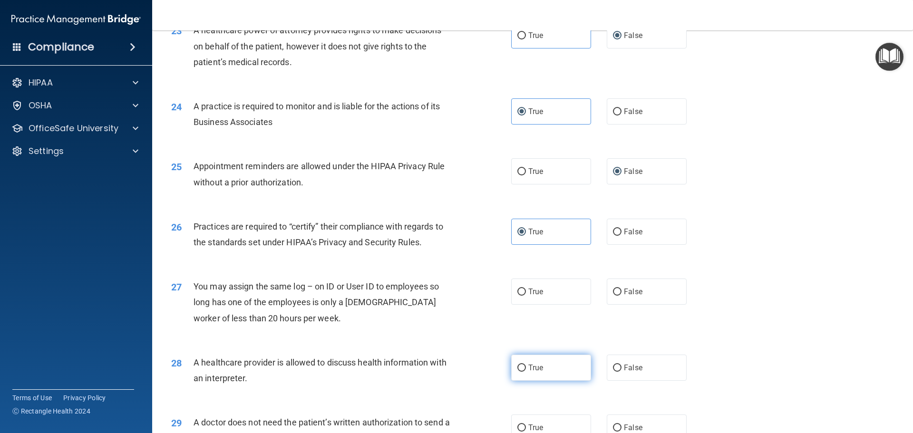
scroll to position [1664, 0]
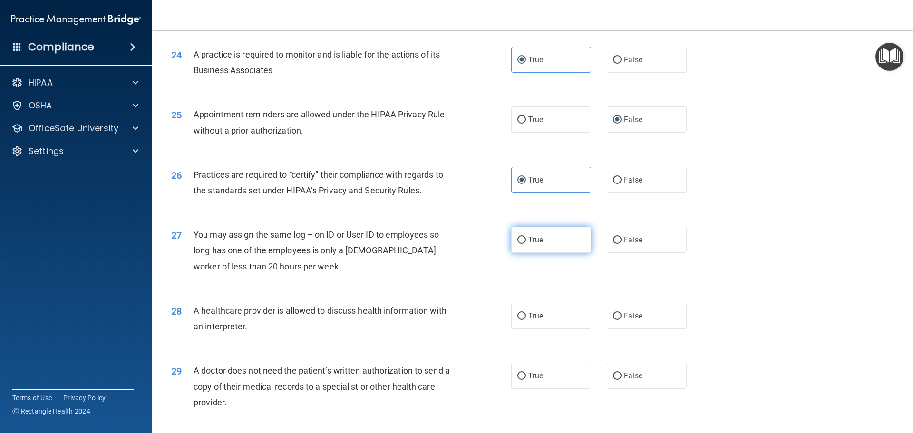
click at [522, 250] on label "True" at bounding box center [551, 240] width 80 height 26
click at [522, 244] on input "True" at bounding box center [521, 240] width 9 height 7
radio input "true"
drag, startPoint x: 530, startPoint y: 313, endPoint x: 522, endPoint y: 325, distance: 14.1
click at [530, 314] on span "True" at bounding box center [535, 315] width 15 height 9
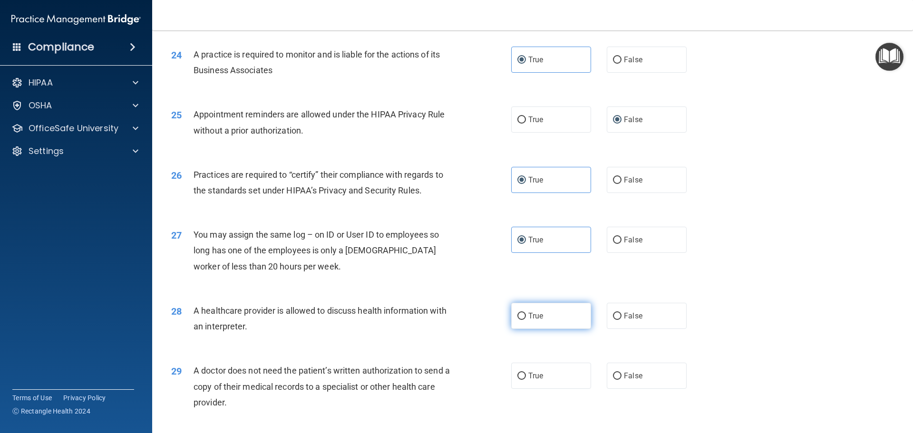
click at [526, 314] on input "True" at bounding box center [521, 316] width 9 height 7
radio input "true"
drag, startPoint x: 538, startPoint y: 375, endPoint x: 541, endPoint y: 371, distance: 5.1
click at [537, 374] on span "True" at bounding box center [535, 375] width 15 height 9
click at [526, 374] on input "True" at bounding box center [521, 376] width 9 height 7
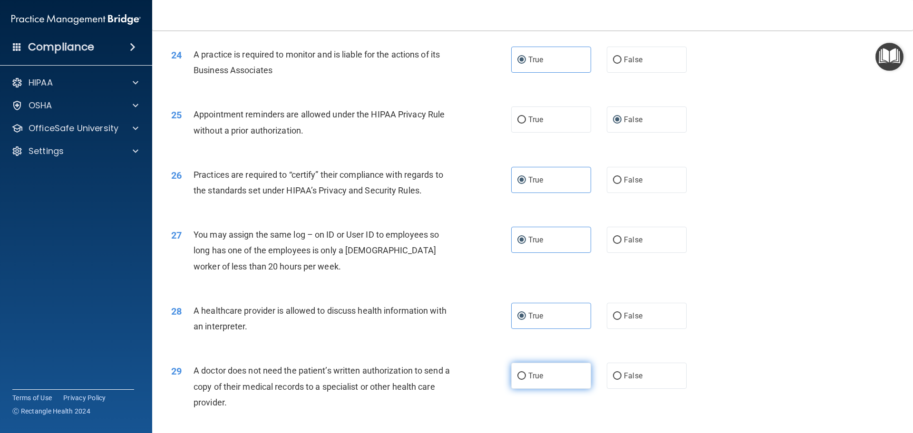
radio input "true"
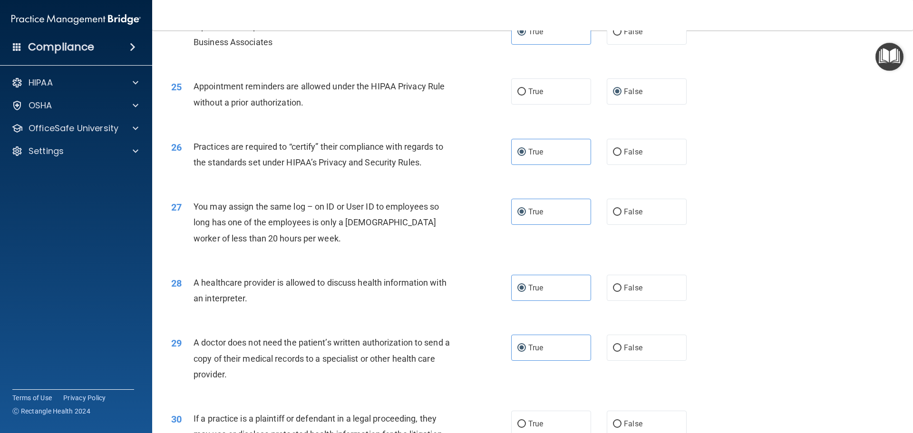
scroll to position [1732, 0]
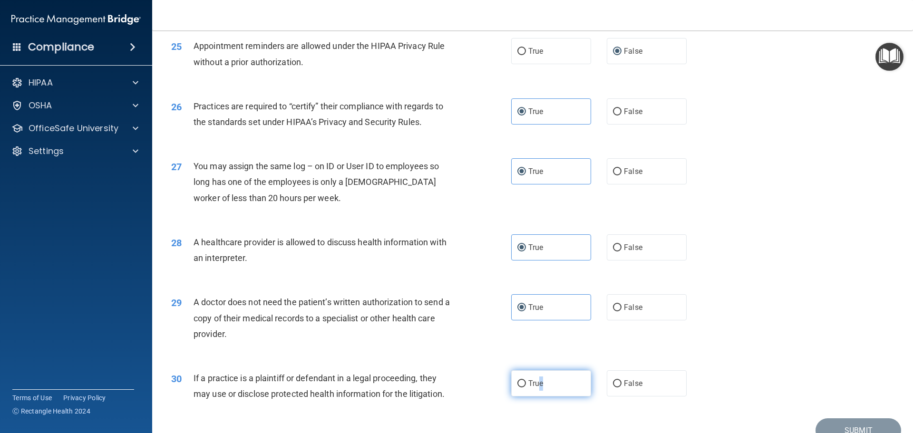
click at [537, 383] on span "True" at bounding box center [535, 383] width 15 height 9
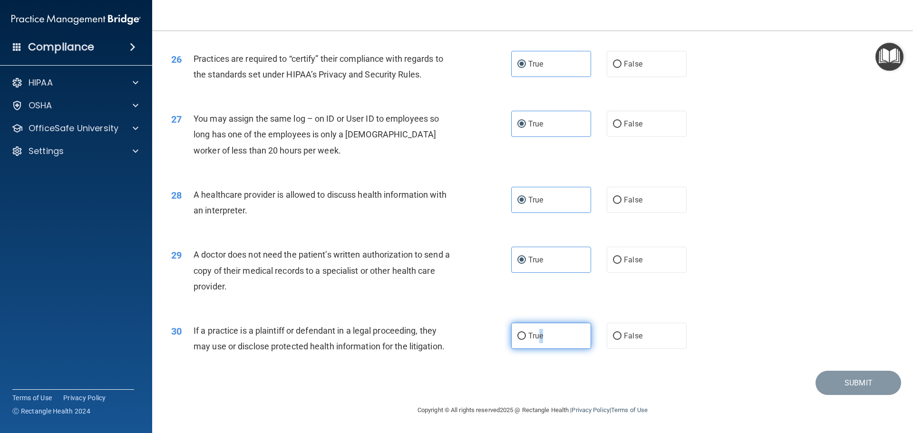
drag, startPoint x: 515, startPoint y: 333, endPoint x: 554, endPoint y: 335, distance: 38.6
click at [520, 333] on input "True" at bounding box center [521, 336] width 9 height 7
radio input "true"
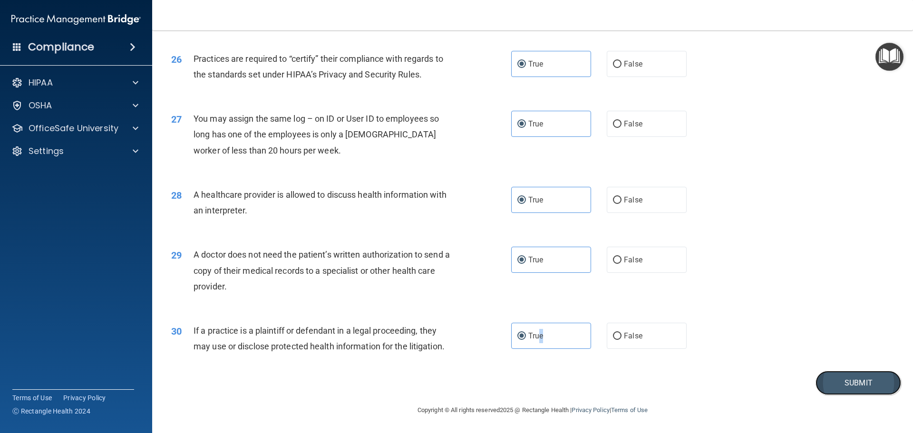
drag, startPoint x: 833, startPoint y: 387, endPoint x: 819, endPoint y: 391, distance: 14.9
click at [833, 388] on button "Submit" at bounding box center [858, 383] width 86 height 24
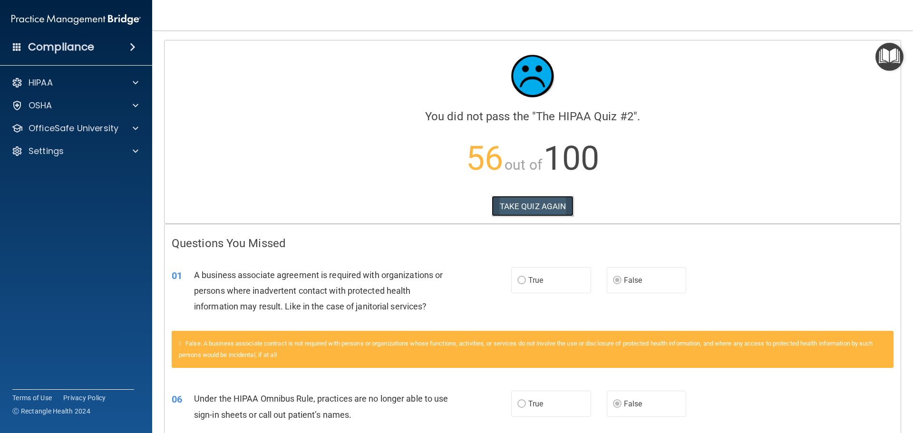
click at [547, 209] on button "TAKE QUIZ AGAIN" at bounding box center [533, 206] width 82 height 21
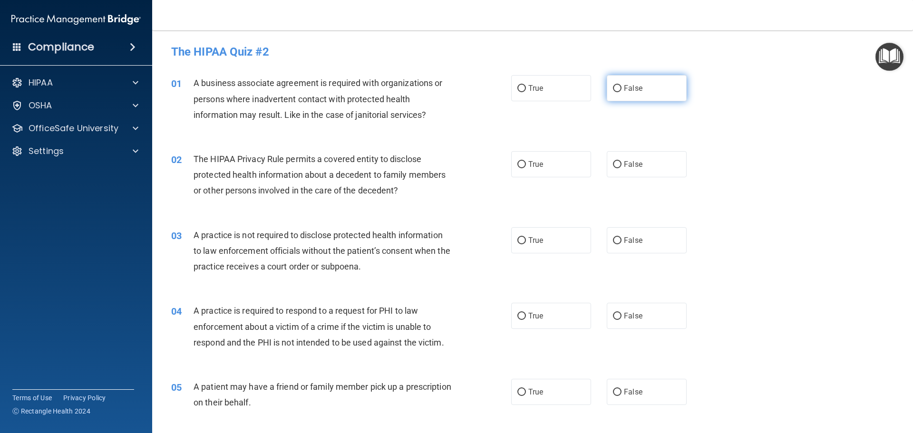
click at [617, 87] on label "False" at bounding box center [647, 88] width 80 height 26
click at [617, 87] on input "False" at bounding box center [617, 88] width 9 height 7
radio input "true"
click at [521, 164] on input "True" at bounding box center [521, 164] width 9 height 7
radio input "true"
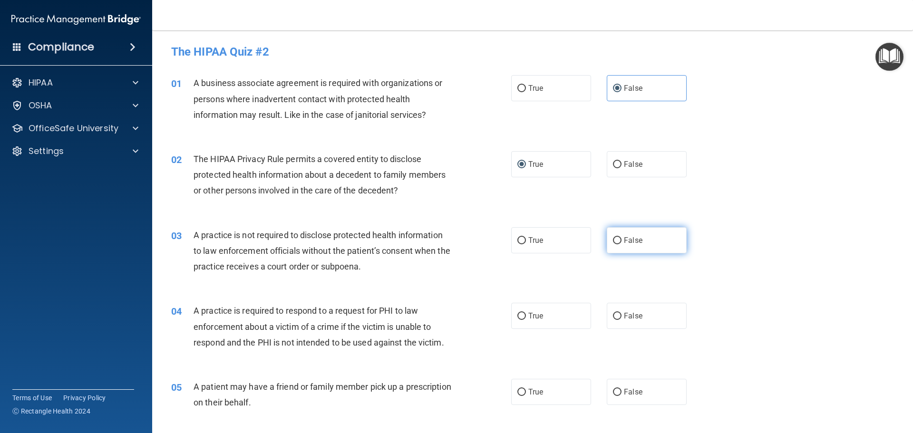
drag, startPoint x: 618, startPoint y: 240, endPoint x: 625, endPoint y: 238, distance: 6.5
click at [617, 239] on label "False" at bounding box center [647, 240] width 80 height 26
click at [617, 239] on input "False" at bounding box center [617, 240] width 9 height 7
radio input "true"
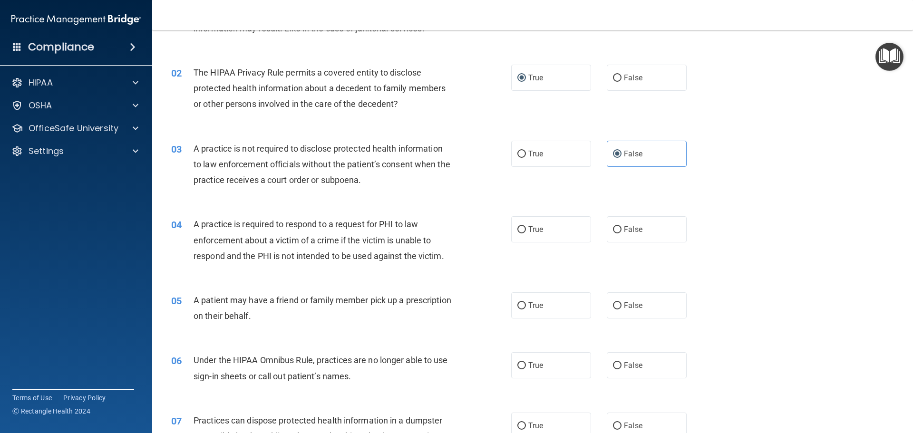
scroll to position [95, 0]
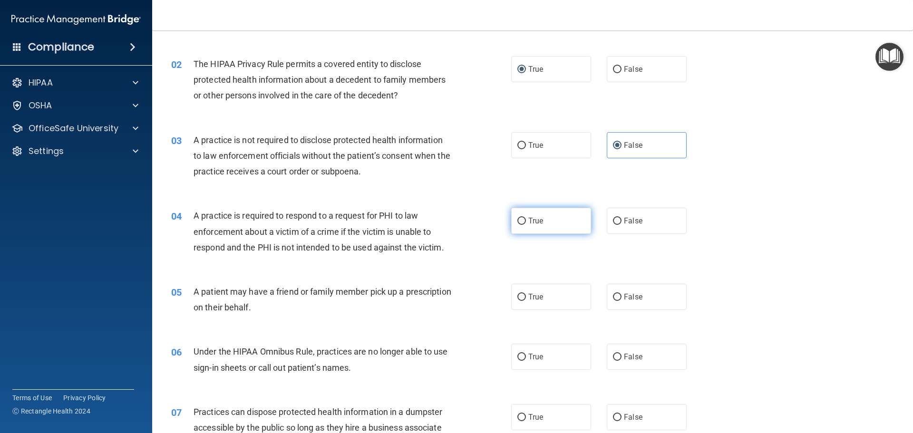
click at [517, 220] on input "True" at bounding box center [521, 221] width 9 height 7
radio input "true"
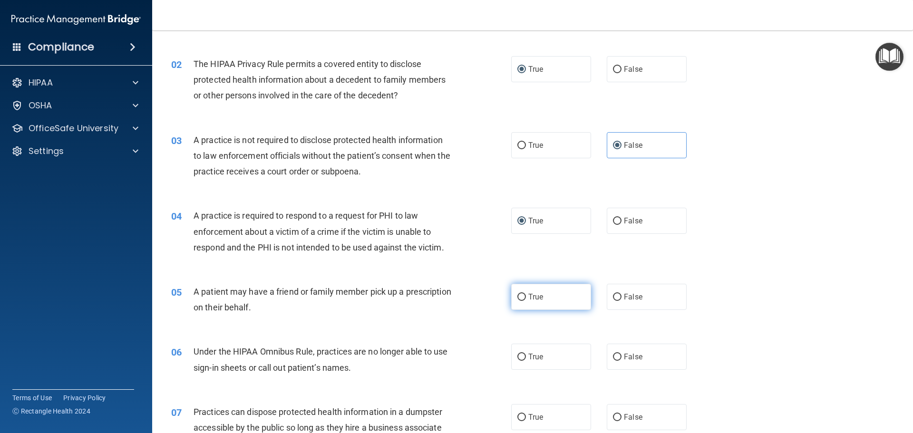
click at [520, 296] on input "True" at bounding box center [521, 297] width 9 height 7
radio input "true"
click at [613, 356] on input "False" at bounding box center [617, 357] width 9 height 7
radio input "true"
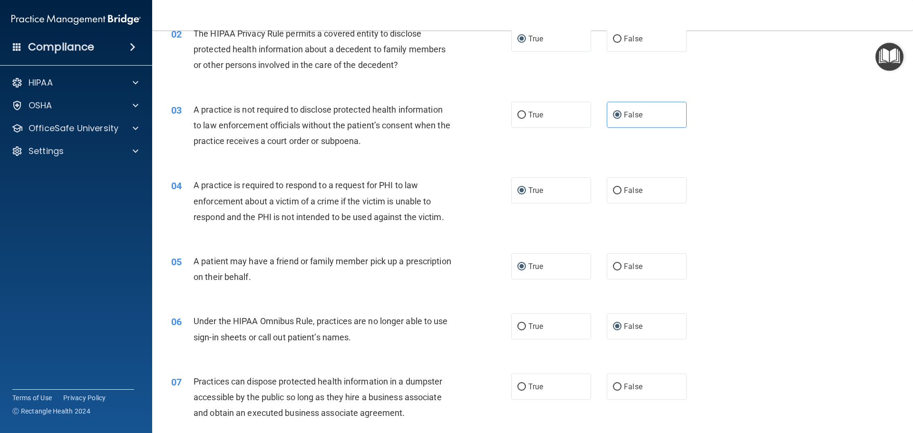
scroll to position [143, 0]
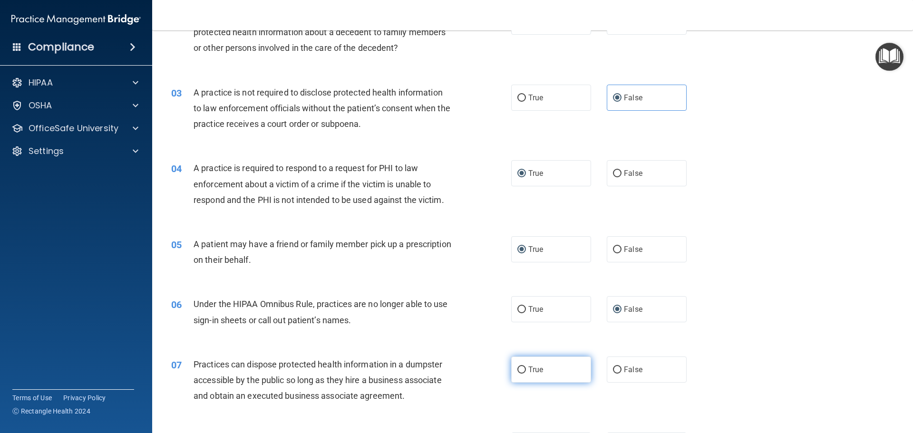
click at [520, 371] on input "True" at bounding box center [521, 370] width 9 height 7
radio input "true"
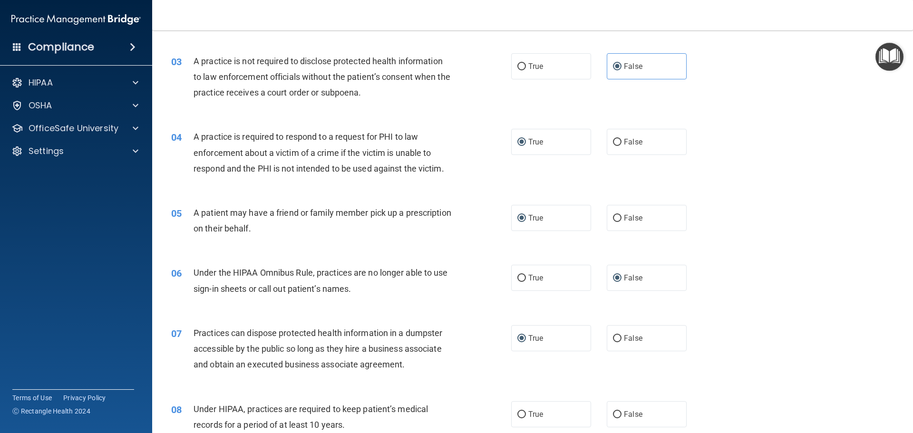
scroll to position [238, 0]
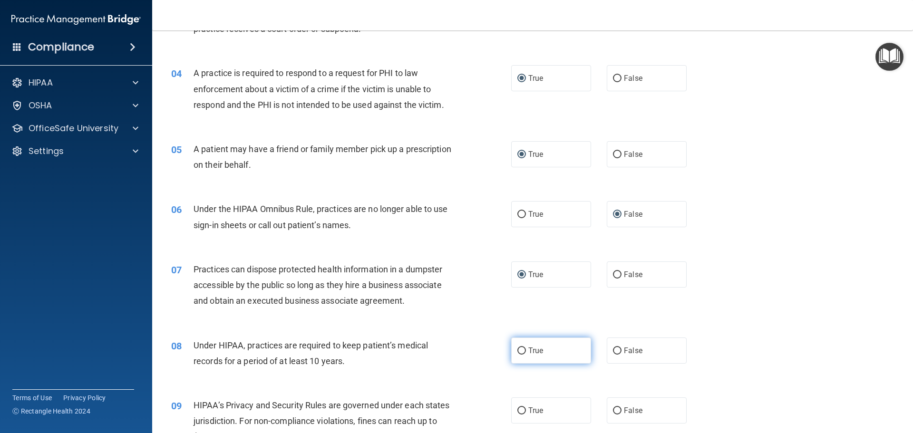
click at [517, 349] on input "True" at bounding box center [521, 350] width 9 height 7
radio input "true"
click at [615, 349] on input "False" at bounding box center [617, 350] width 9 height 7
radio input "true"
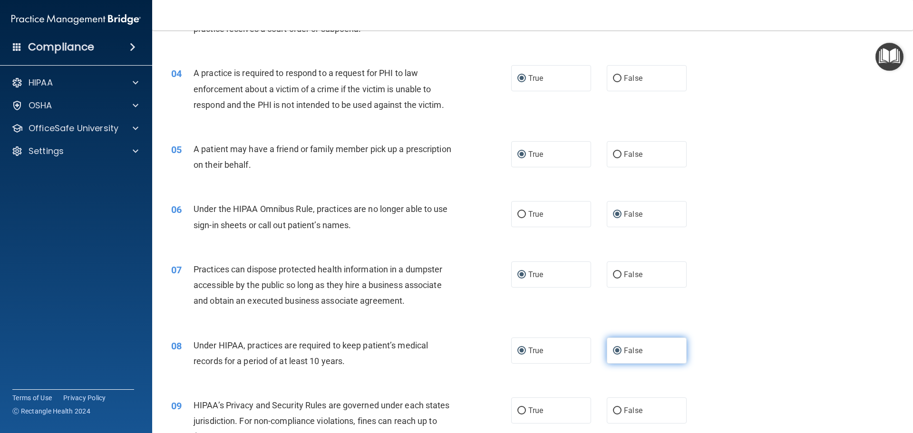
radio input "false"
click at [607, 409] on label "False" at bounding box center [647, 410] width 80 height 26
click at [613, 409] on input "False" at bounding box center [617, 410] width 9 height 7
radio input "true"
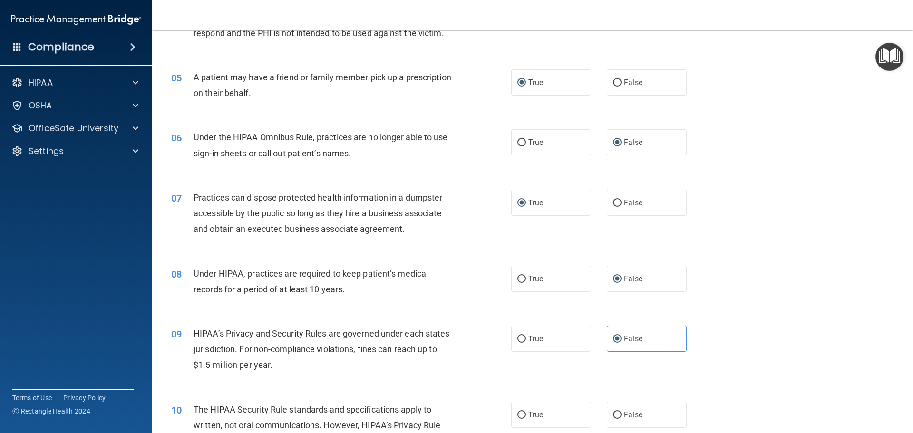
scroll to position [333, 0]
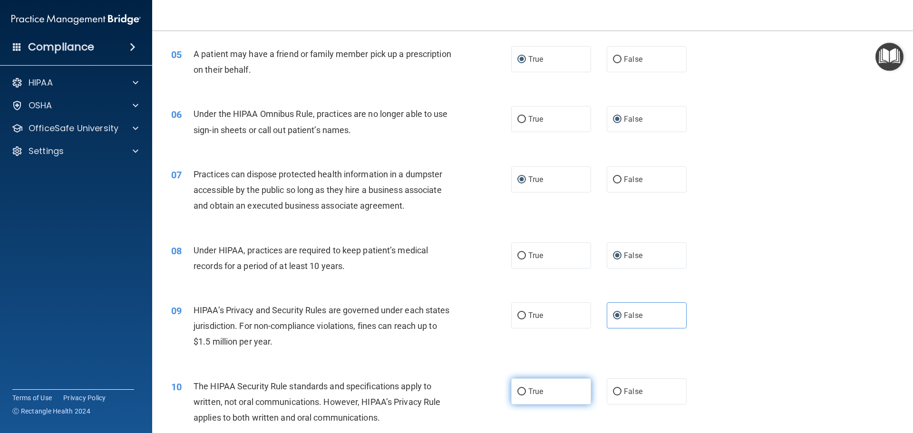
click at [522, 386] on label "True" at bounding box center [551, 391] width 80 height 26
click at [522, 388] on input "True" at bounding box center [521, 391] width 9 height 7
radio input "true"
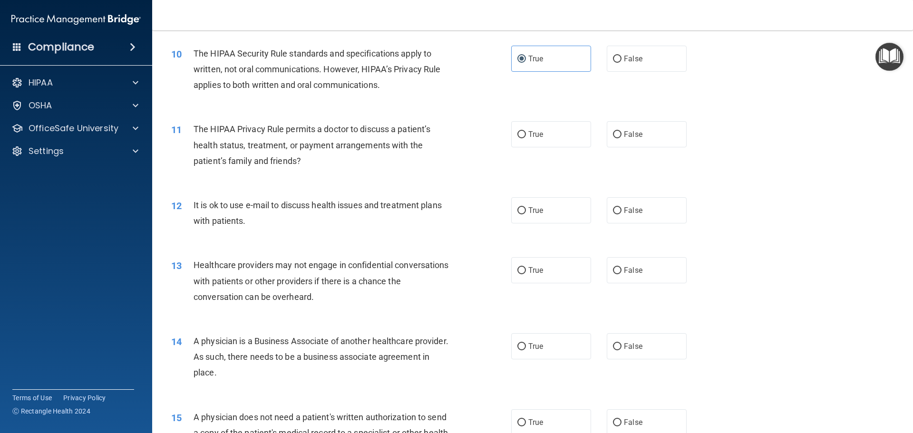
scroll to position [713, 0]
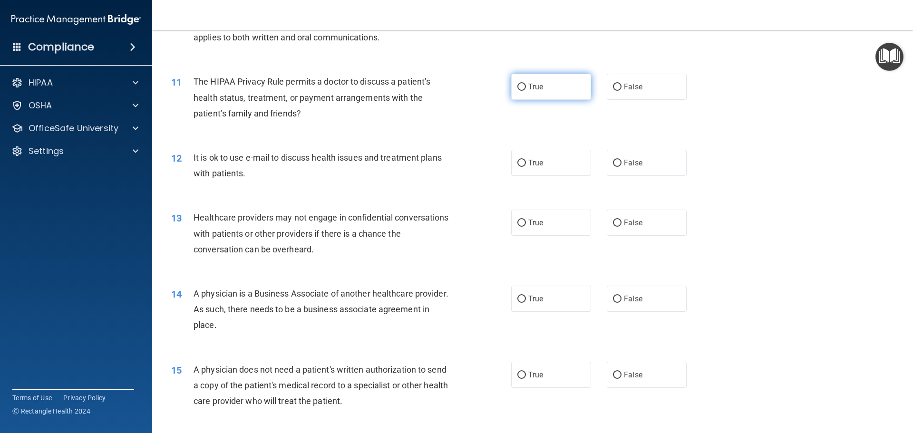
click at [517, 88] on input "True" at bounding box center [521, 87] width 9 height 7
radio input "true"
click at [519, 164] on input "True" at bounding box center [521, 163] width 9 height 7
radio input "true"
click at [613, 214] on label "False" at bounding box center [647, 223] width 80 height 26
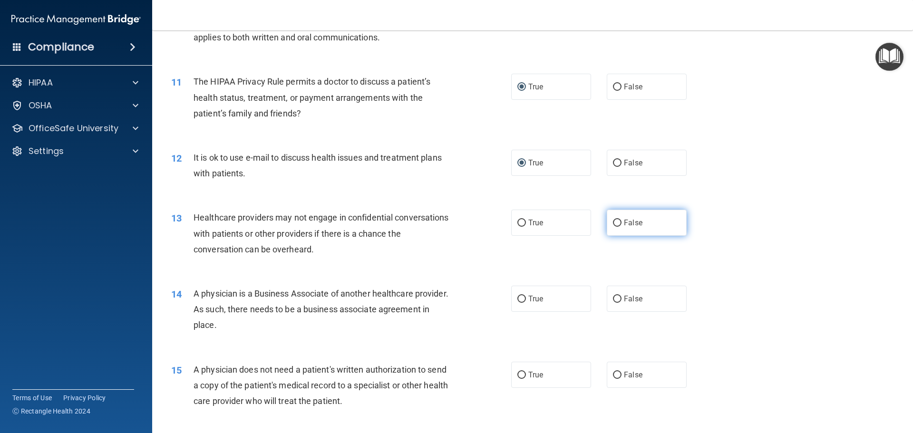
click at [613, 220] on input "False" at bounding box center [617, 223] width 9 height 7
radio input "true"
click at [615, 296] on input "False" at bounding box center [617, 299] width 9 height 7
radio input "true"
click at [518, 377] on input "True" at bounding box center [521, 375] width 9 height 7
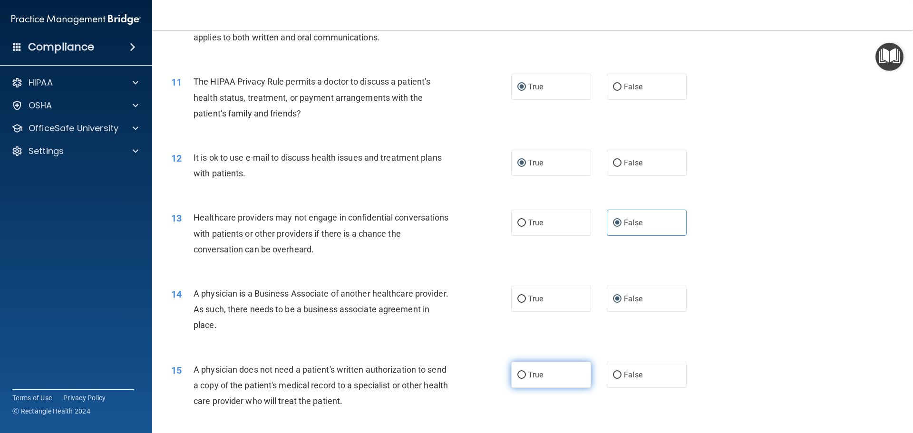
radio input "true"
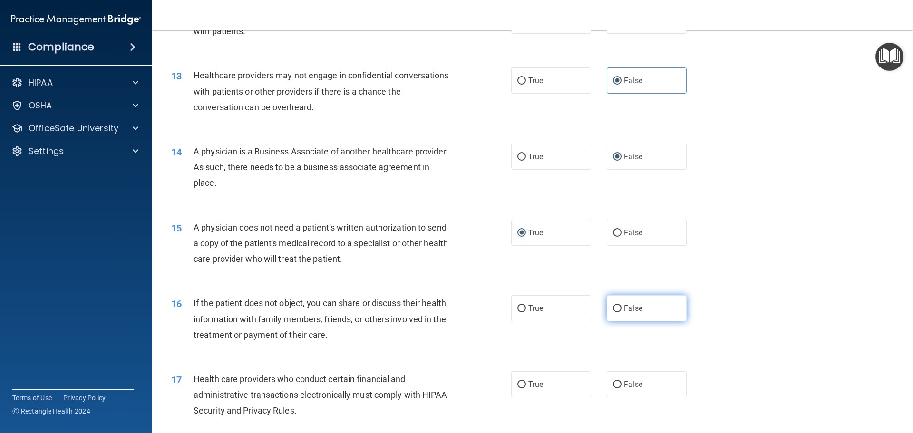
scroll to position [856, 0]
click at [521, 307] on input "True" at bounding box center [521, 308] width 9 height 7
radio input "true"
click at [518, 385] on input "True" at bounding box center [521, 384] width 9 height 7
radio input "true"
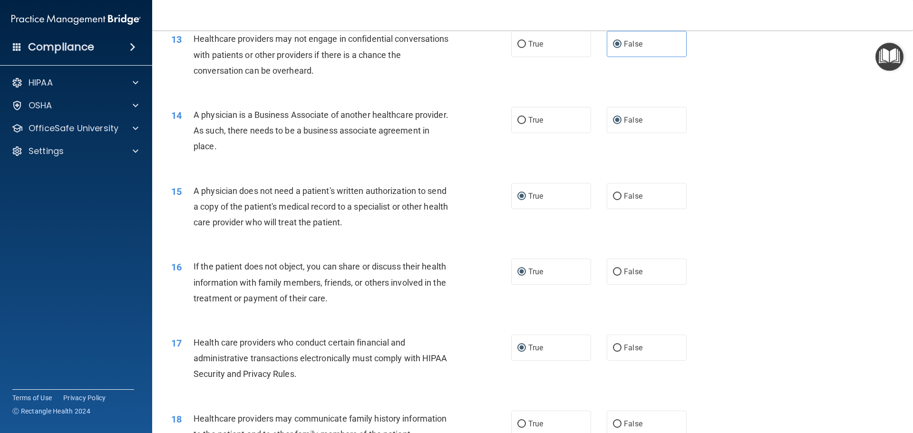
scroll to position [998, 0]
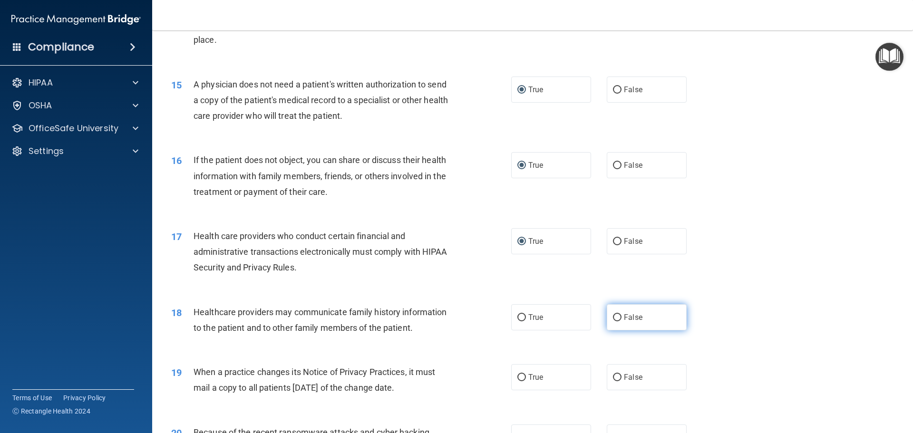
click at [613, 318] on input "False" at bounding box center [617, 317] width 9 height 7
radio input "true"
click at [613, 379] on input "False" at bounding box center [617, 377] width 9 height 7
radio input "true"
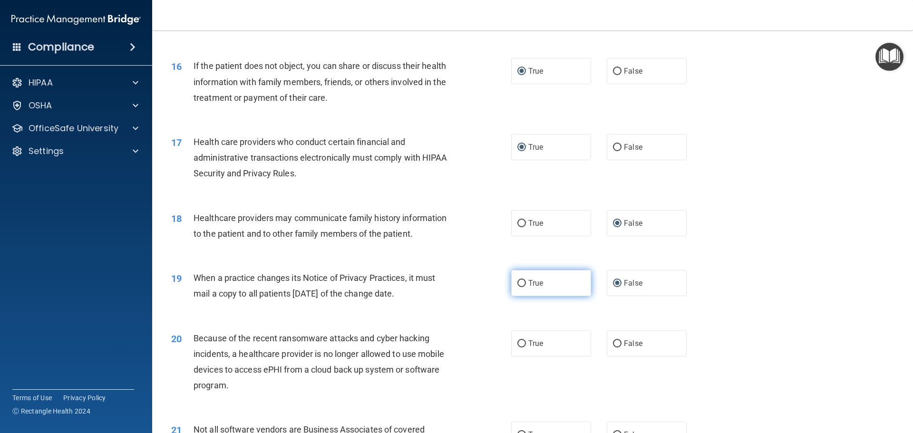
scroll to position [1093, 0]
click at [613, 340] on input "False" at bounding box center [617, 342] width 9 height 7
radio input "true"
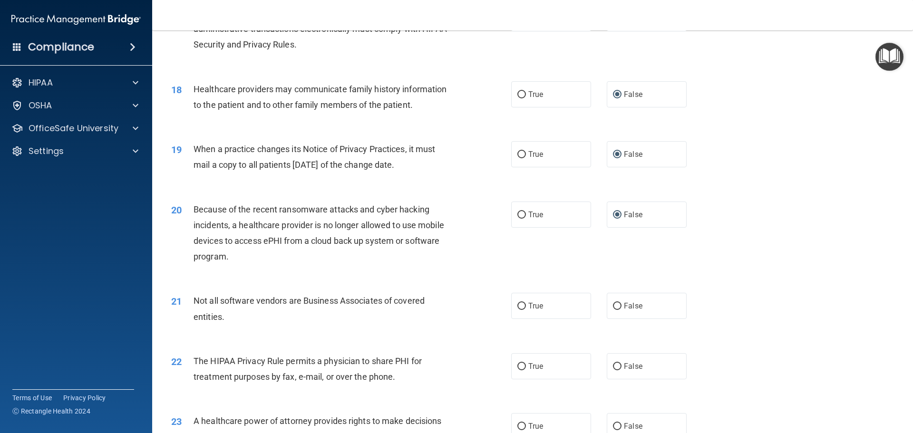
scroll to position [1236, 0]
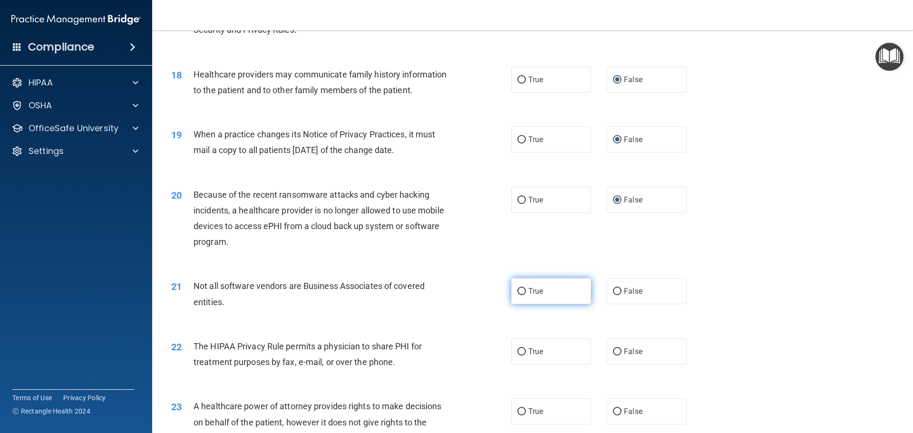
click at [528, 287] on span "True" at bounding box center [535, 291] width 15 height 9
click at [526, 288] on input "True" at bounding box center [521, 291] width 9 height 7
radio input "true"
click at [517, 349] on input "True" at bounding box center [521, 351] width 9 height 7
radio input "true"
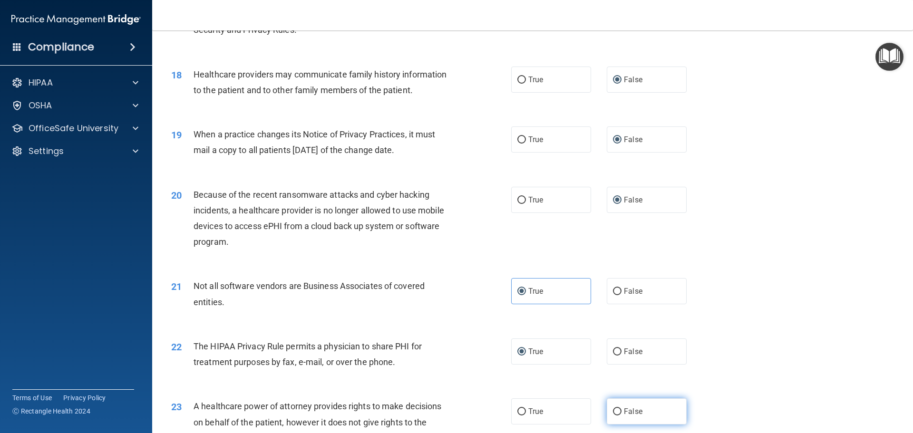
click at [607, 410] on label "False" at bounding box center [647, 411] width 80 height 26
click at [613, 410] on input "False" at bounding box center [617, 411] width 9 height 7
radio input "true"
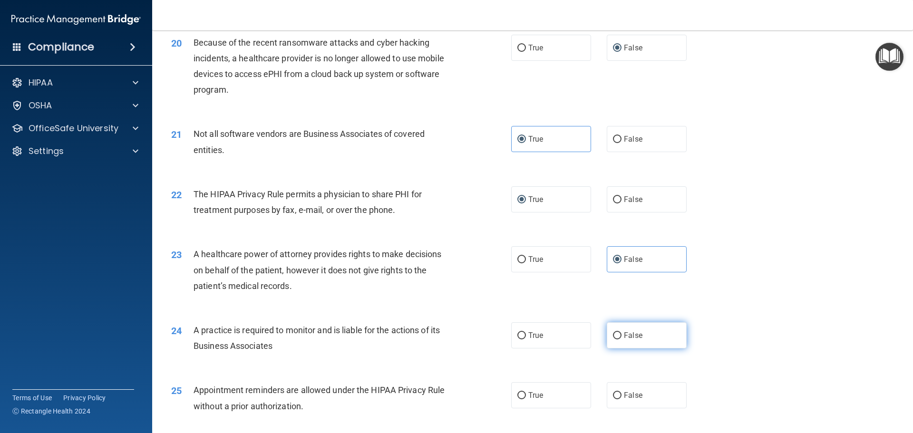
scroll to position [1426, 0]
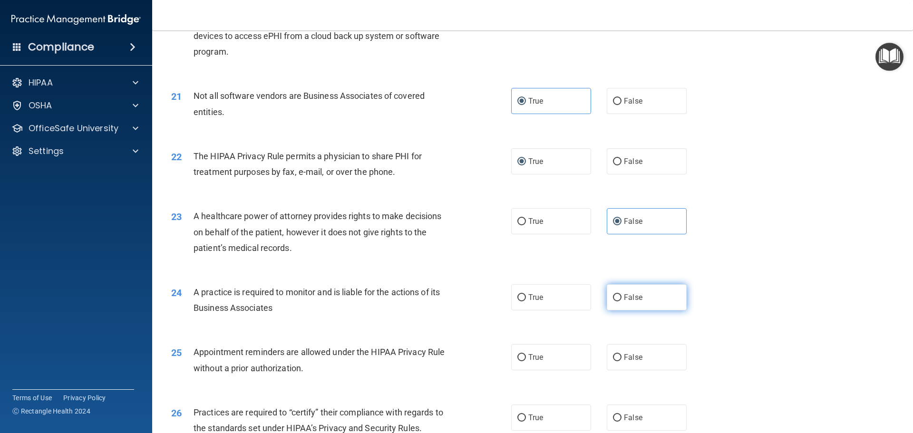
click at [614, 296] on input "False" at bounding box center [617, 297] width 9 height 7
radio input "true"
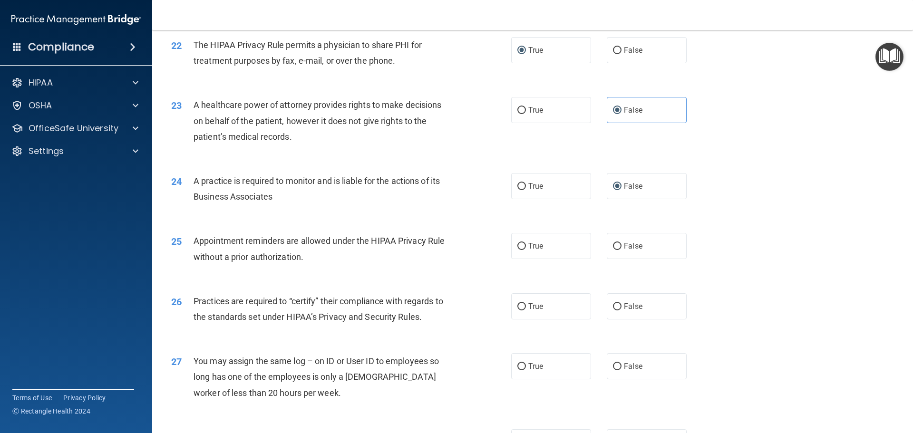
scroll to position [1569, 0]
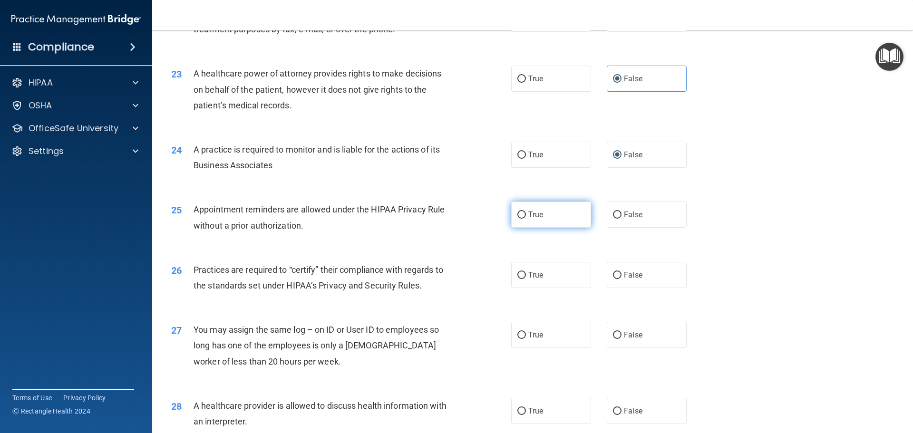
click at [521, 217] on input "True" at bounding box center [521, 215] width 9 height 7
radio input "true"
click at [613, 274] on input "False" at bounding box center [617, 275] width 9 height 7
radio input "true"
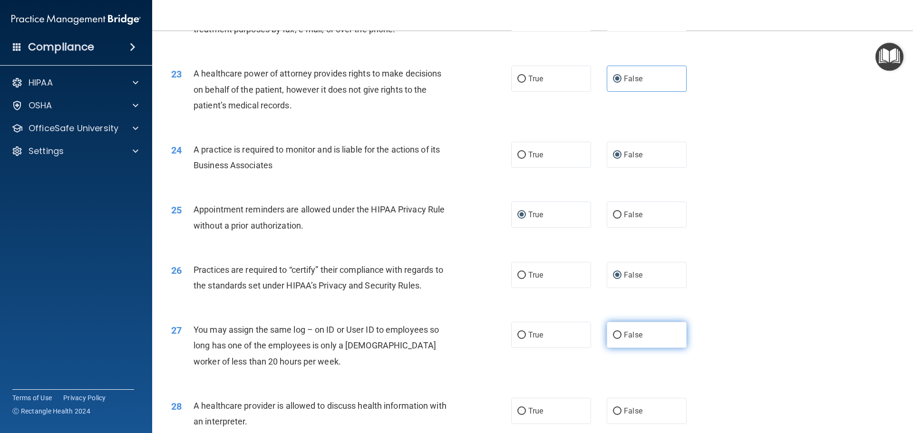
click at [607, 333] on label "False" at bounding box center [647, 335] width 80 height 26
click at [613, 333] on input "False" at bounding box center [617, 335] width 9 height 7
radio input "true"
click at [519, 411] on input "True" at bounding box center [521, 411] width 9 height 7
radio input "true"
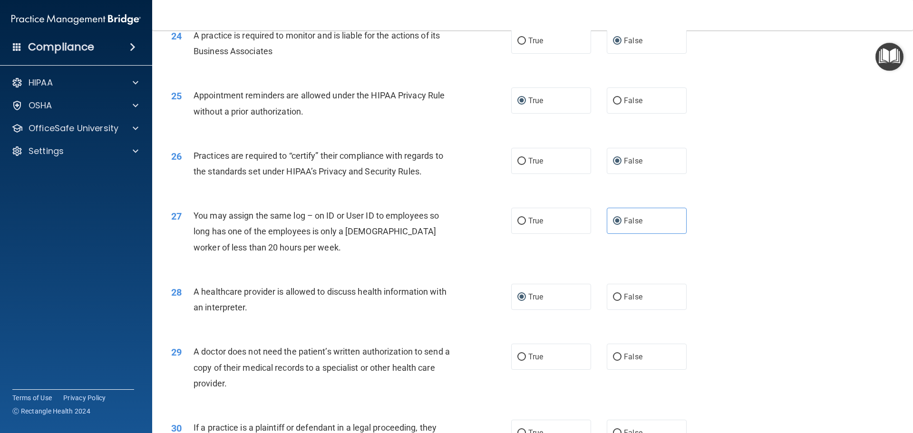
scroll to position [1711, 0]
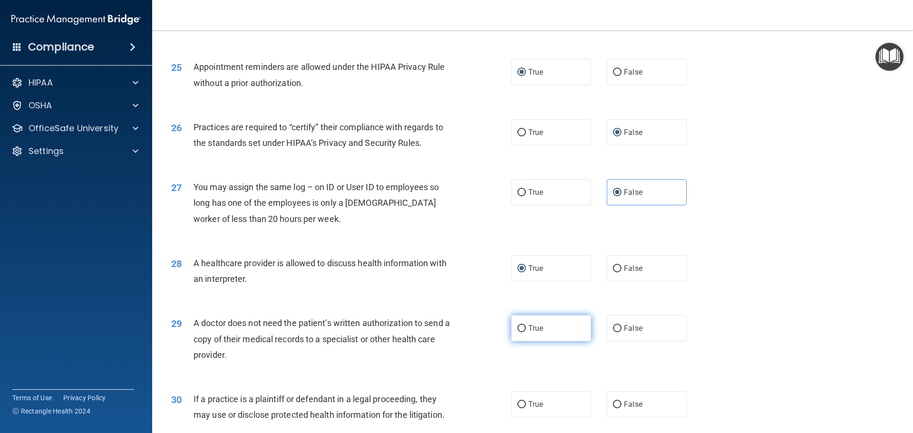
click at [518, 326] on input "True" at bounding box center [521, 328] width 9 height 7
radio input "true"
click at [522, 401] on label "True" at bounding box center [551, 404] width 80 height 26
click at [522, 401] on input "True" at bounding box center [521, 404] width 9 height 7
radio input "true"
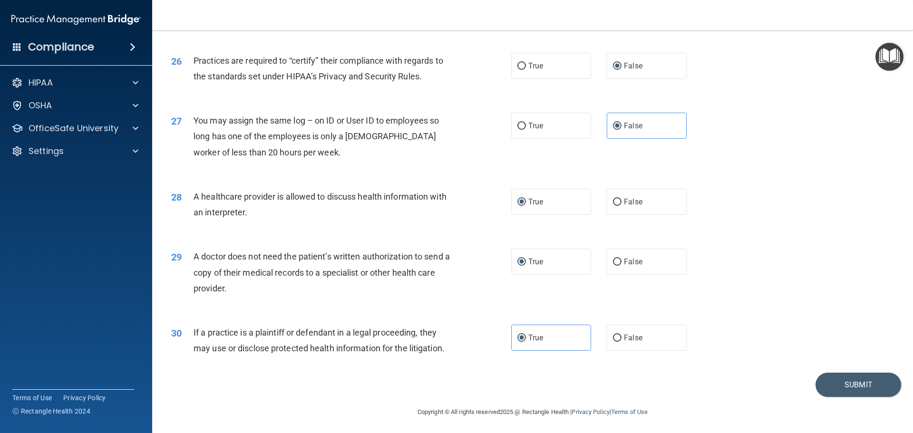
scroll to position [1780, 0]
click at [845, 380] on button "Submit" at bounding box center [858, 383] width 86 height 24
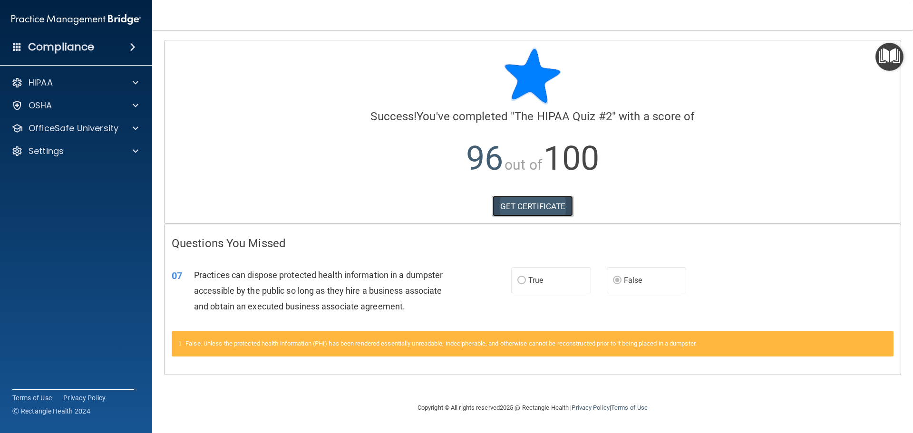
click at [553, 209] on link "GET CERTIFICATE" at bounding box center [532, 206] width 81 height 21
click at [74, 84] on div "HIPAA" at bounding box center [63, 82] width 118 height 11
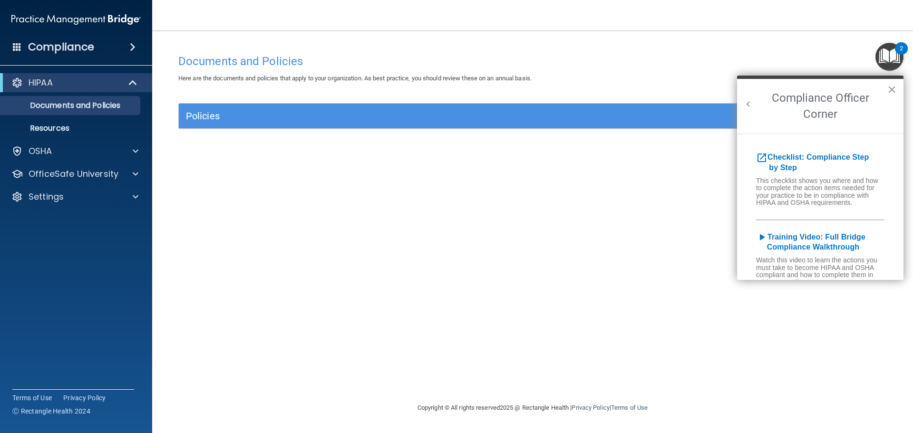
click at [52, 47] on h4 "Compliance" at bounding box center [61, 46] width 66 height 13
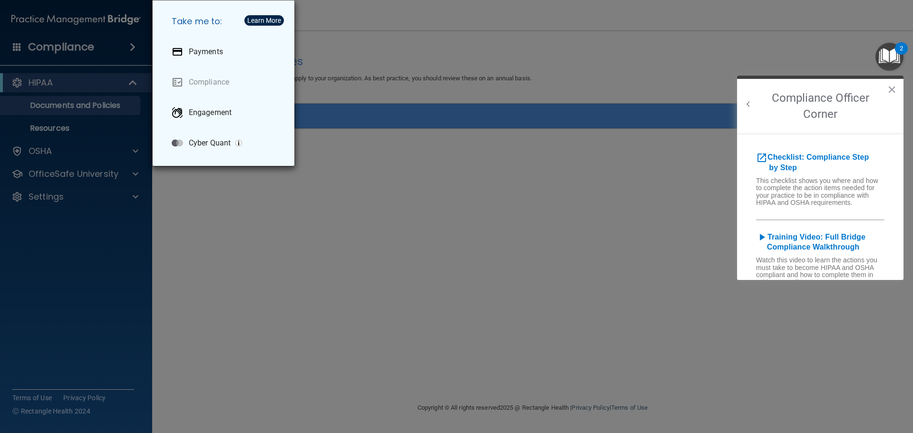
click at [42, 49] on div "Take me to: Payments Compliance Engagement Cyber Quant" at bounding box center [456, 216] width 913 height 433
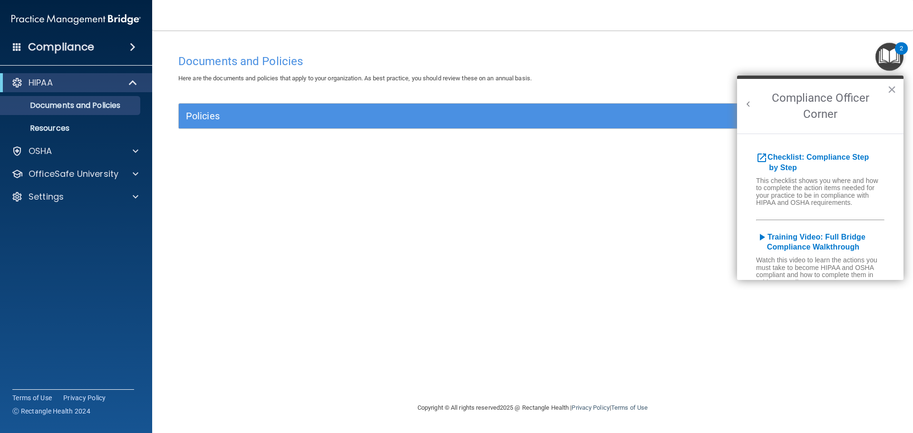
click at [45, 46] on h4 "Compliance" at bounding box center [61, 46] width 66 height 13
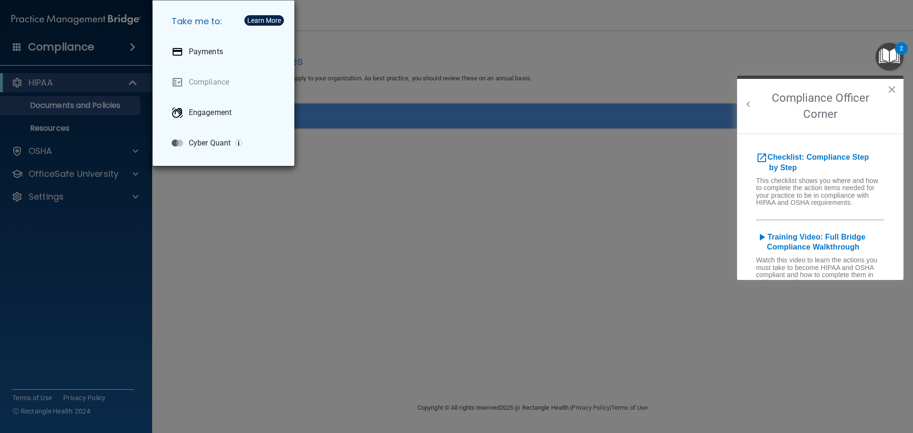
click at [37, 142] on div "Take me to: Payments Compliance Engagement Cyber Quant" at bounding box center [456, 216] width 913 height 433
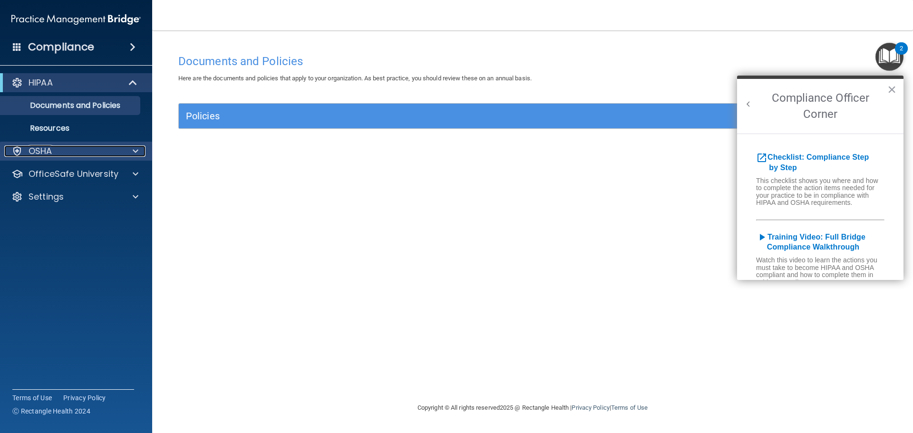
click at [125, 150] on div at bounding box center [134, 150] width 24 height 11
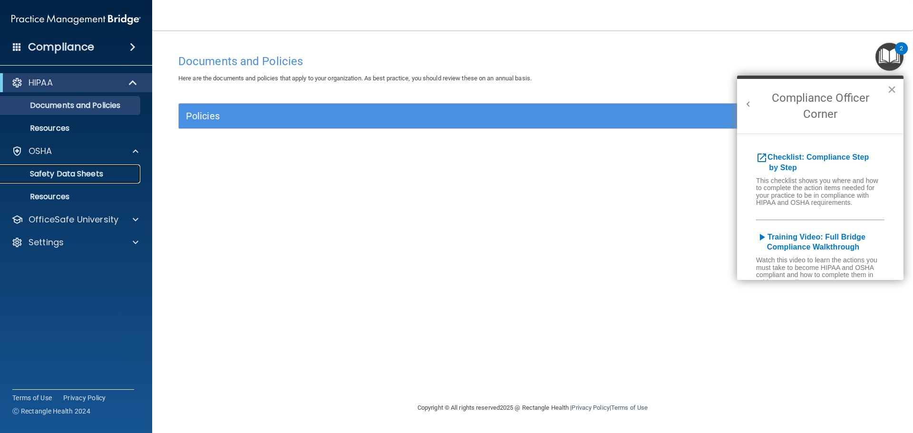
click at [87, 178] on p "Safety Data Sheets" at bounding box center [71, 174] width 130 height 10
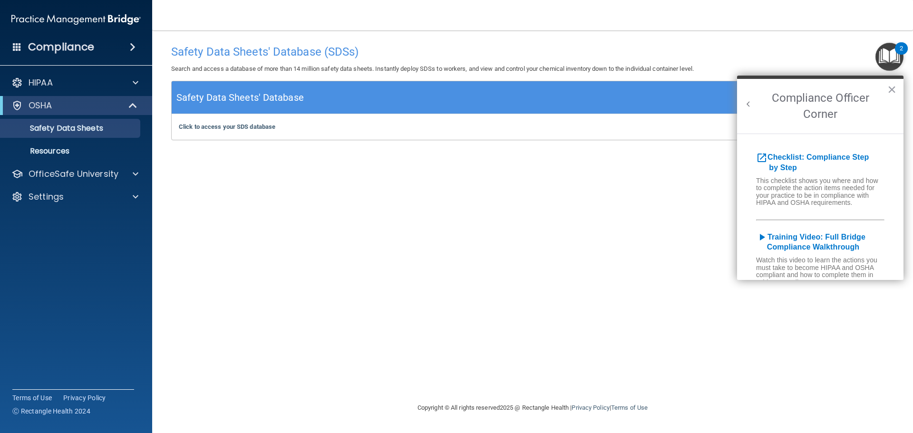
drag, startPoint x: 889, startPoint y: 86, endPoint x: 827, endPoint y: 51, distance: 71.1
click at [889, 86] on button "×" at bounding box center [891, 89] width 9 height 15
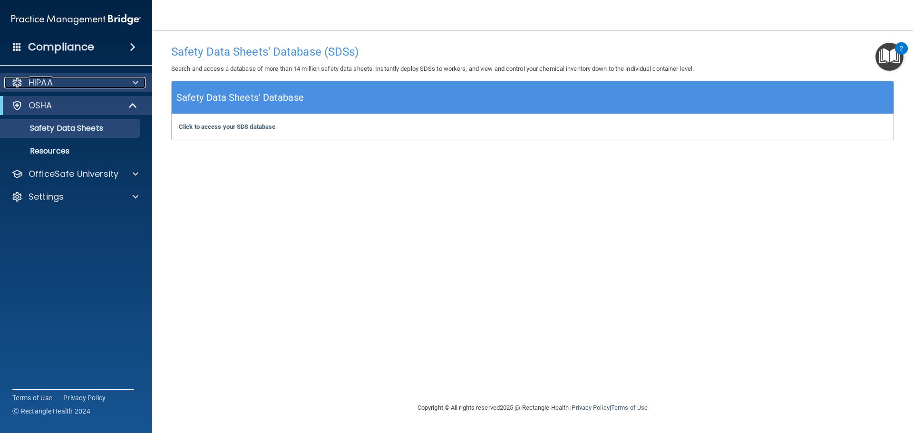
click at [47, 77] on p "HIPAA" at bounding box center [41, 82] width 24 height 11
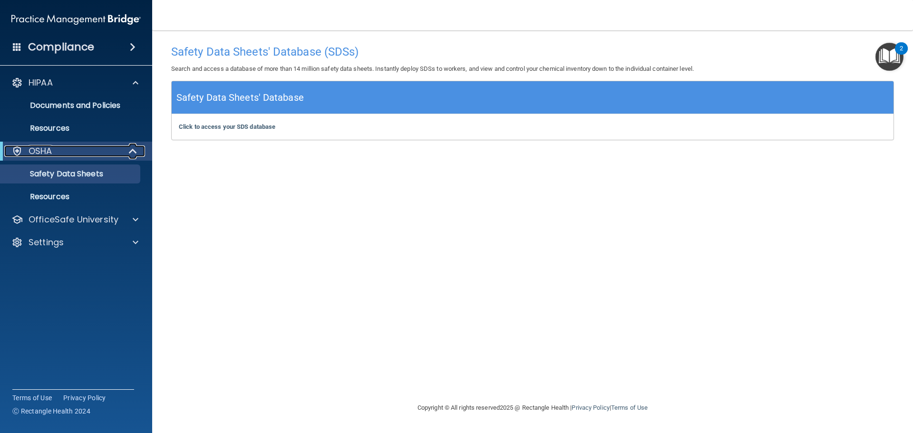
click at [63, 151] on div "OSHA" at bounding box center [62, 150] width 117 height 11
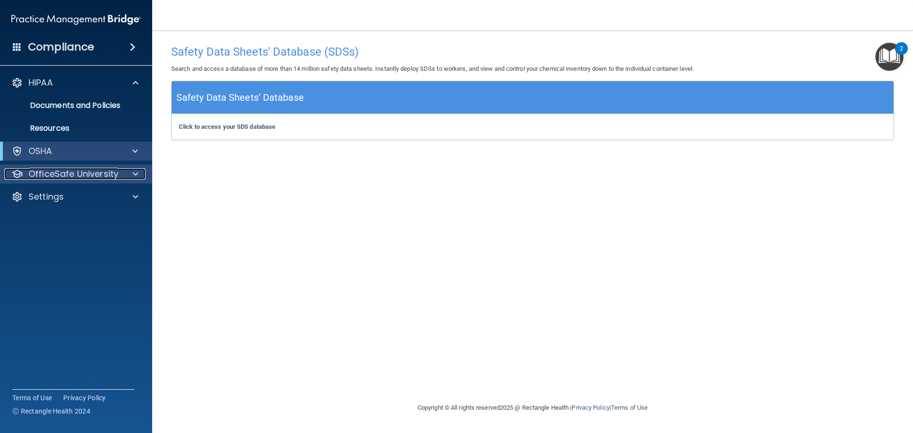
click at [40, 171] on p "OfficeSafe University" at bounding box center [74, 173] width 90 height 11
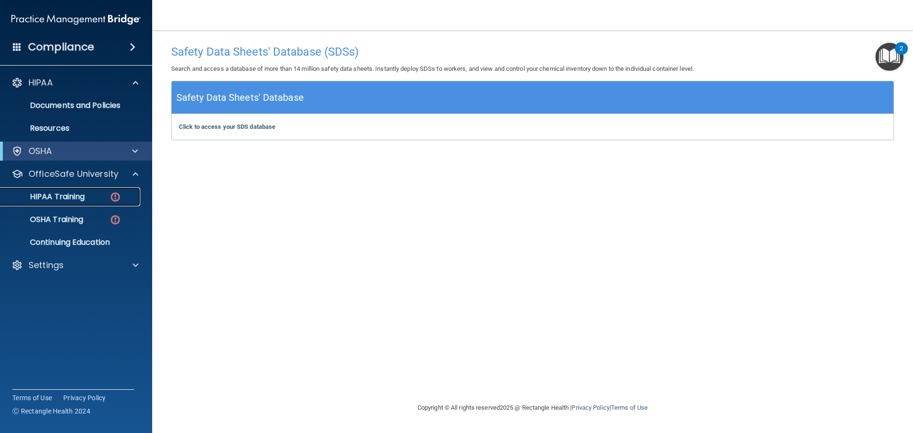
click at [58, 197] on p "HIPAA Training" at bounding box center [45, 197] width 78 height 10
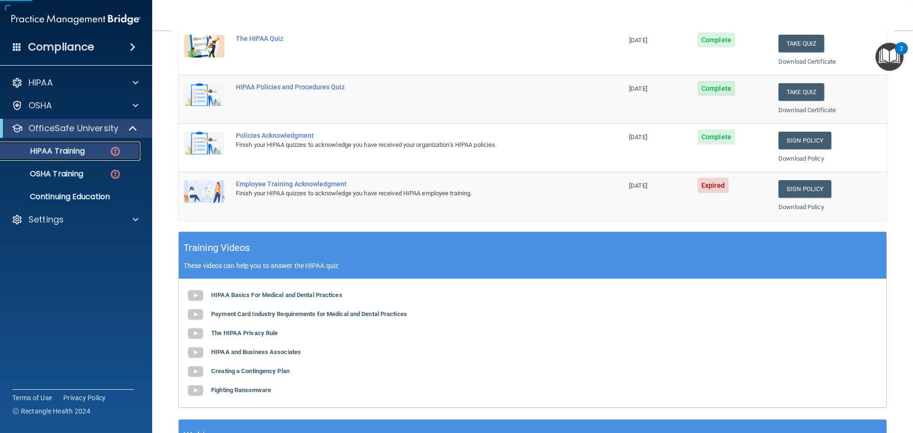
scroll to position [190, 0]
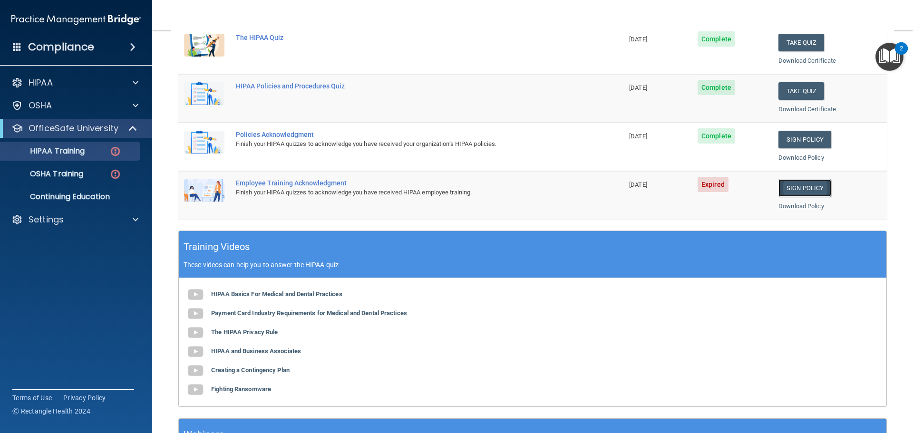
click at [804, 186] on link "Sign Policy" at bounding box center [804, 188] width 53 height 18
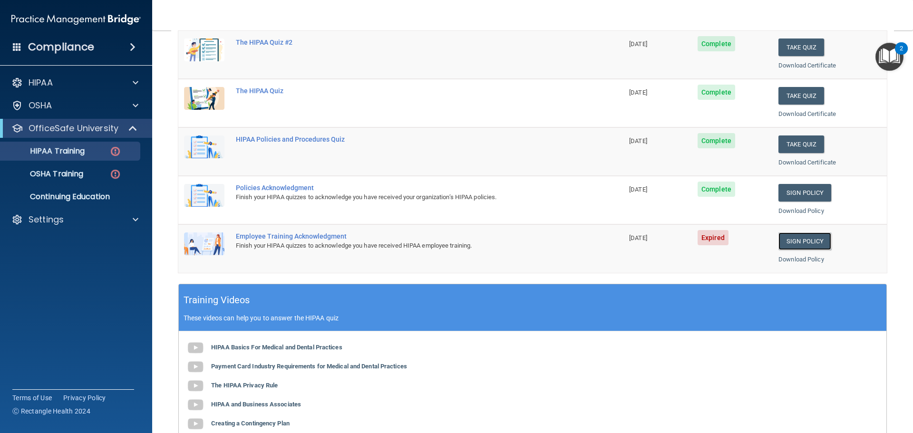
scroll to position [0, 0]
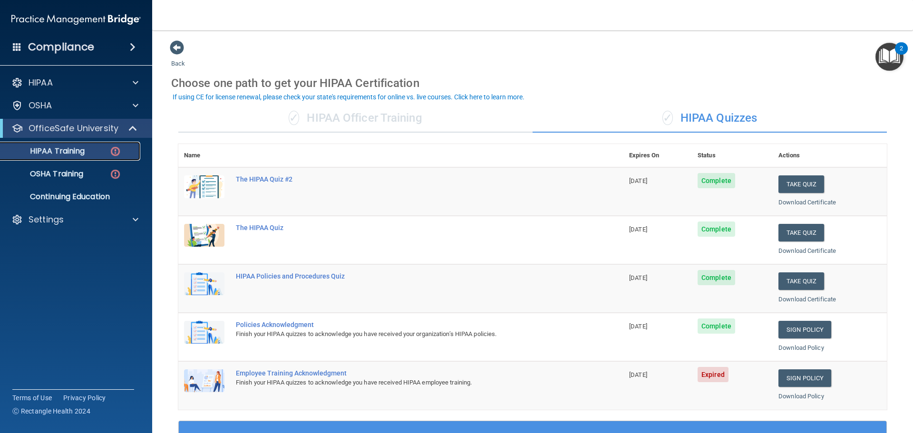
click at [87, 149] on div "HIPAA Training" at bounding box center [71, 151] width 130 height 10
click at [105, 176] on div "OSHA Training" at bounding box center [71, 174] width 130 height 10
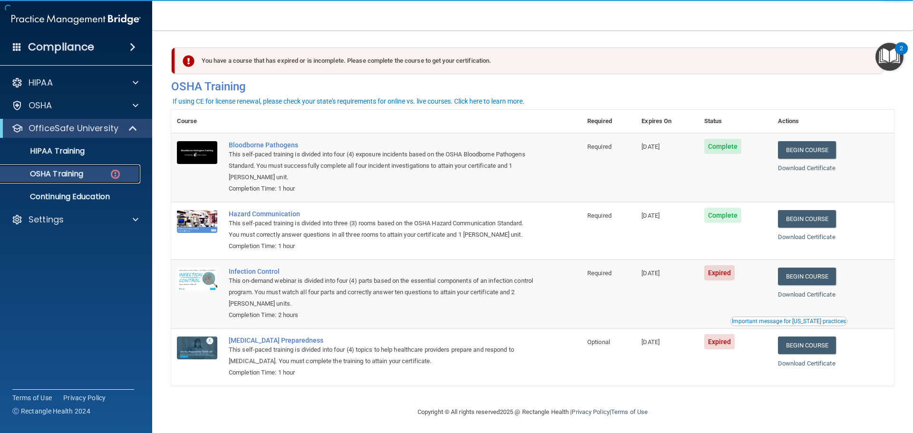
scroll to position [4, 0]
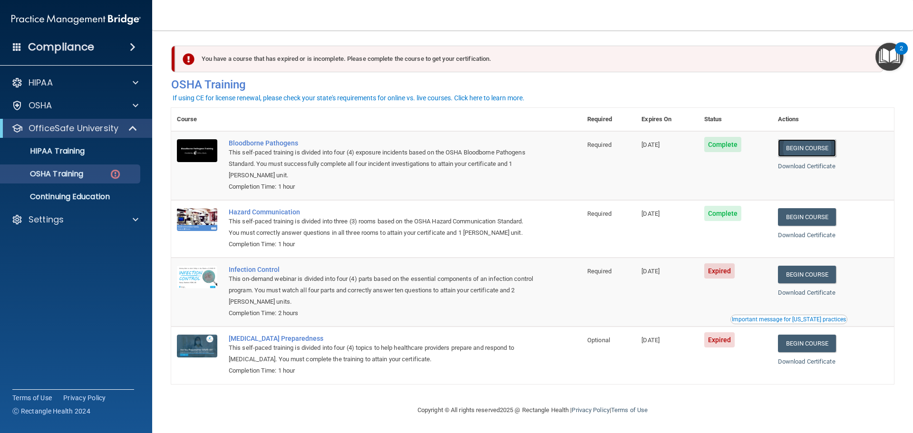
click at [817, 144] on link "Begin Course" at bounding box center [807, 148] width 58 height 18
click at [810, 163] on link "Download Certificate" at bounding box center [807, 166] width 58 height 7
click at [800, 231] on link "Download Certificate" at bounding box center [807, 234] width 58 height 7
click at [793, 272] on link "Begin Course" at bounding box center [807, 275] width 58 height 18
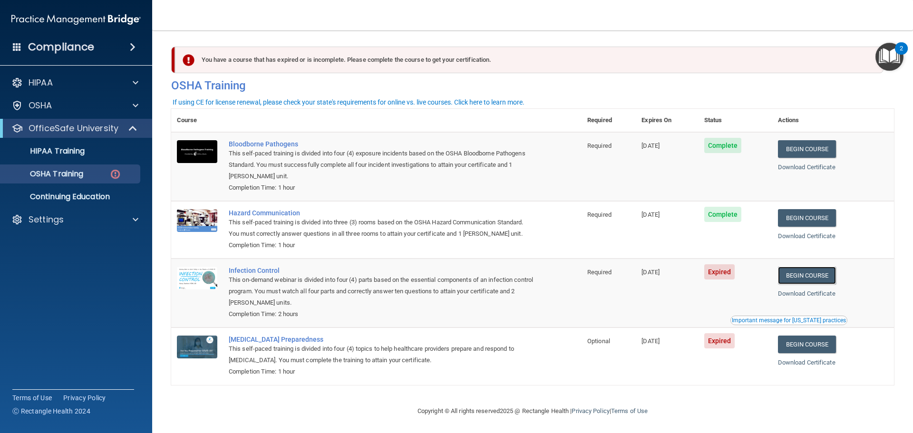
scroll to position [0, 0]
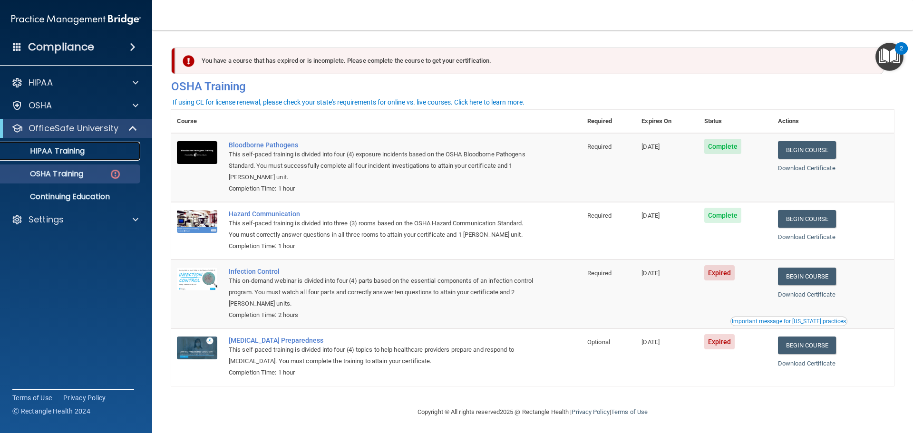
click at [58, 154] on p "HIPAA Training" at bounding box center [45, 151] width 78 height 10
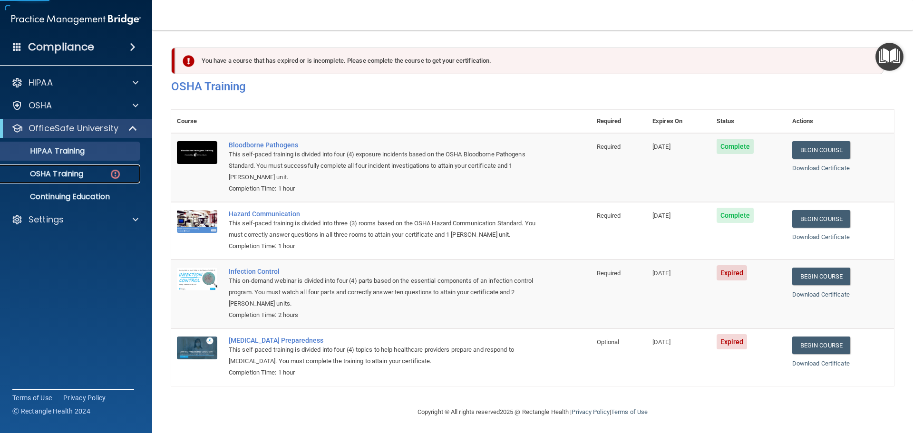
click at [54, 174] on p "OSHA Training" at bounding box center [44, 174] width 77 height 10
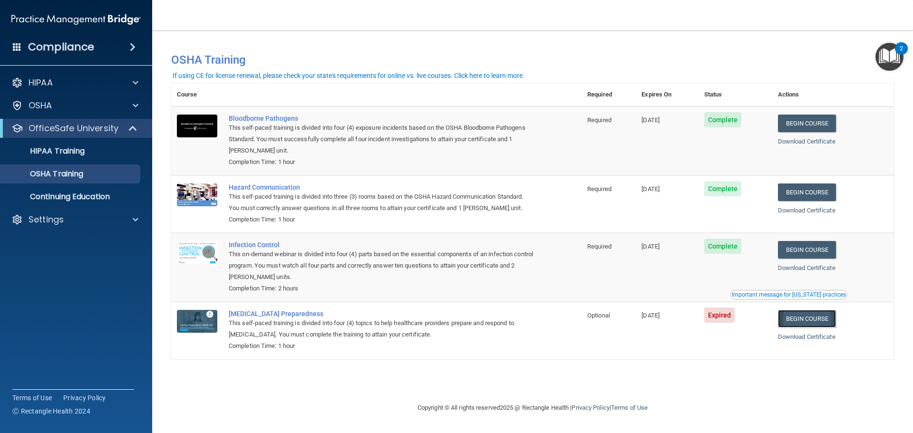
click at [807, 320] on link "Begin Course" at bounding box center [807, 319] width 58 height 18
click at [51, 152] on p "HIPAA Training" at bounding box center [45, 151] width 78 height 10
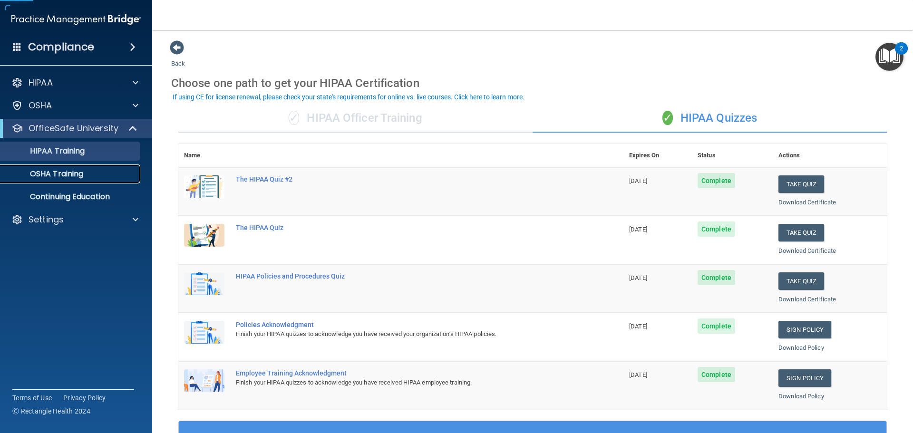
click at [56, 175] on p "OSHA Training" at bounding box center [44, 174] width 77 height 10
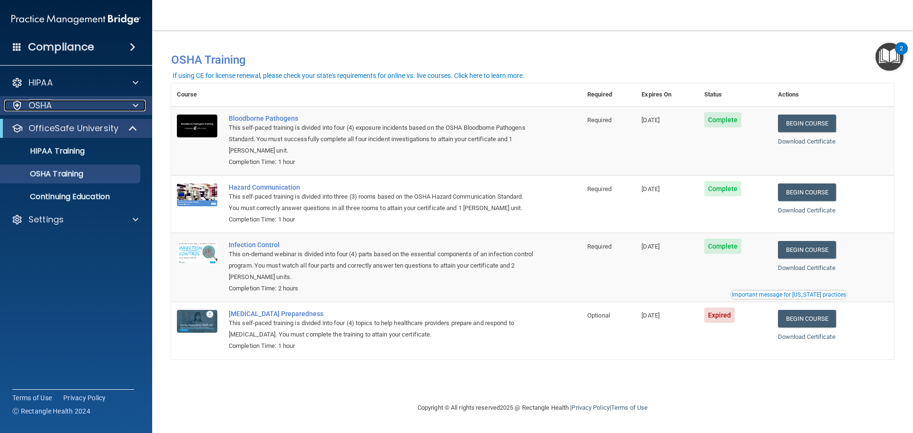
click at [57, 108] on div "OSHA" at bounding box center [63, 105] width 118 height 11
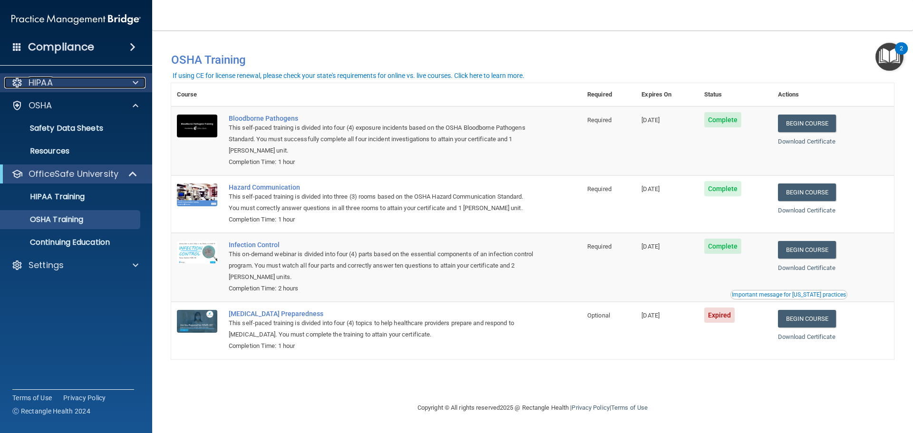
click at [67, 86] on div "HIPAA" at bounding box center [63, 82] width 118 height 11
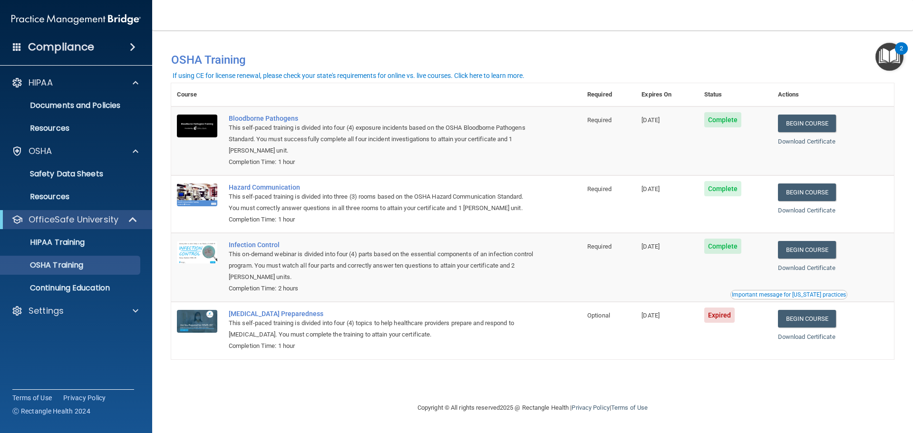
click at [727, 318] on span "Expired" at bounding box center [719, 315] width 31 height 15
click at [805, 318] on link "Begin Course" at bounding box center [807, 319] width 58 height 18
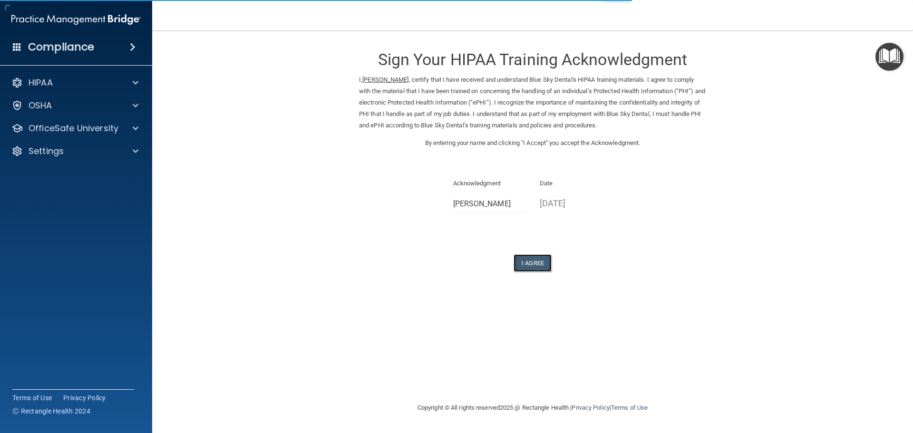
click at [532, 263] on button "I Agree" at bounding box center [532, 263] width 38 height 18
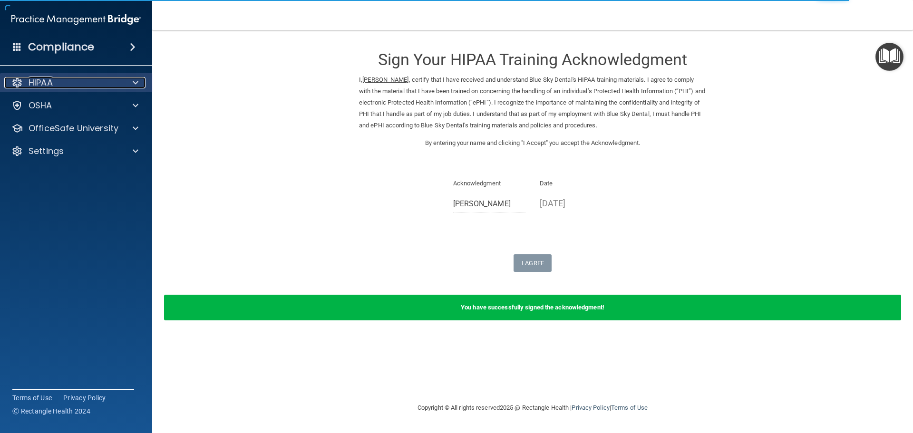
drag, startPoint x: 136, startPoint y: 83, endPoint x: 145, endPoint y: 92, distance: 12.4
click at [136, 84] on span at bounding box center [136, 82] width 6 height 11
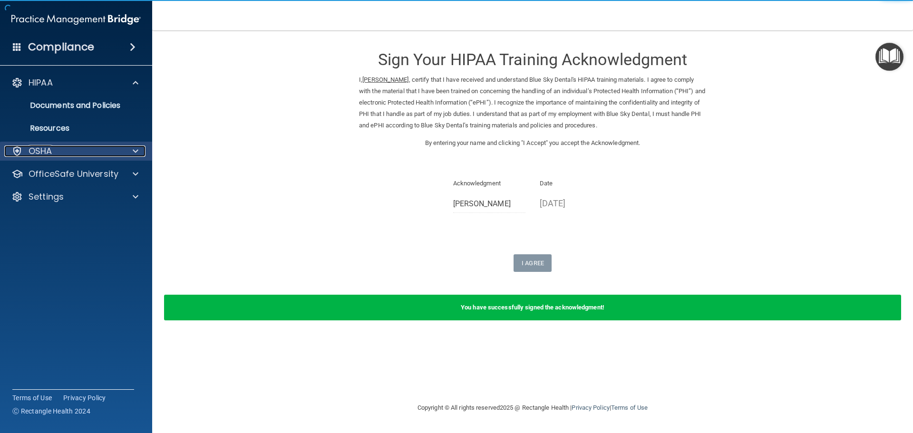
click at [135, 150] on span at bounding box center [136, 150] width 6 height 11
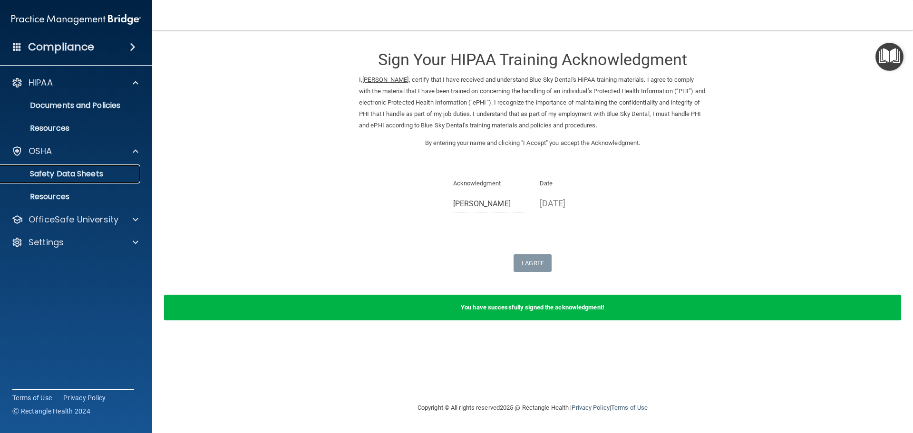
click at [62, 175] on p "Safety Data Sheets" at bounding box center [71, 174] width 130 height 10
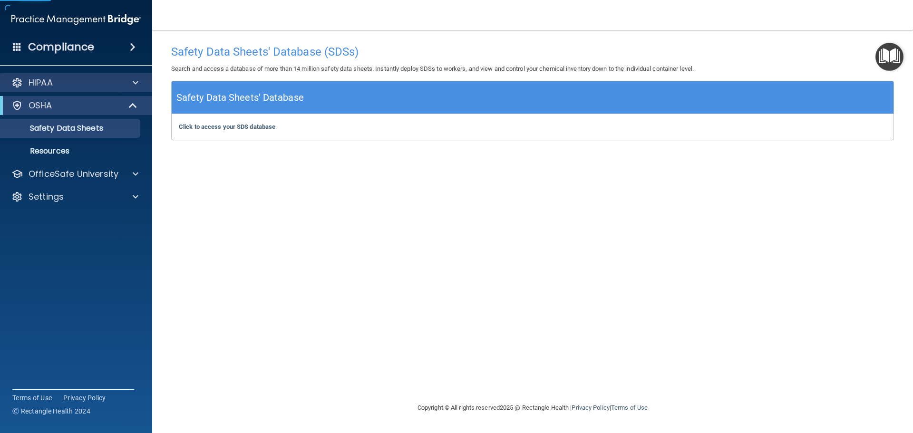
click at [39, 90] on div "HIPAA" at bounding box center [76, 82] width 153 height 19
click at [16, 83] on div at bounding box center [16, 82] width 11 height 11
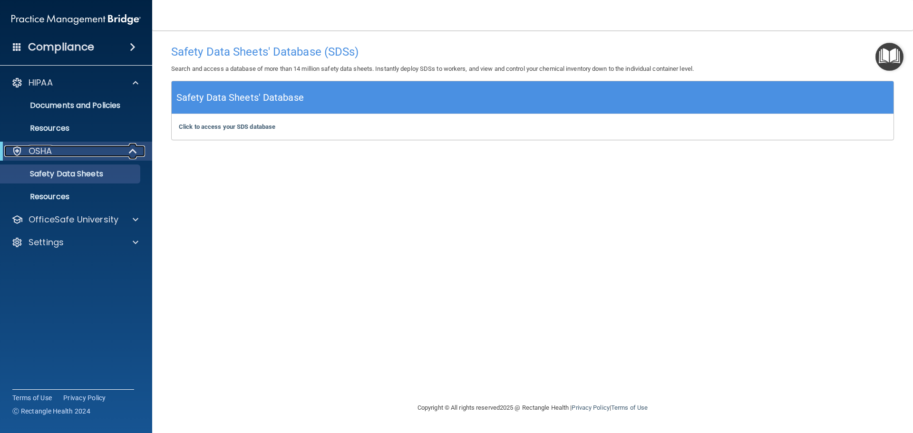
click at [45, 149] on p "OSHA" at bounding box center [41, 150] width 24 height 11
click at [46, 180] on div "OfficeSafe University" at bounding box center [76, 173] width 153 height 19
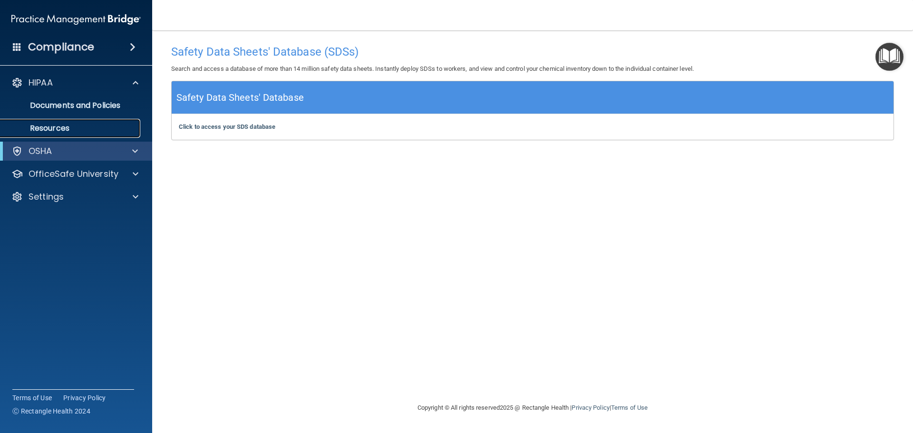
drag, startPoint x: 42, startPoint y: 126, endPoint x: 42, endPoint y: 114, distance: 12.8
click at [42, 127] on p "Resources" at bounding box center [71, 129] width 130 height 10
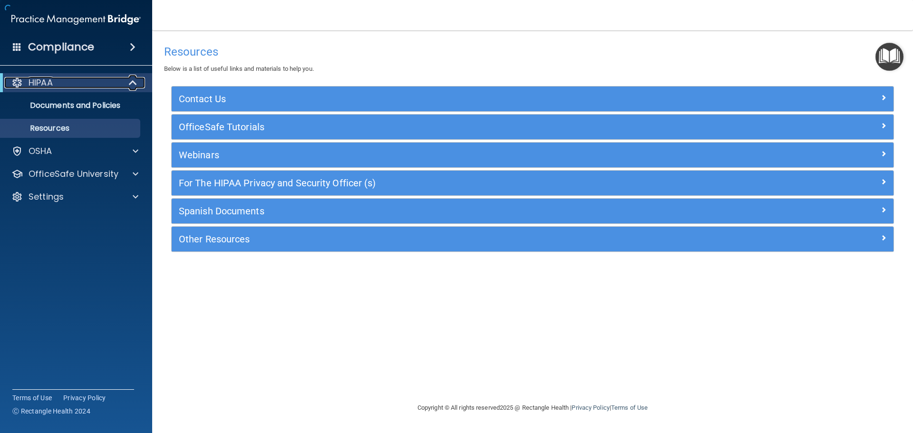
click at [48, 82] on p "HIPAA" at bounding box center [41, 82] width 24 height 11
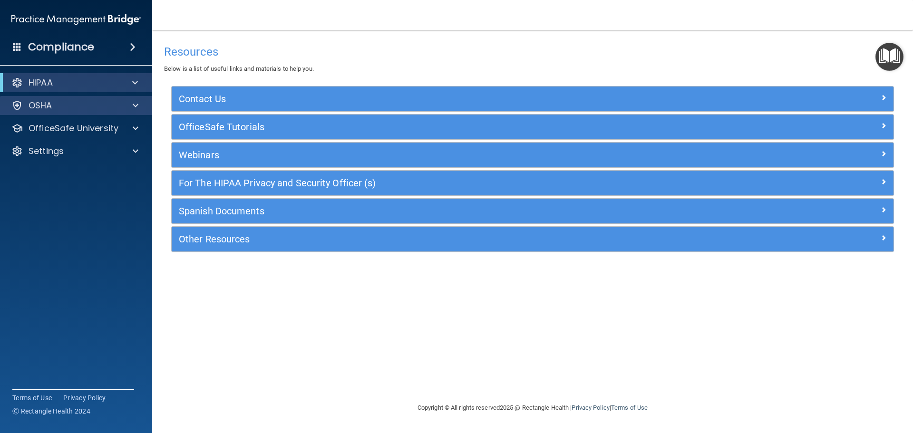
click at [70, 112] on div "OSHA" at bounding box center [76, 105] width 153 height 19
drag, startPoint x: 116, startPoint y: 106, endPoint x: 127, endPoint y: 105, distance: 10.5
click at [118, 106] on div "OSHA" at bounding box center [63, 105] width 118 height 11
click at [39, 101] on p "OSHA" at bounding box center [41, 105] width 24 height 11
click at [35, 47] on h4 "Compliance" at bounding box center [61, 46] width 66 height 13
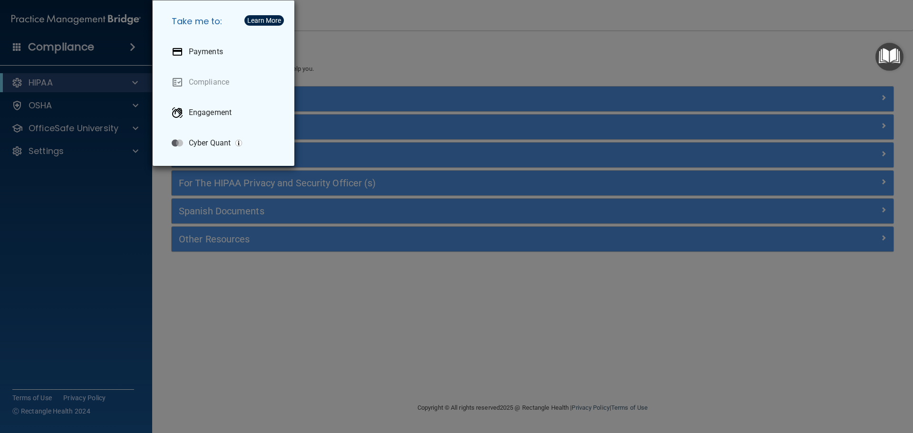
click at [363, 52] on div "Take me to: Payments Compliance Engagement Cyber Quant" at bounding box center [456, 216] width 913 height 433
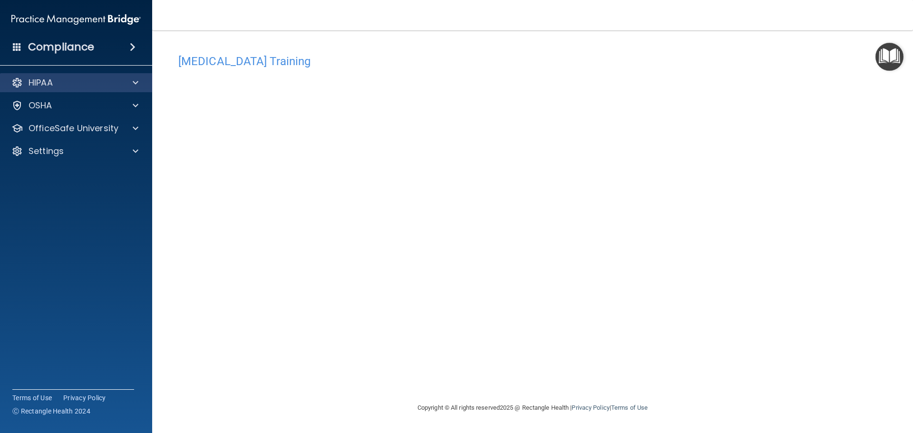
click at [90, 89] on div "HIPAA" at bounding box center [76, 82] width 153 height 19
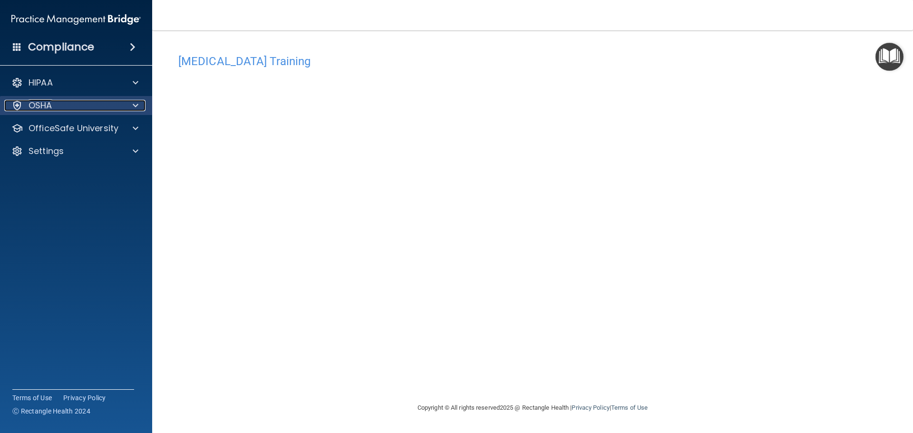
click at [91, 101] on div "OSHA" at bounding box center [63, 105] width 118 height 11
